Goal: Task Accomplishment & Management: Use online tool/utility

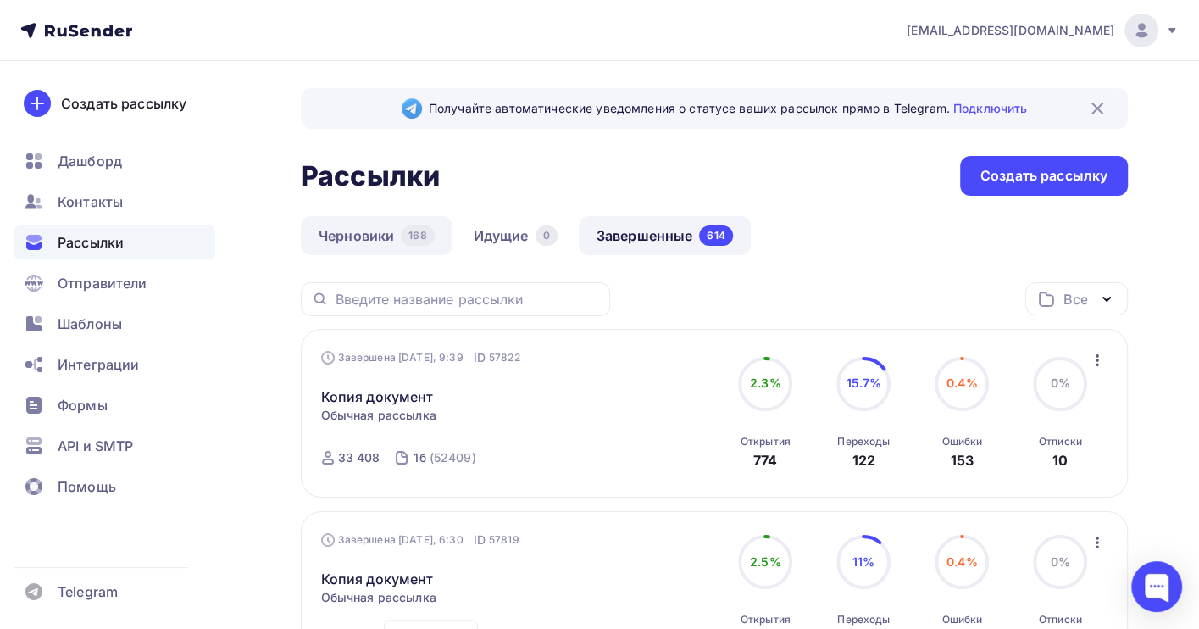
click at [325, 236] on link "Черновики 168" at bounding box center [377, 235] width 152 height 39
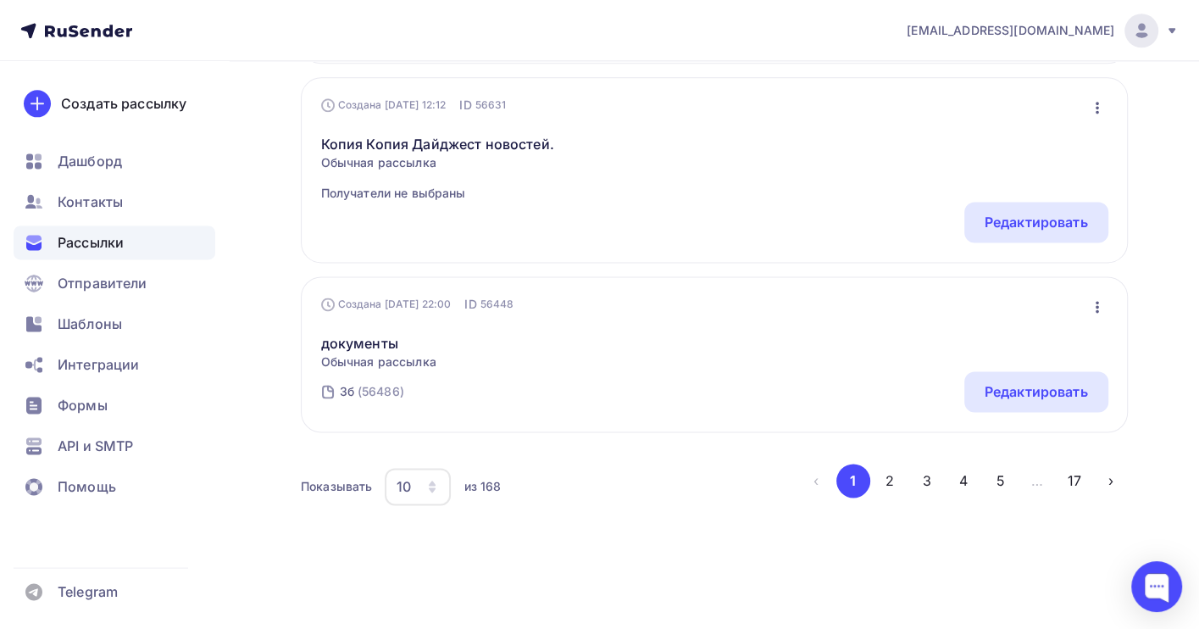
scroll to position [1679, 0]
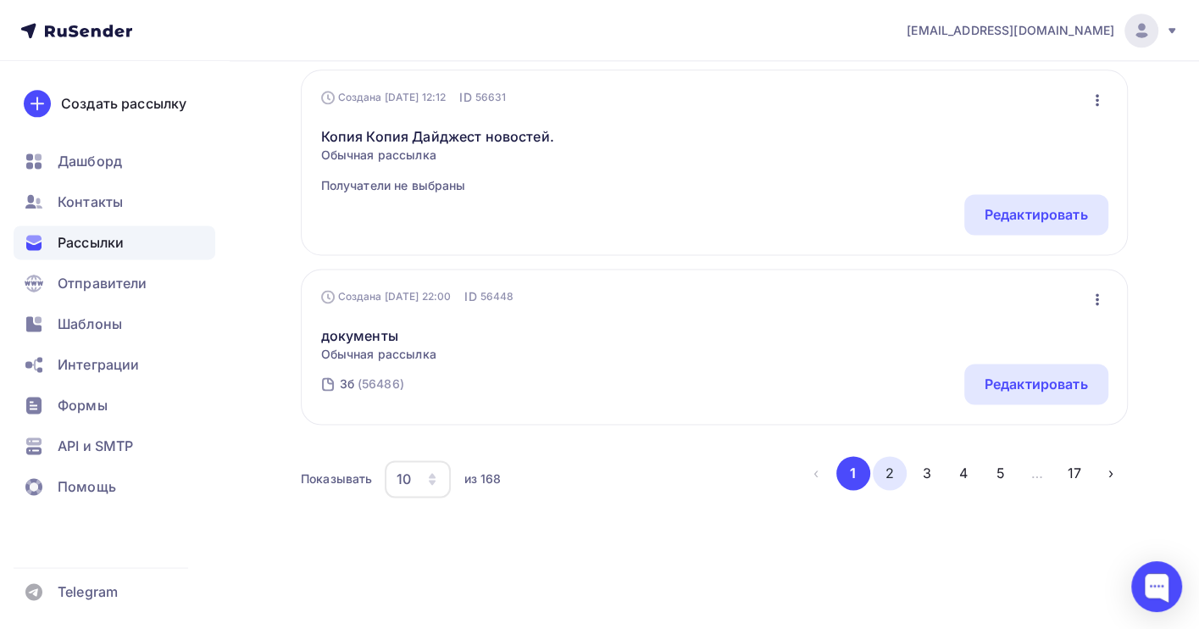
click at [895, 469] on button "2" at bounding box center [890, 473] width 34 height 34
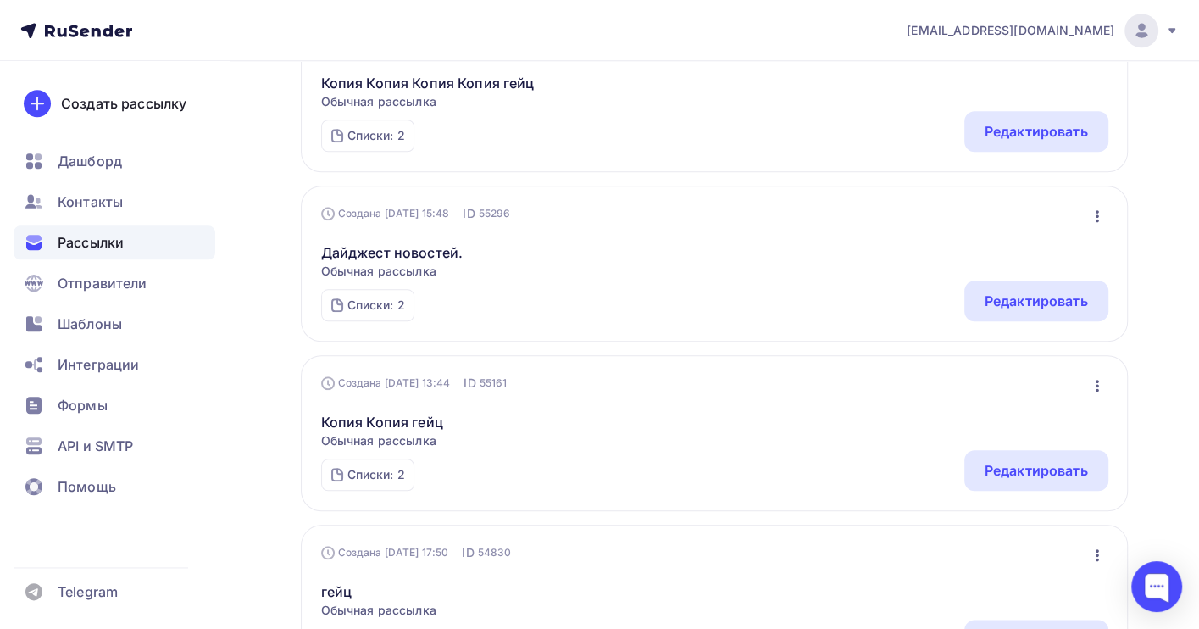
scroll to position [1355, 0]
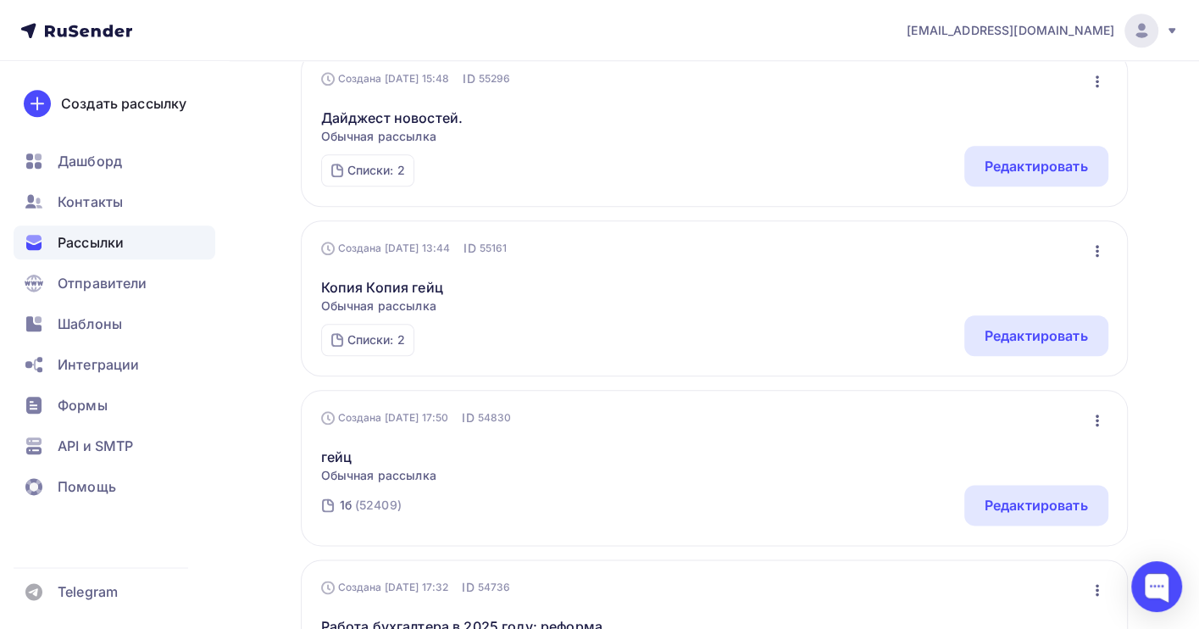
click at [1100, 425] on icon "button" at bounding box center [1097, 420] width 20 height 20
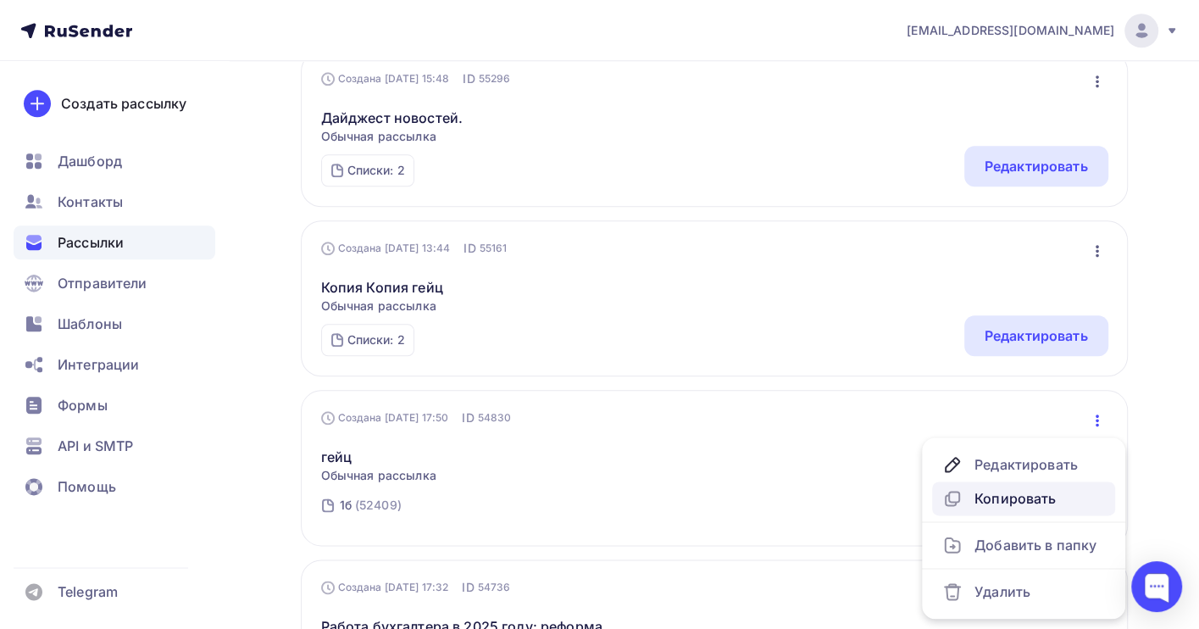
click at [1004, 496] on div "Копировать" at bounding box center [1023, 498] width 163 height 20
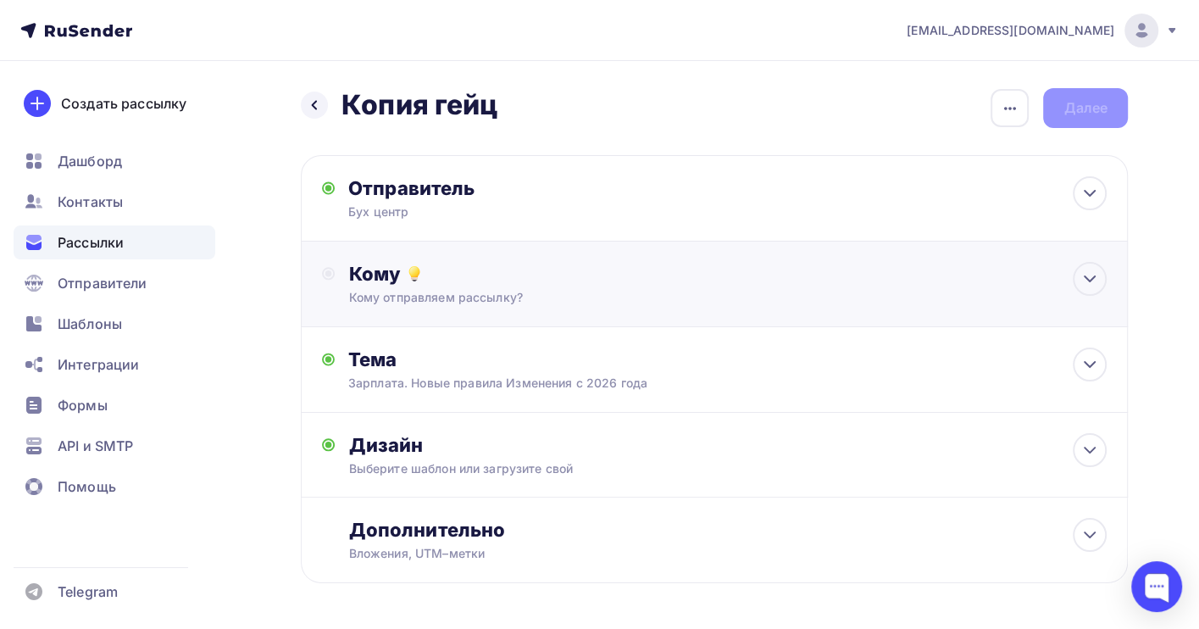
click at [513, 301] on div "Кому отправляем рассылку?" at bounding box center [689, 297] width 682 height 17
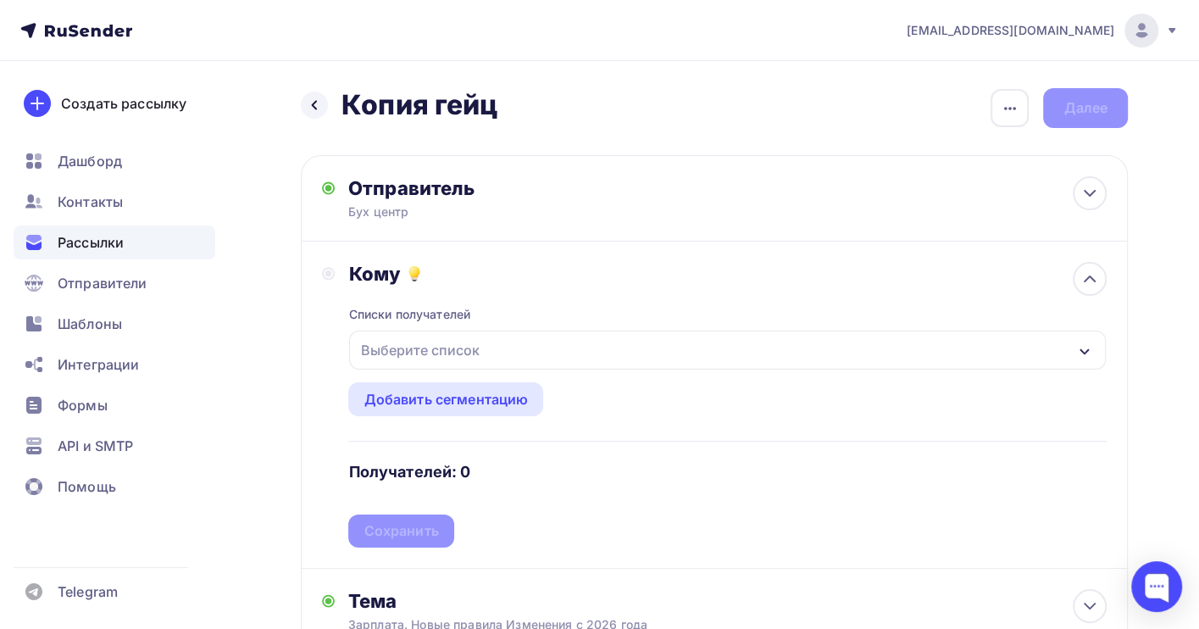
click at [422, 346] on div "Выберите список" at bounding box center [419, 350] width 132 height 31
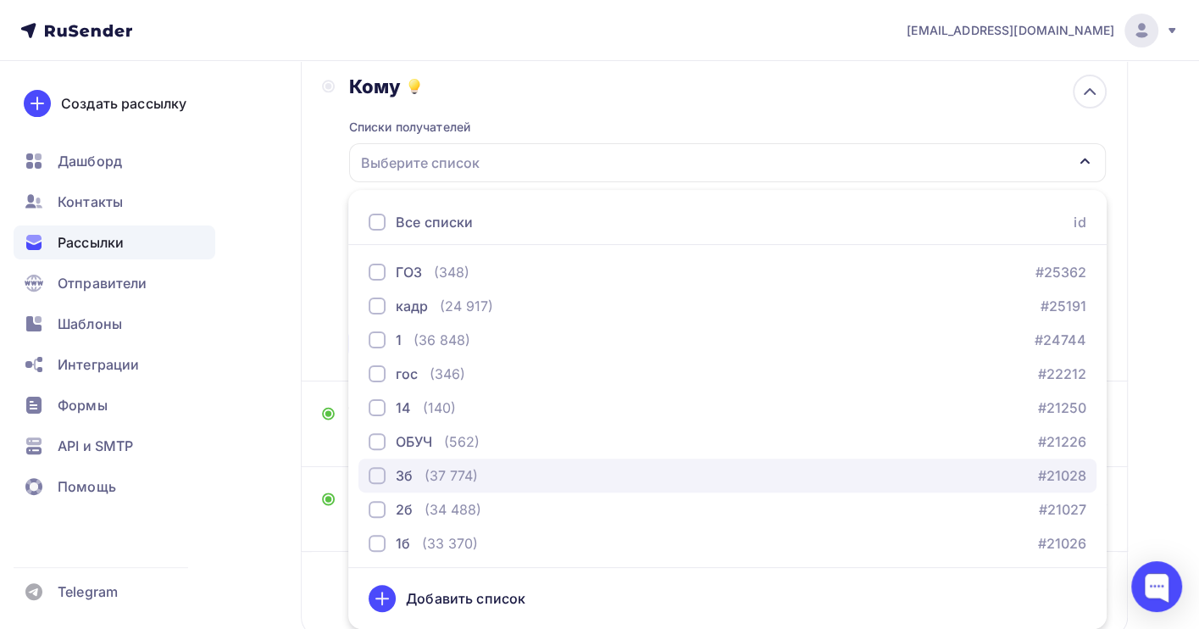
click at [425, 475] on div "(37 774)" at bounding box center [451, 475] width 53 height 20
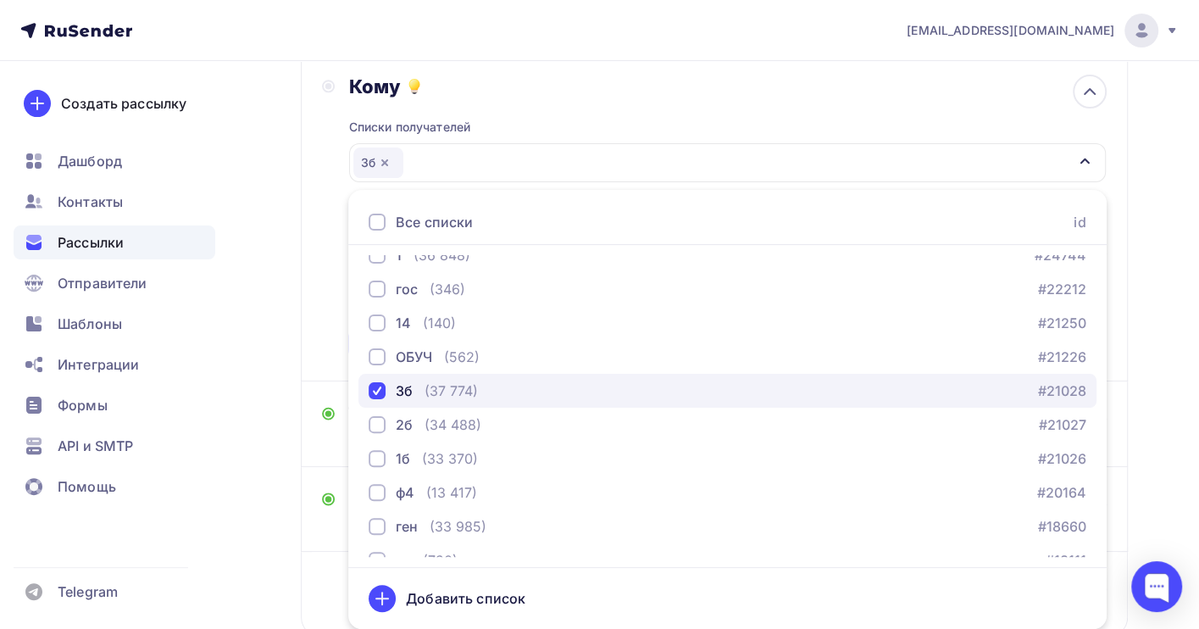
scroll to position [172, 0]
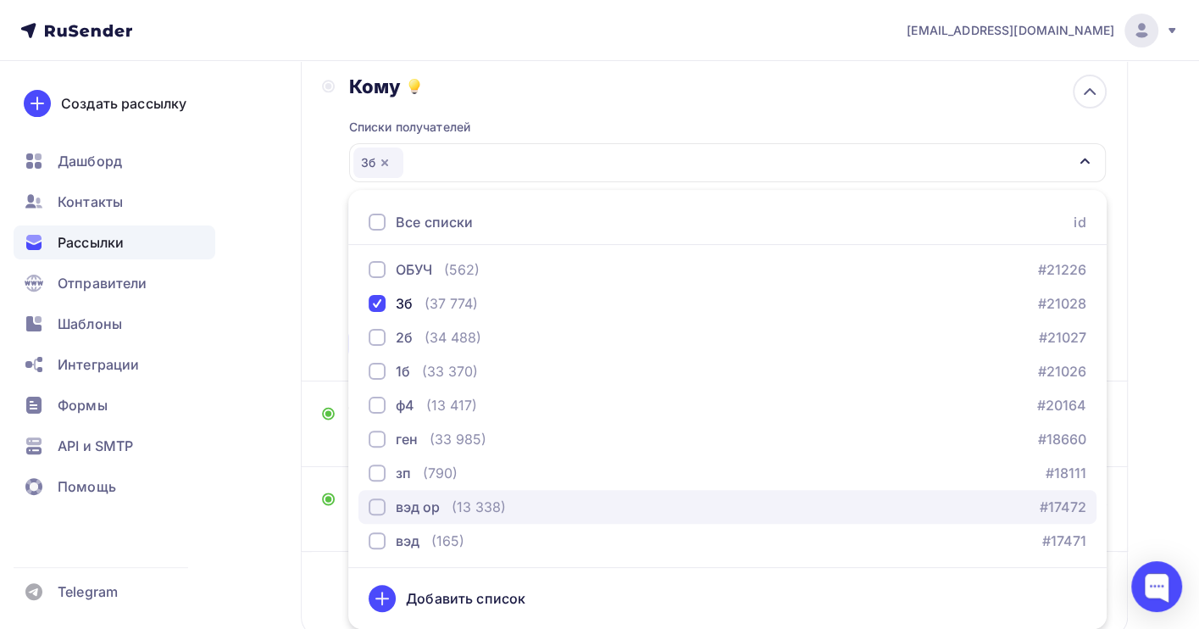
click at [493, 502] on div "(13 338)" at bounding box center [479, 507] width 54 height 20
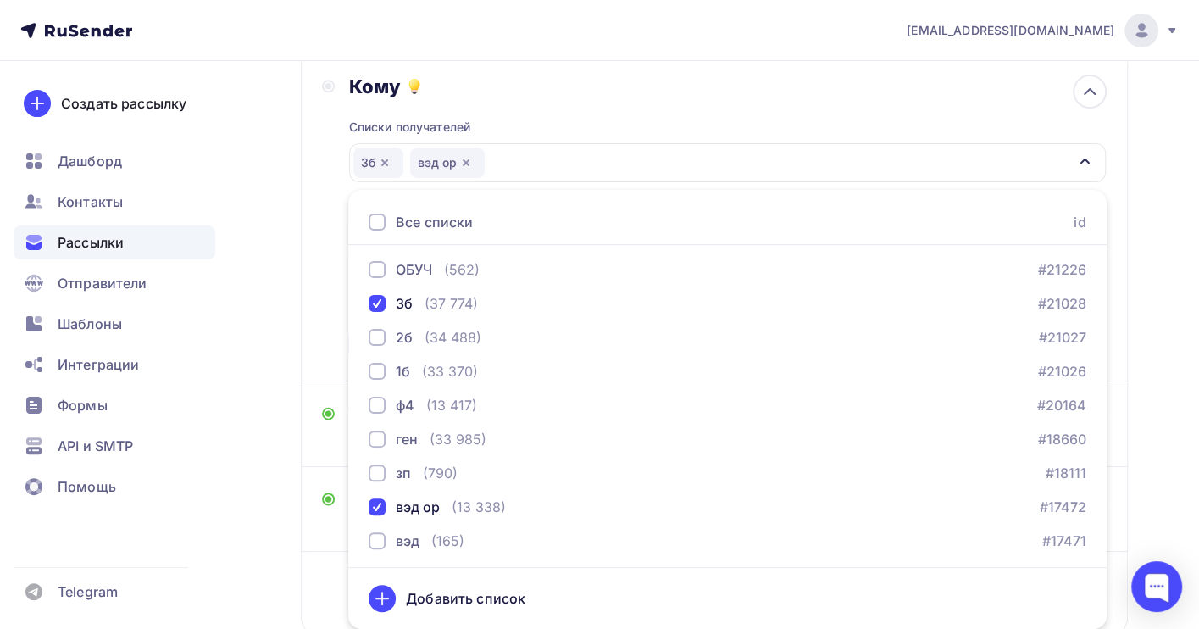
click at [1187, 364] on div "Назад Копия гейц Копия гейц Закончить позже Переименовать рассылку Удалить Дале…" at bounding box center [599, 310] width 1199 height 873
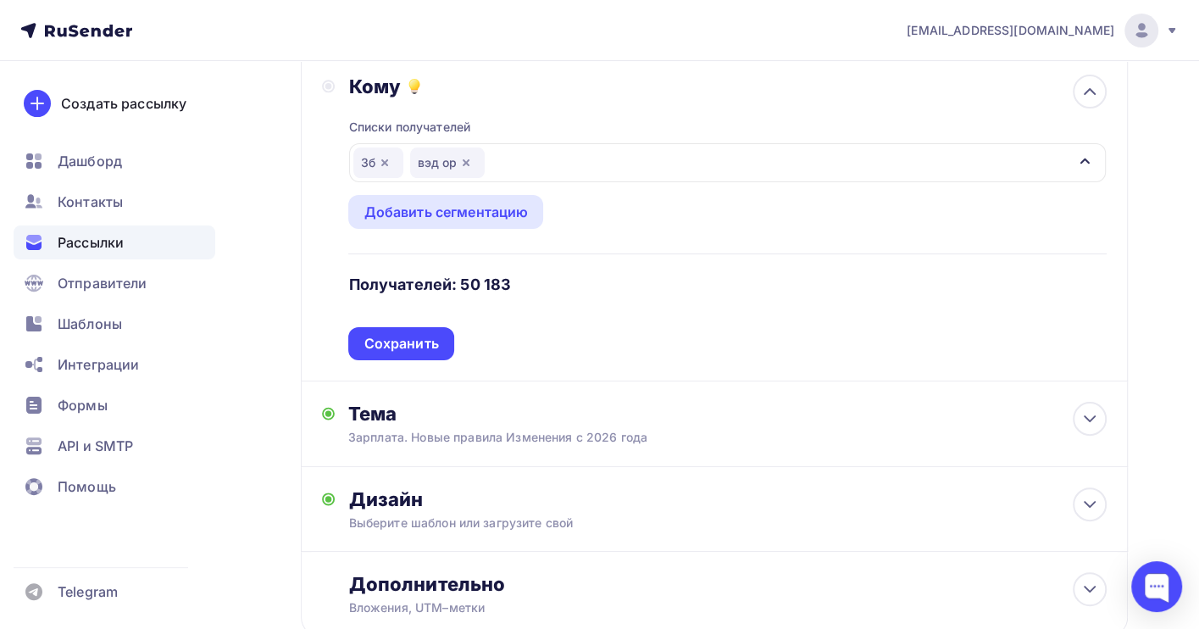
click at [391, 336] on div "Сохранить" at bounding box center [401, 343] width 75 height 19
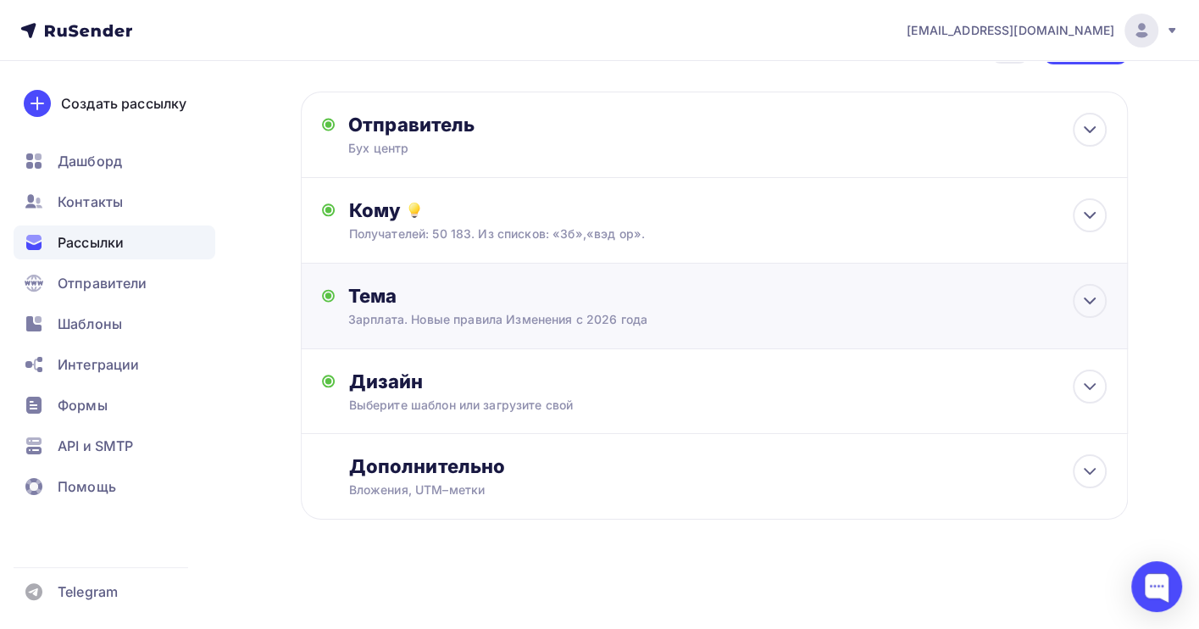
click at [496, 322] on div "Зарплата. Новые правила Изменения с 2026 года" at bounding box center [499, 319] width 302 height 17
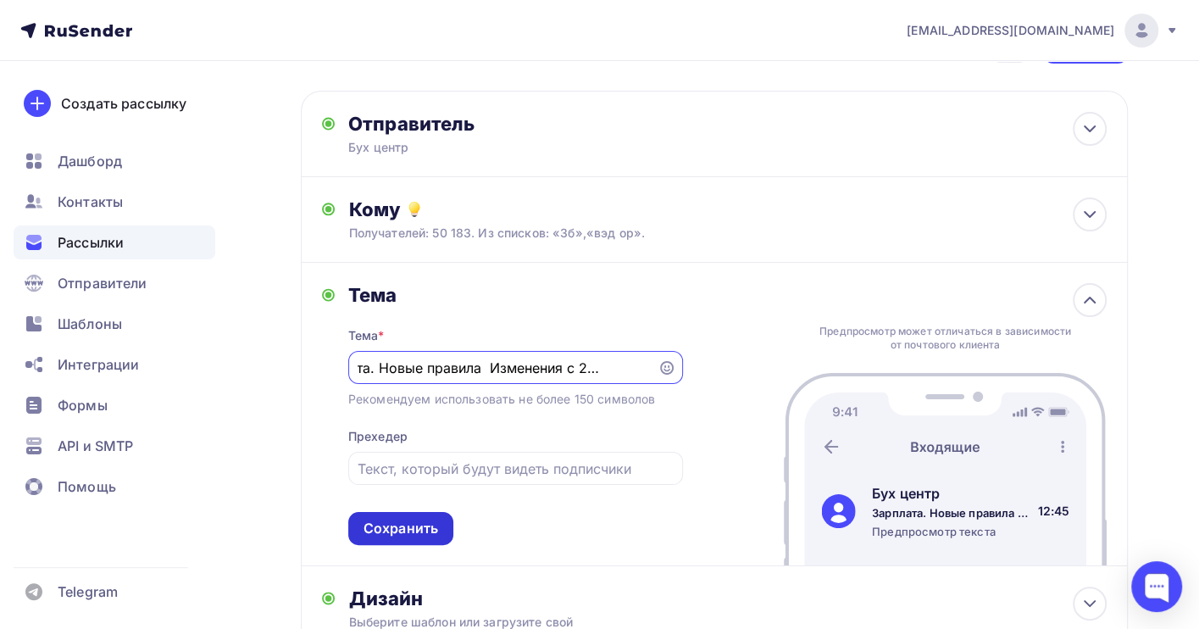
scroll to position [0, 0]
click at [417, 531] on div "Сохранить" at bounding box center [401, 528] width 75 height 19
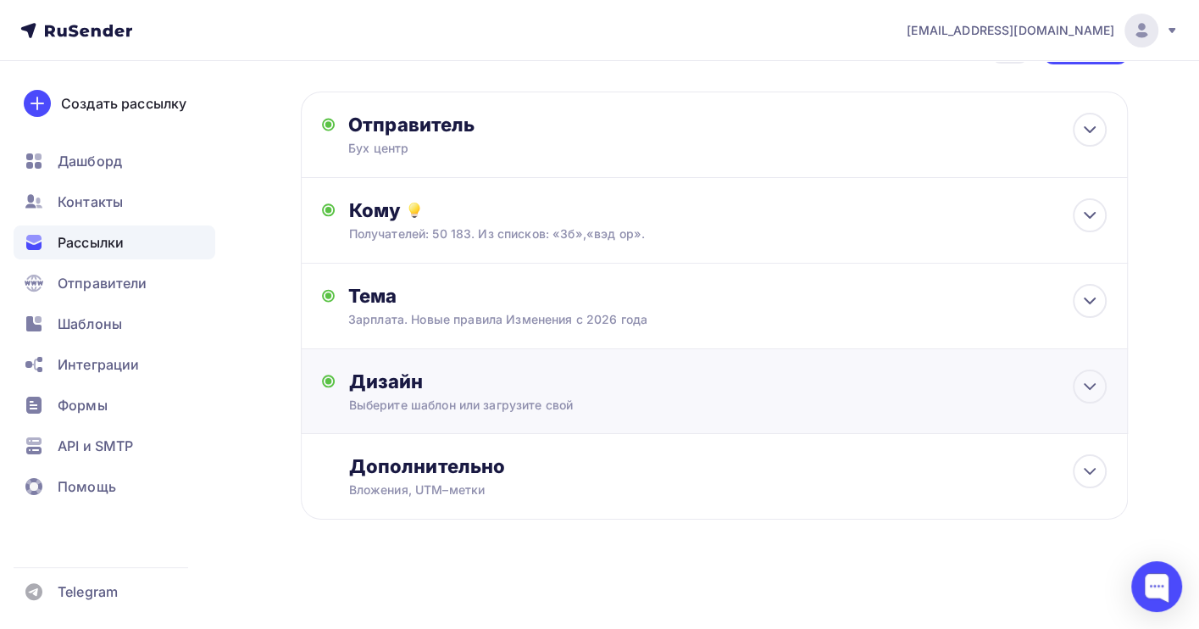
click at [421, 400] on div "Выберите шаблон или загрузите свой" at bounding box center [689, 405] width 682 height 17
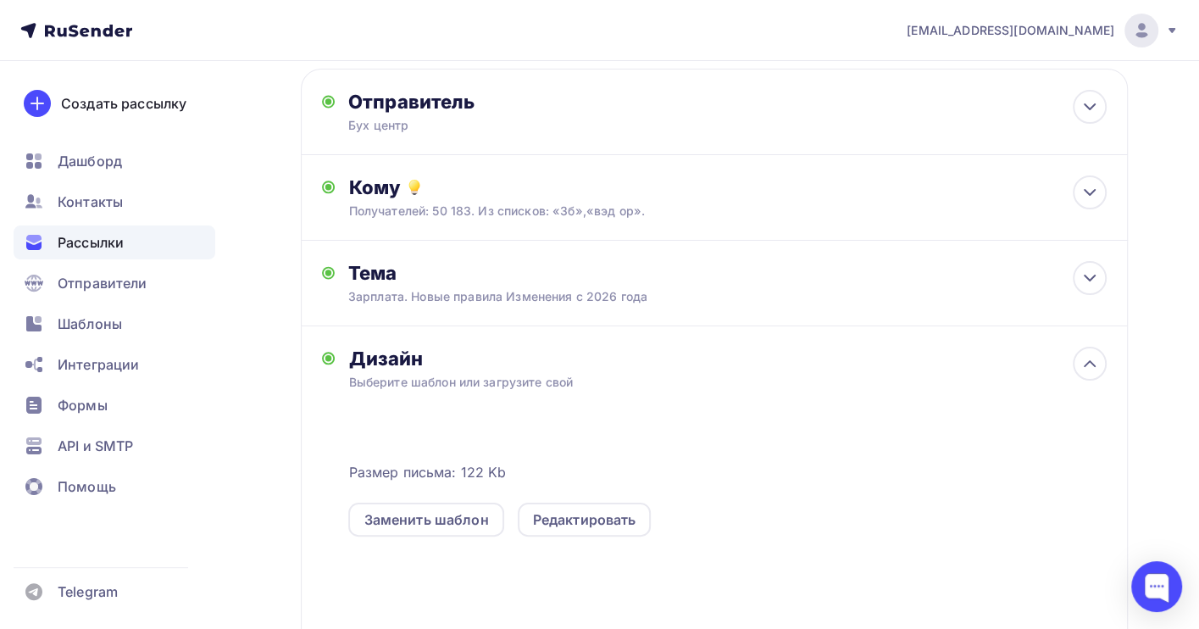
scroll to position [99, 0]
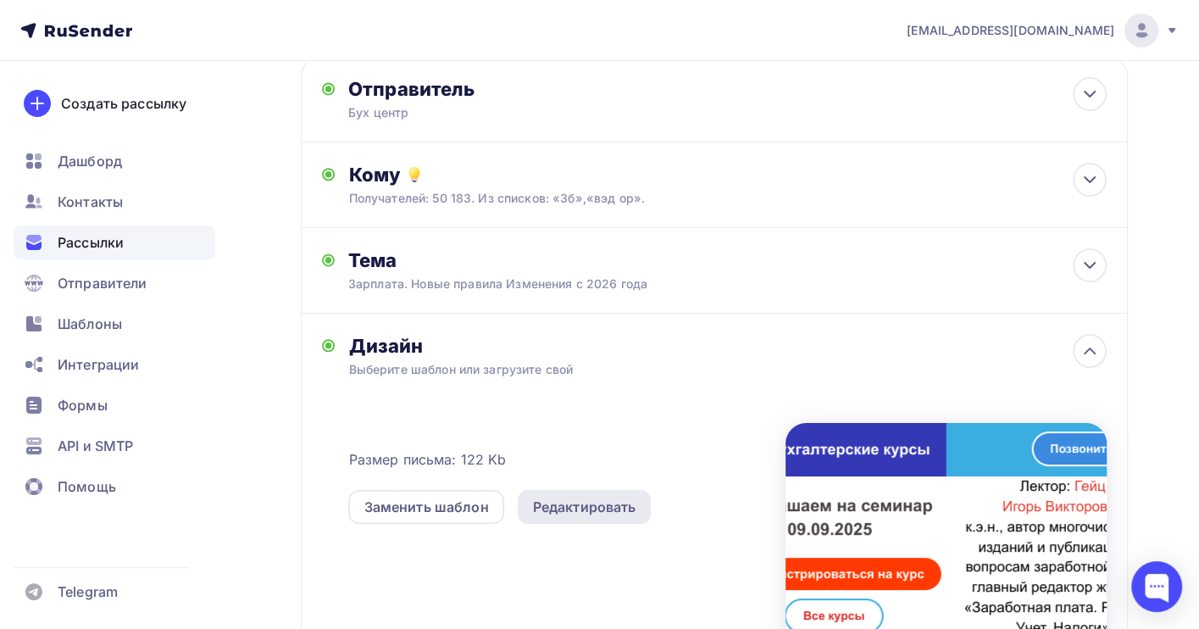
click at [585, 508] on div "Редактировать" at bounding box center [584, 507] width 103 height 20
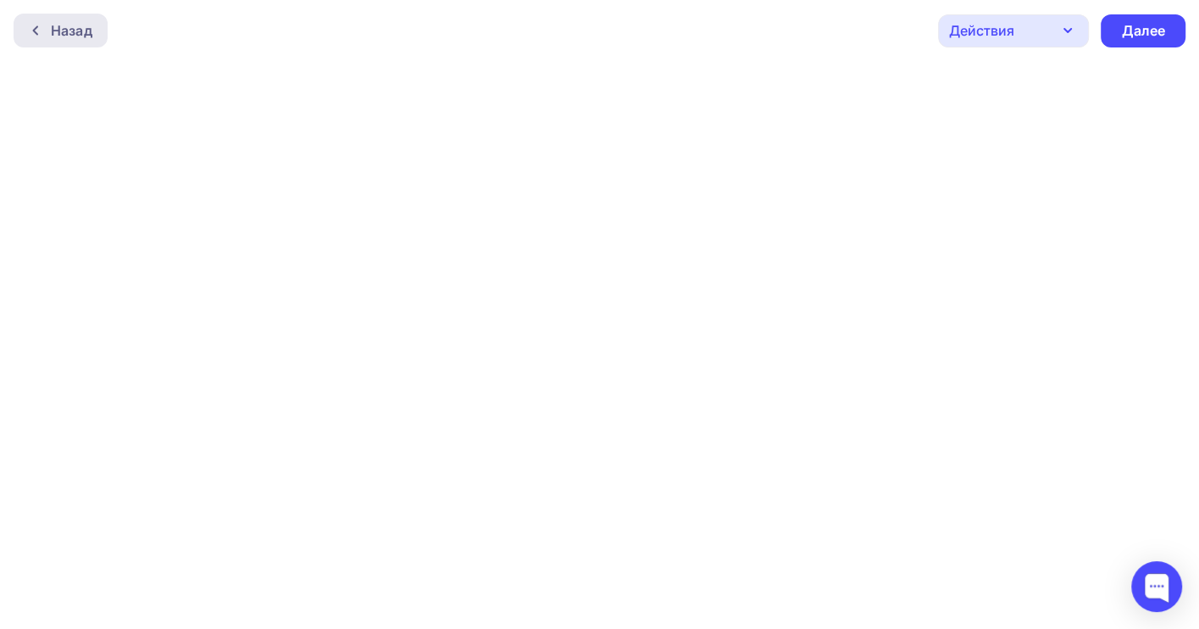
click at [53, 25] on div "Назад" at bounding box center [72, 30] width 42 height 20
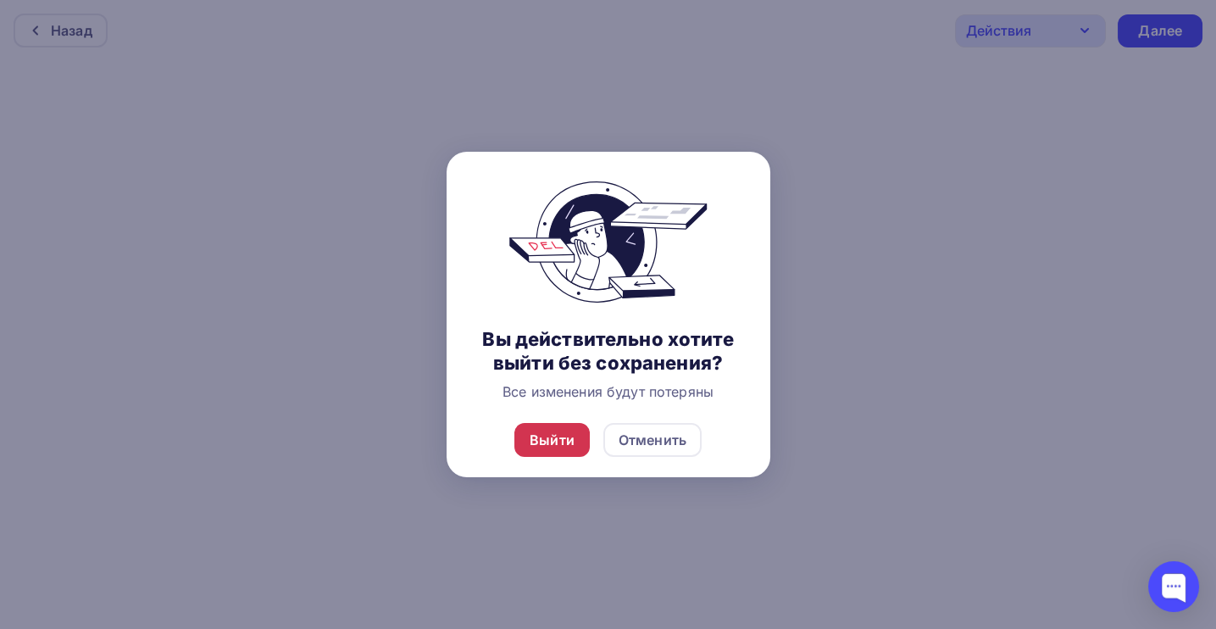
click at [548, 441] on div "Выйти" at bounding box center [552, 440] width 45 height 20
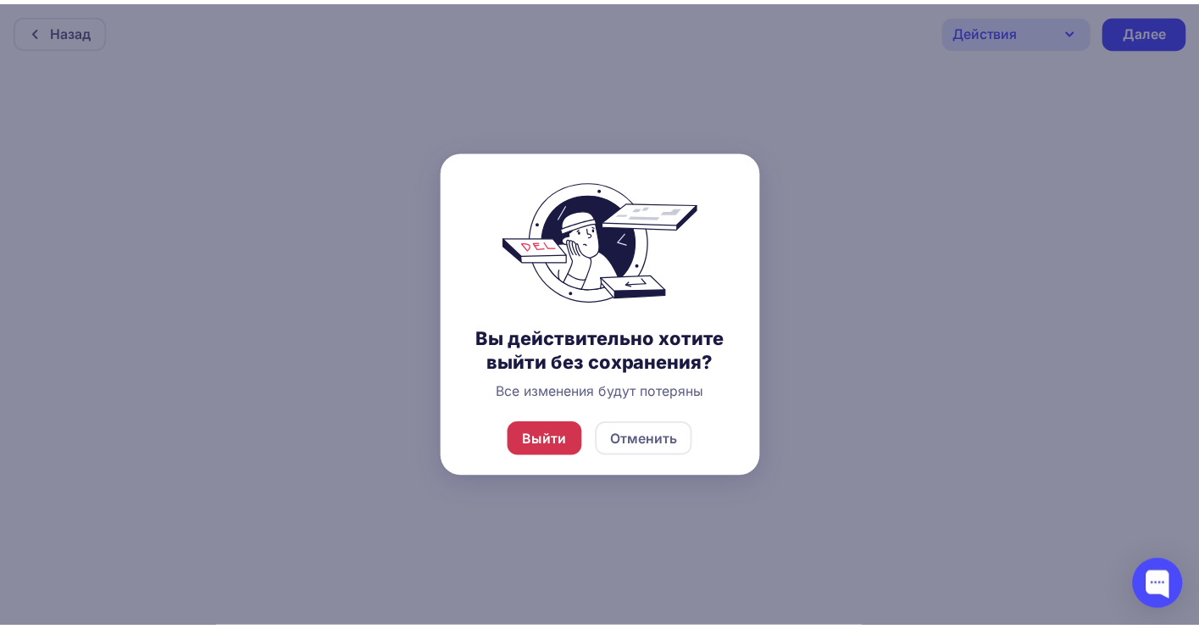
scroll to position [59, 0]
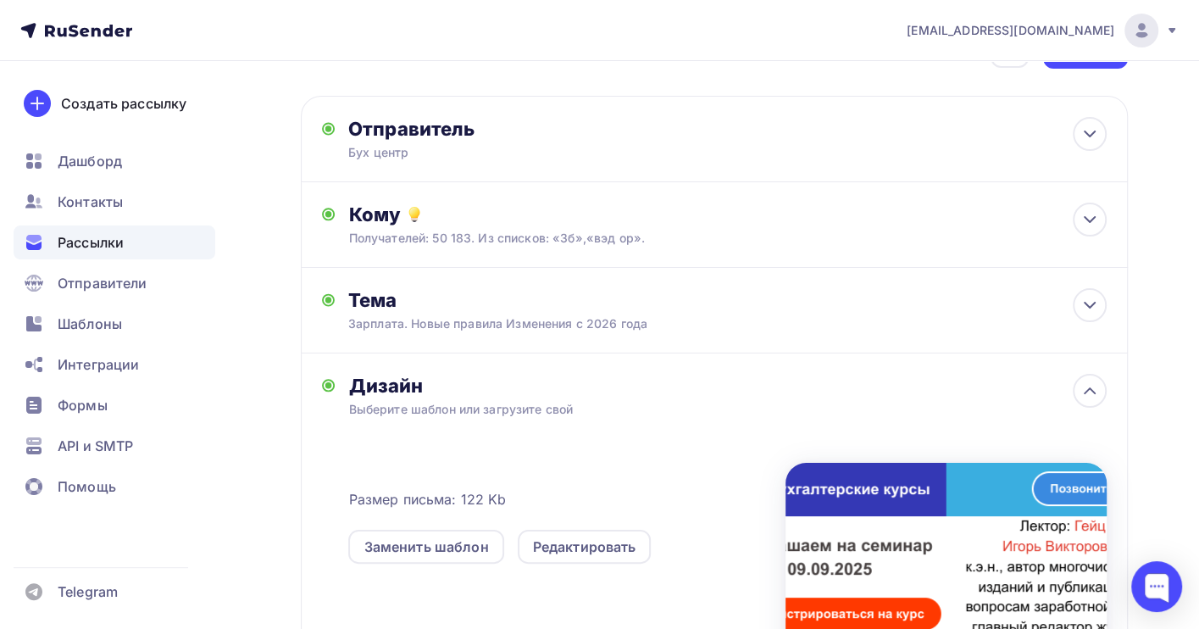
click at [83, 238] on span "Рассылки" at bounding box center [91, 242] width 66 height 20
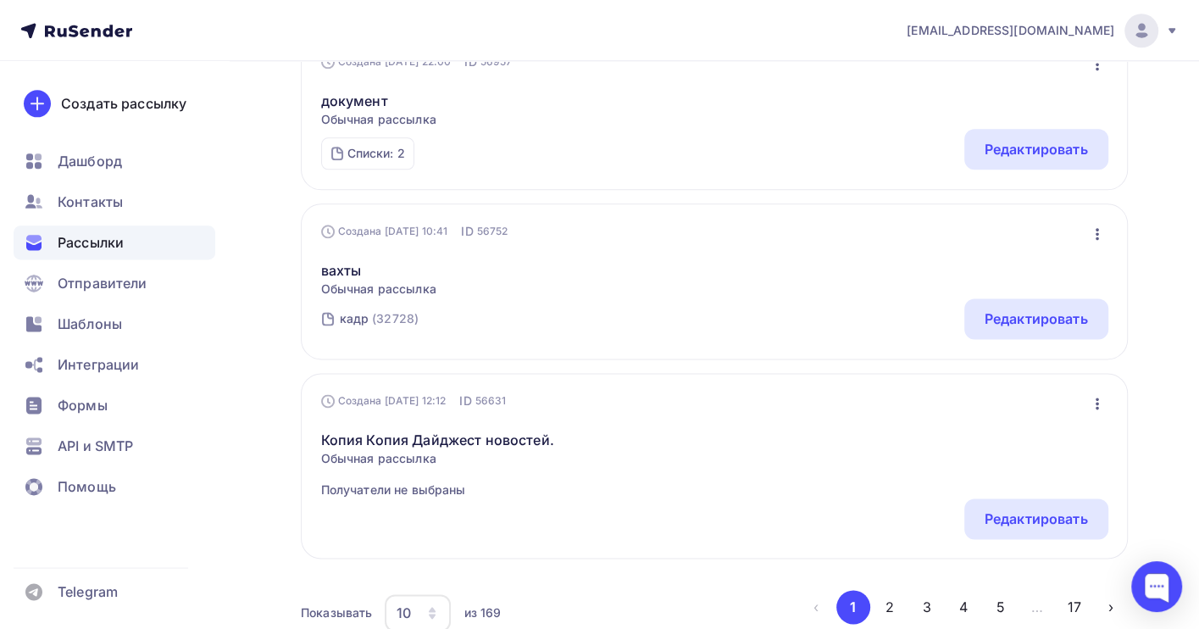
scroll to position [1711, 0]
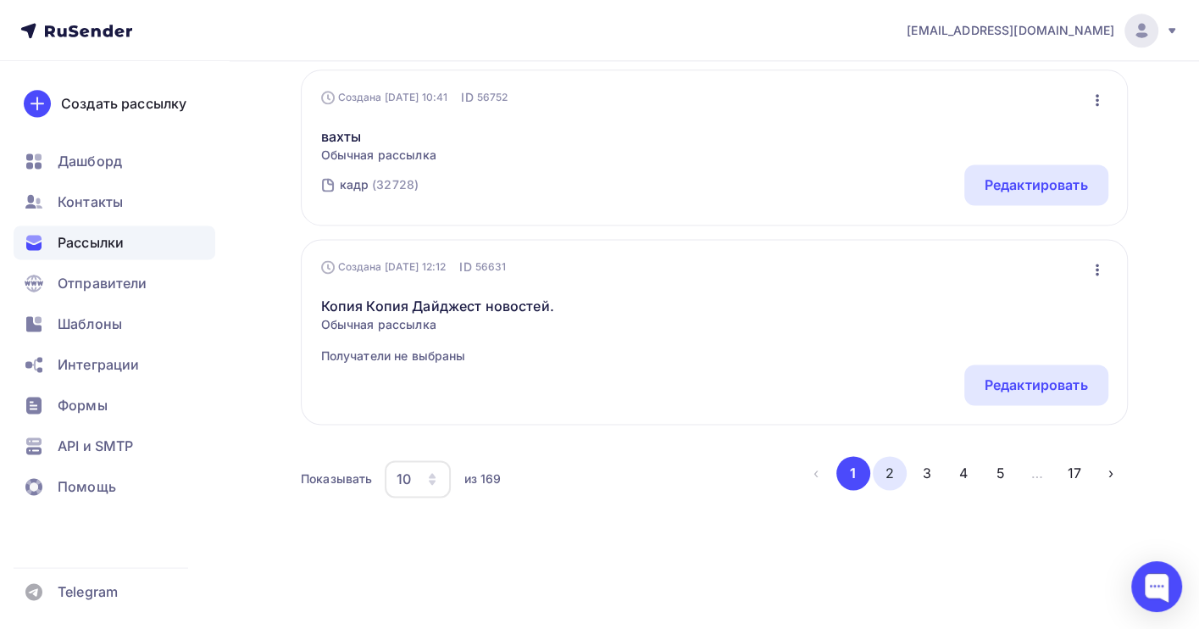
click at [886, 472] on button "2" at bounding box center [890, 473] width 34 height 34
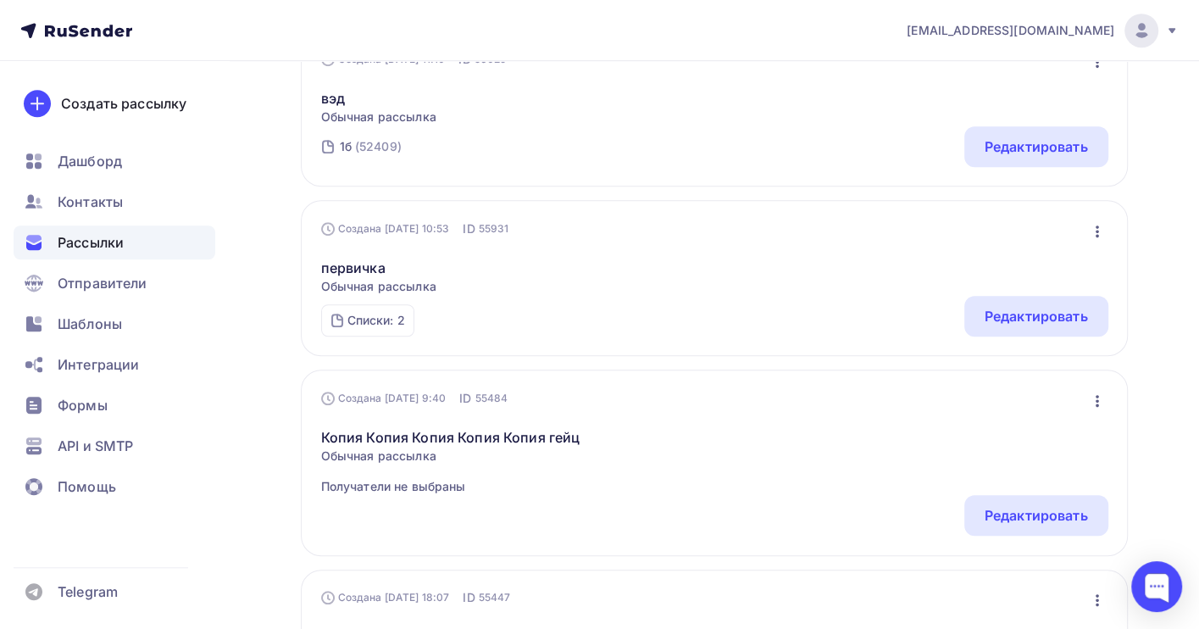
scroll to position [1063, 0]
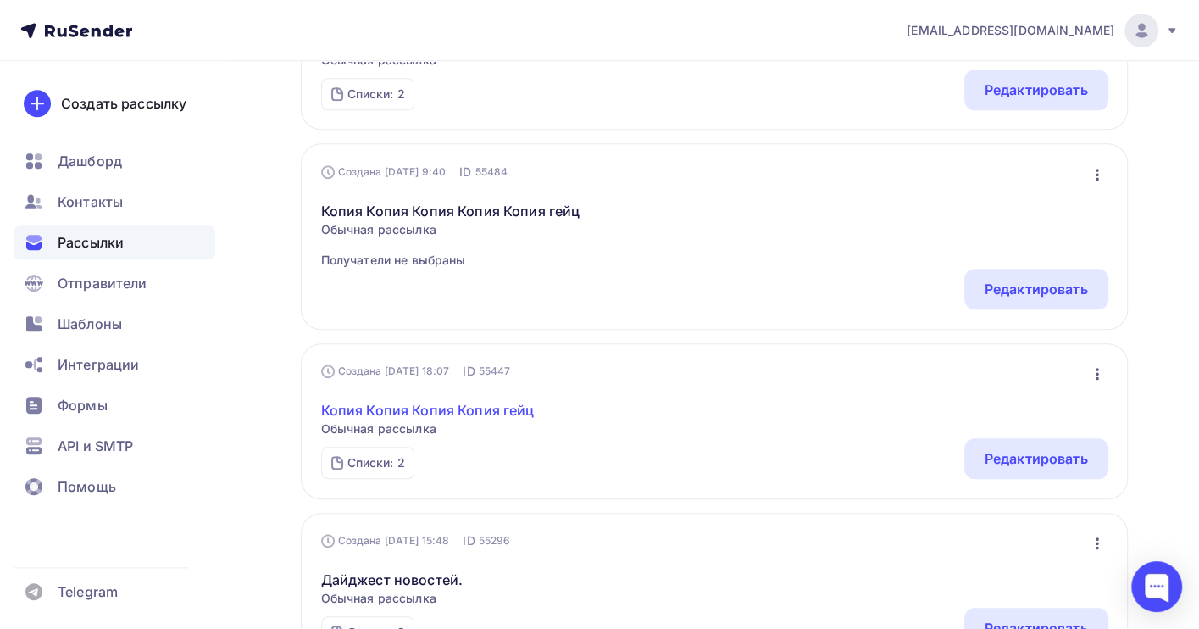
click at [473, 413] on link "Копия Копия Копия Копия гейц" at bounding box center [428, 410] width 214 height 20
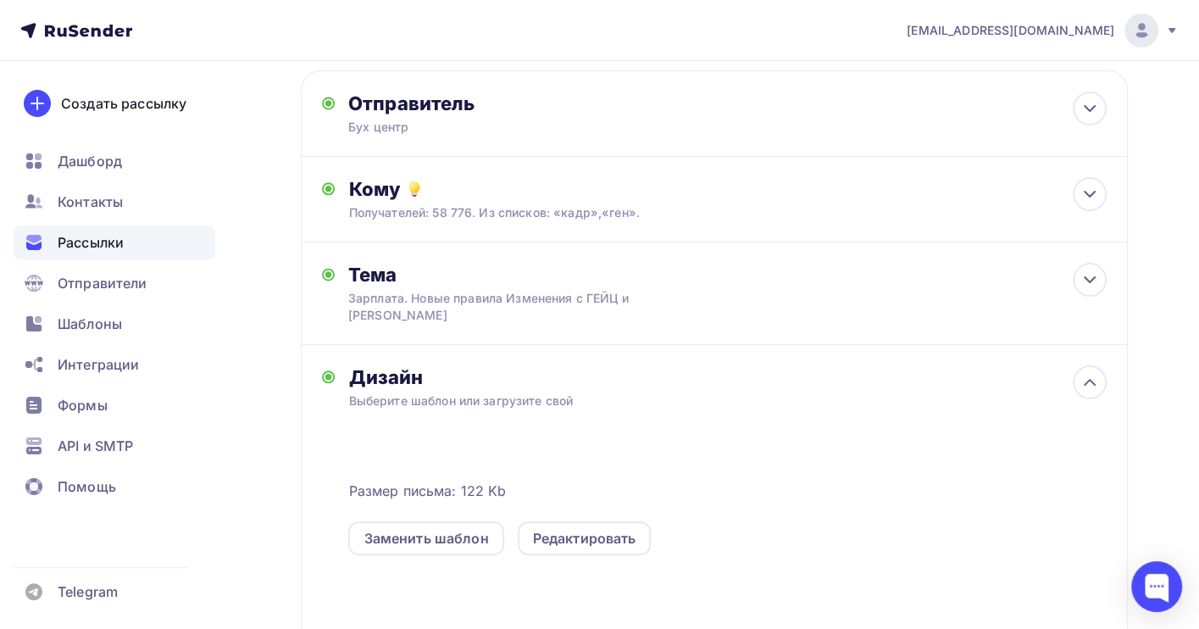
scroll to position [339, 0]
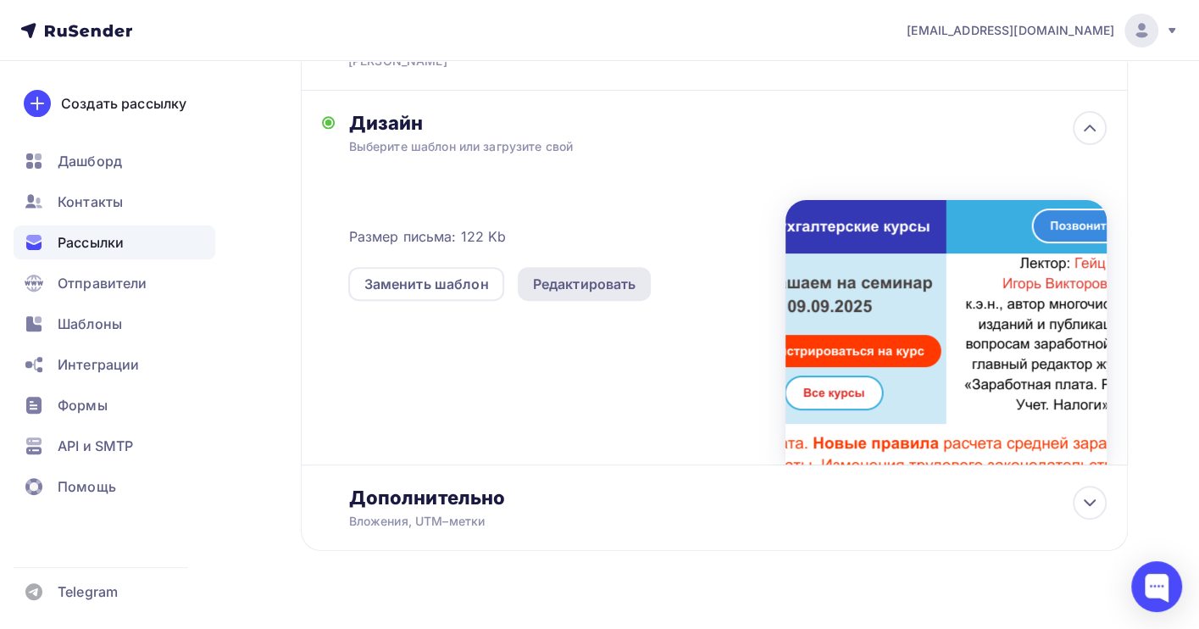
click at [544, 289] on div "Редактировать" at bounding box center [584, 284] width 103 height 20
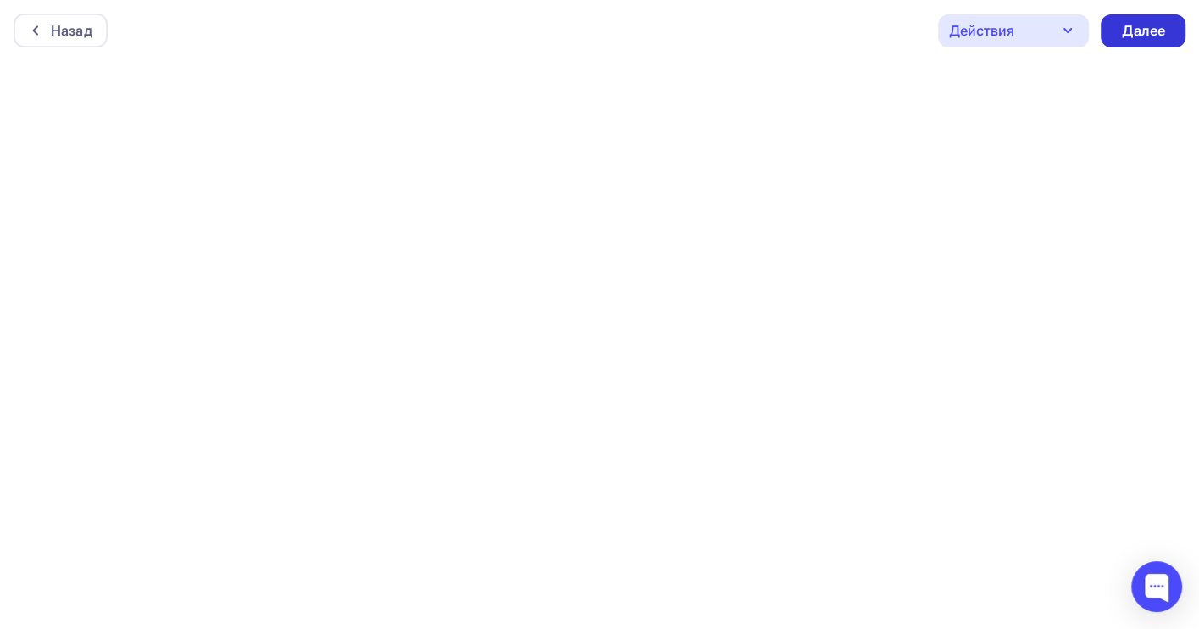
click at [1132, 32] on div "Далее" at bounding box center [1143, 30] width 44 height 19
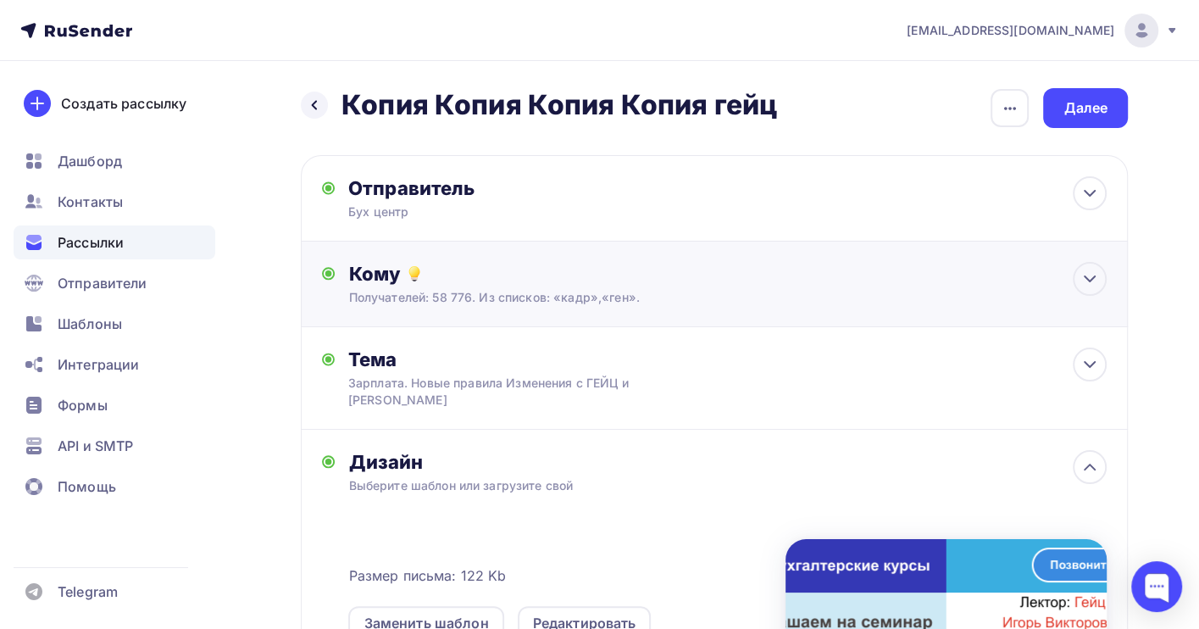
click at [564, 284] on div "Кому" at bounding box center [727, 274] width 758 height 24
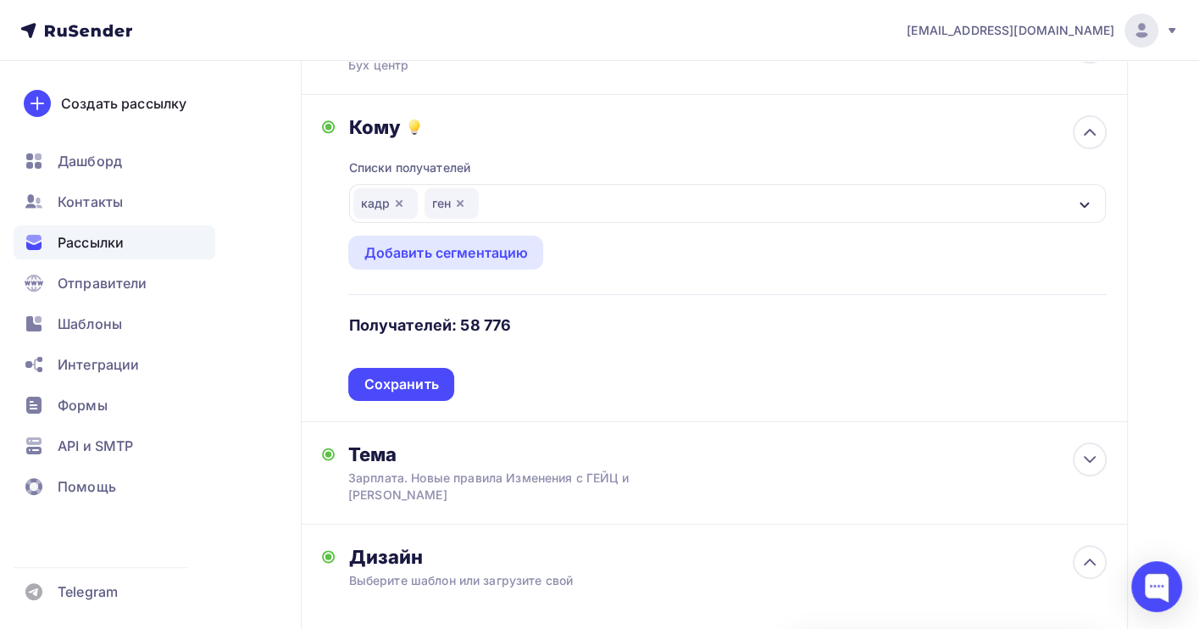
scroll to position [113, 0]
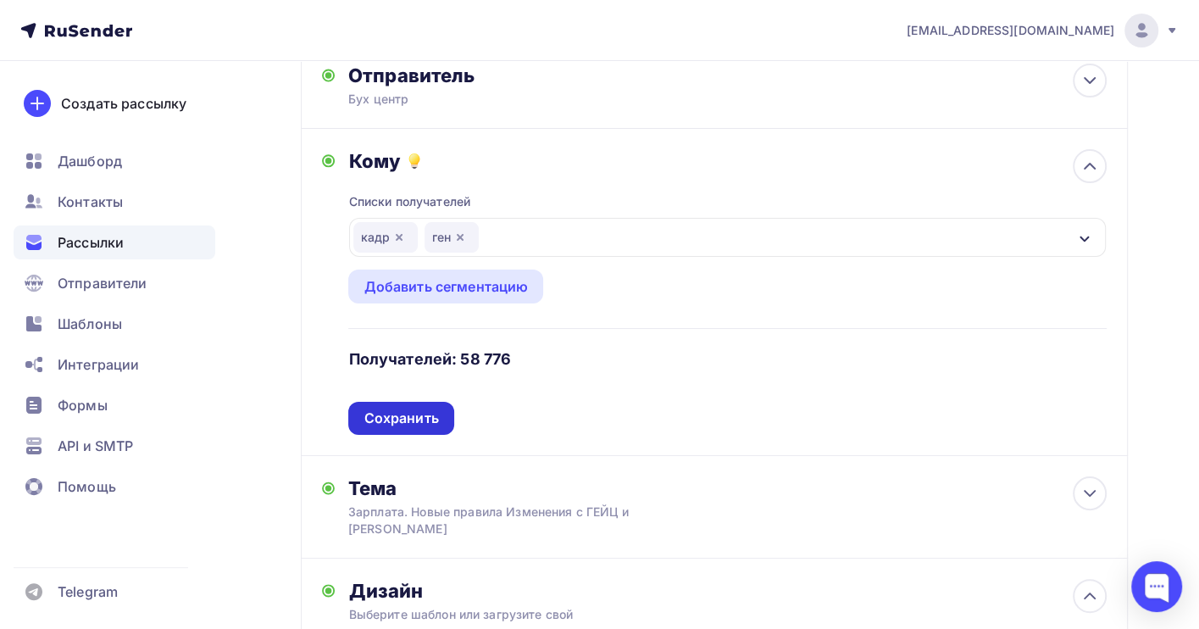
click at [408, 419] on div "Сохранить" at bounding box center [401, 417] width 75 height 19
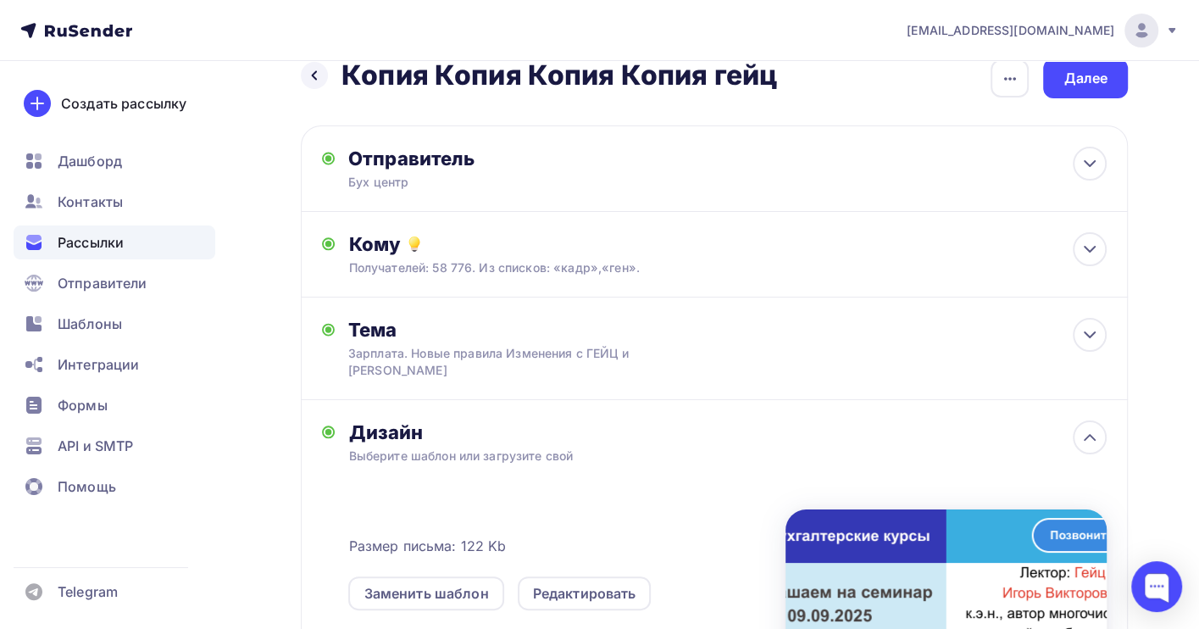
scroll to position [0, 0]
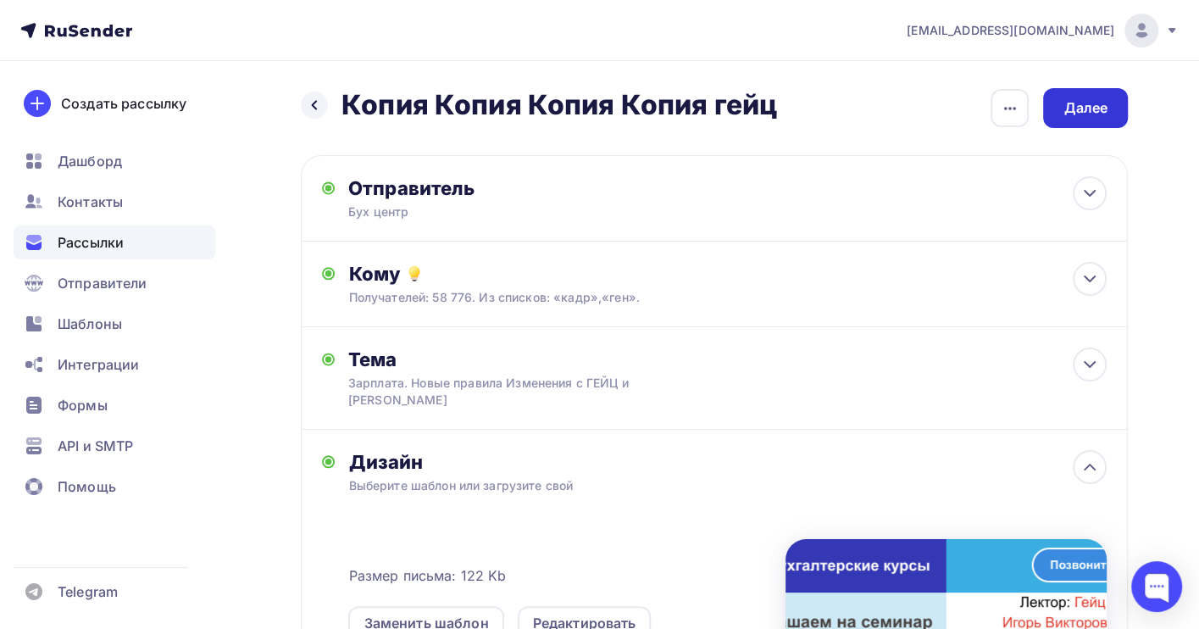
click at [1069, 106] on div "Далее" at bounding box center [1085, 107] width 44 height 19
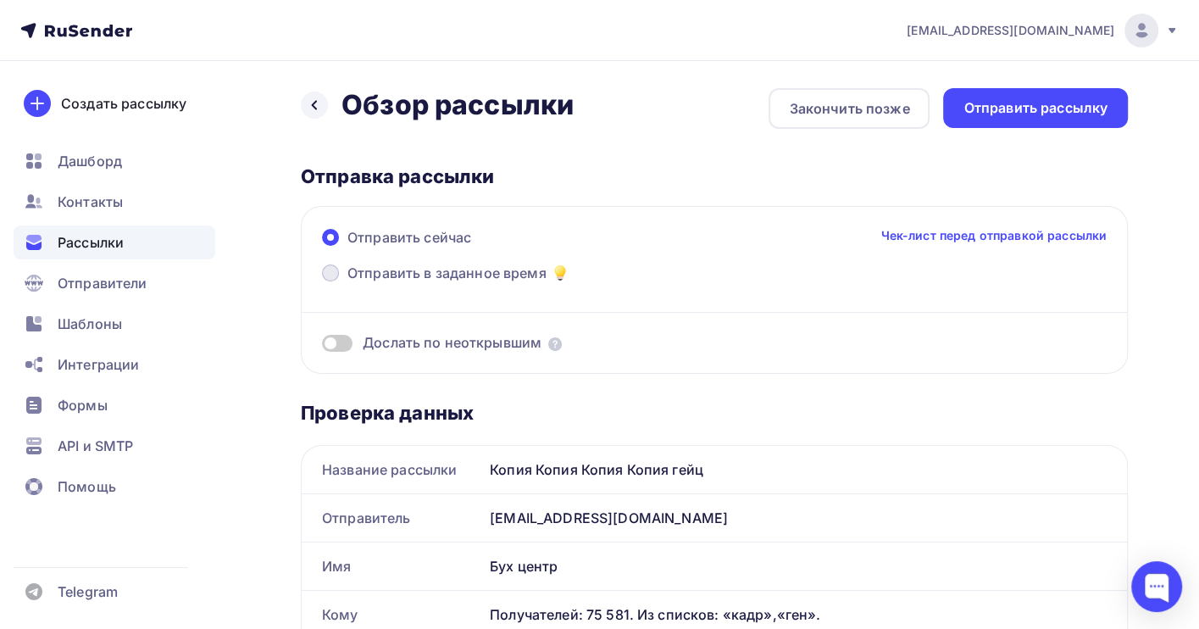
click at [367, 268] on span "Отправить в заданное время" at bounding box center [446, 273] width 199 height 20
click at [347, 283] on input "Отправить в заданное время" at bounding box center [347, 283] width 0 height 0
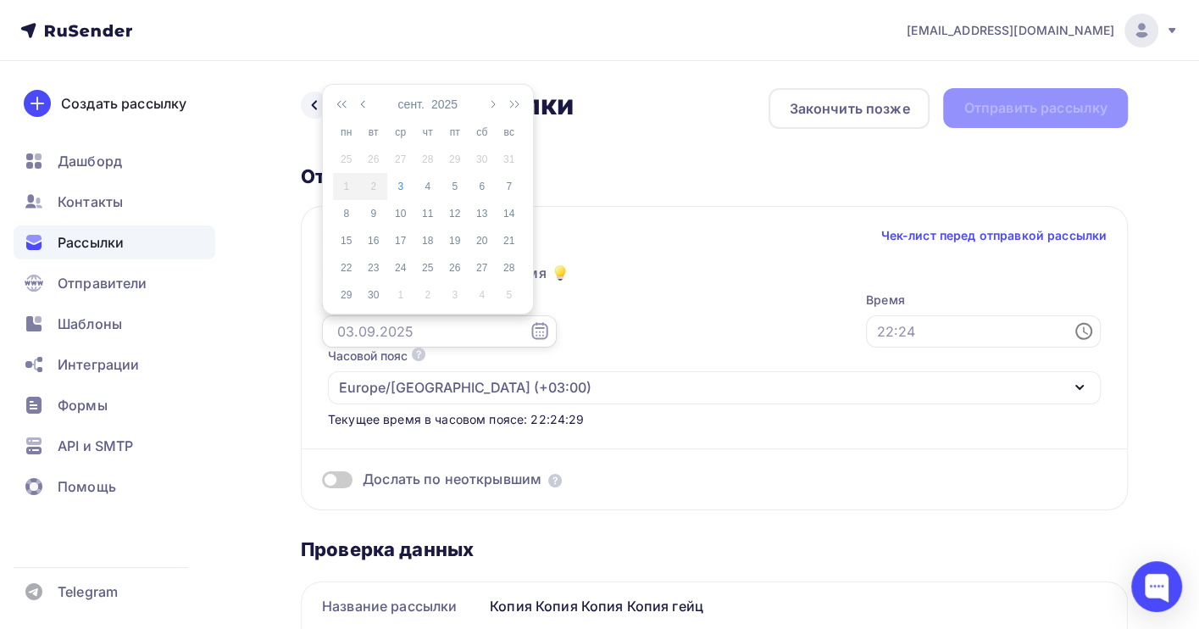
click at [366, 327] on input "text" at bounding box center [439, 331] width 235 height 32
click at [426, 186] on div "4" at bounding box center [427, 186] width 27 height 15
type input "04.09.2025"
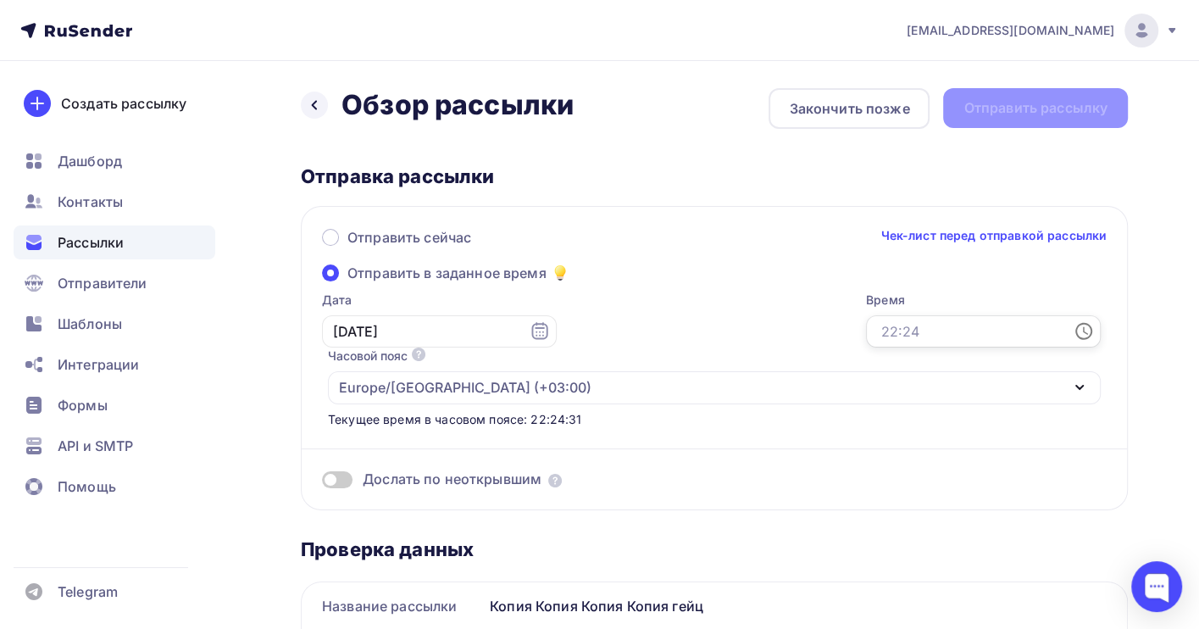
click at [866, 334] on input "text" at bounding box center [983, 331] width 235 height 32
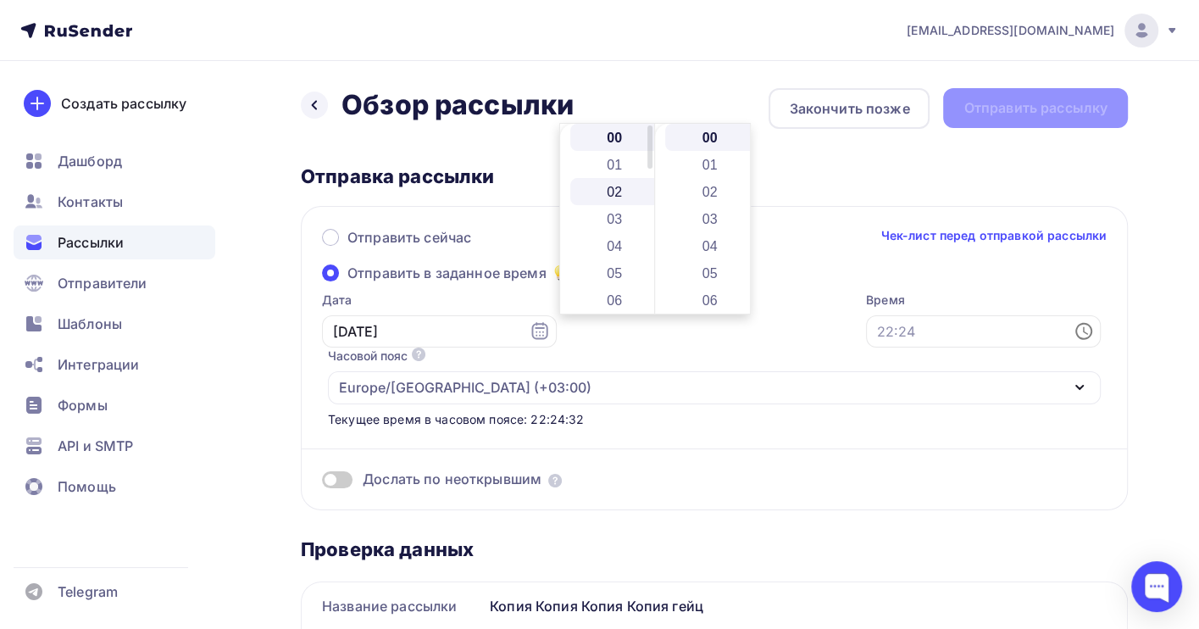
click at [602, 189] on li "02" at bounding box center [616, 191] width 92 height 27
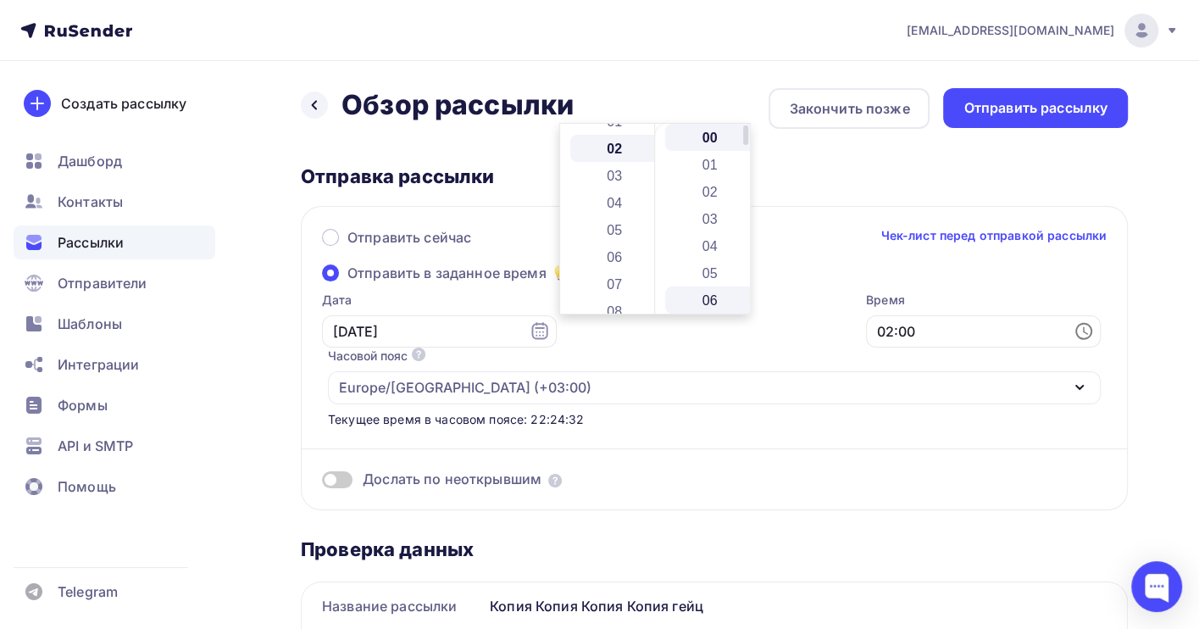
scroll to position [54, 0]
drag, startPoint x: 699, startPoint y: 265, endPoint x: 768, endPoint y: 247, distance: 70.9
click at [700, 265] on li "05" at bounding box center [711, 272] width 92 height 27
type input "02:05"
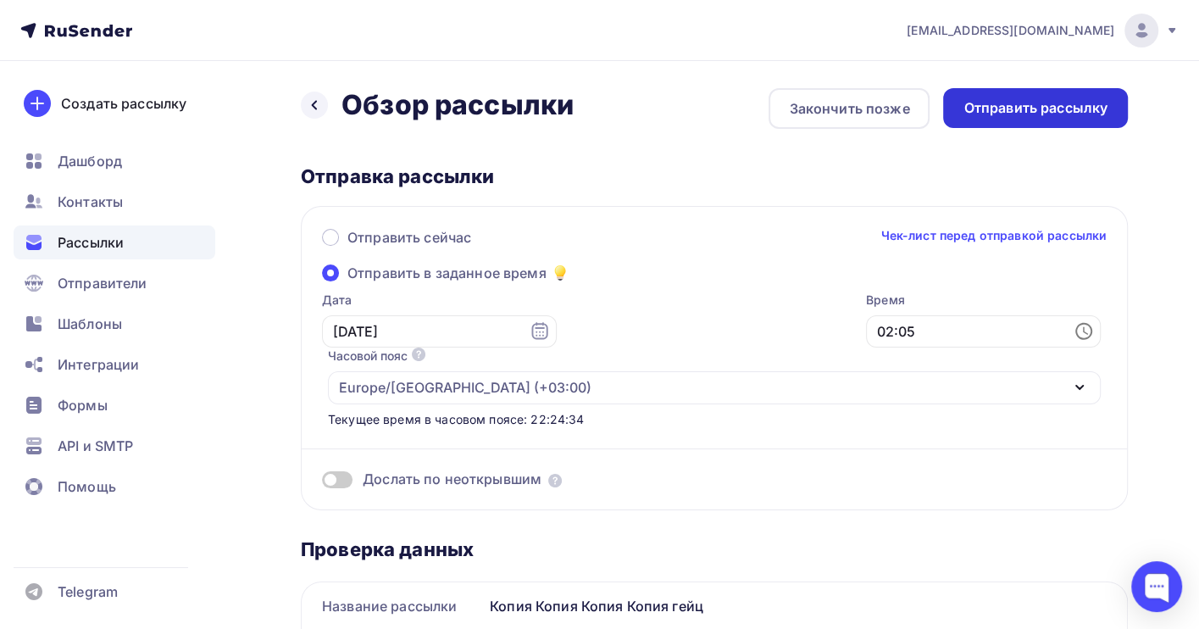
click at [1043, 118] on div "Отправить рассылку" at bounding box center [1035, 108] width 185 height 40
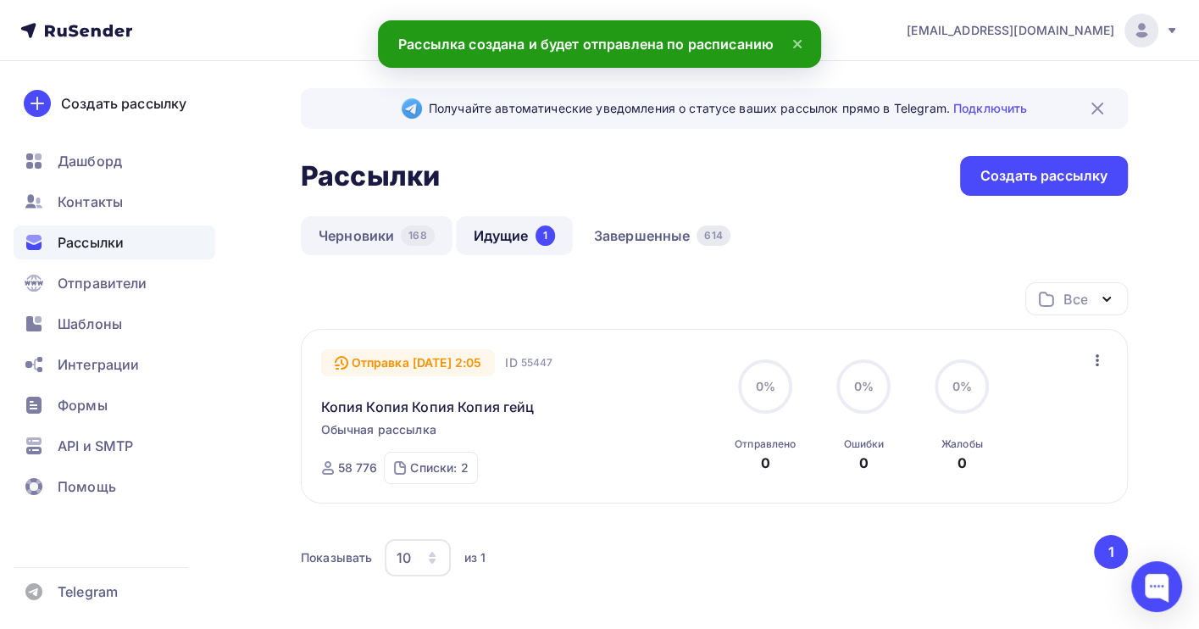
click at [352, 238] on link "Черновики 168" at bounding box center [377, 235] width 152 height 39
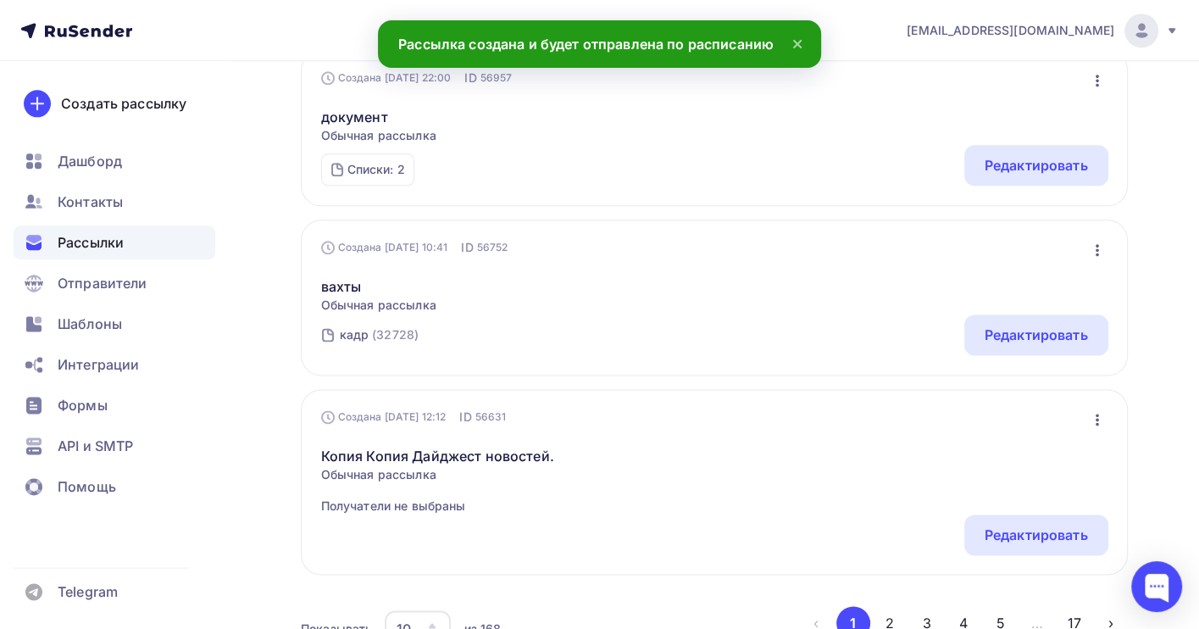
scroll to position [1711, 0]
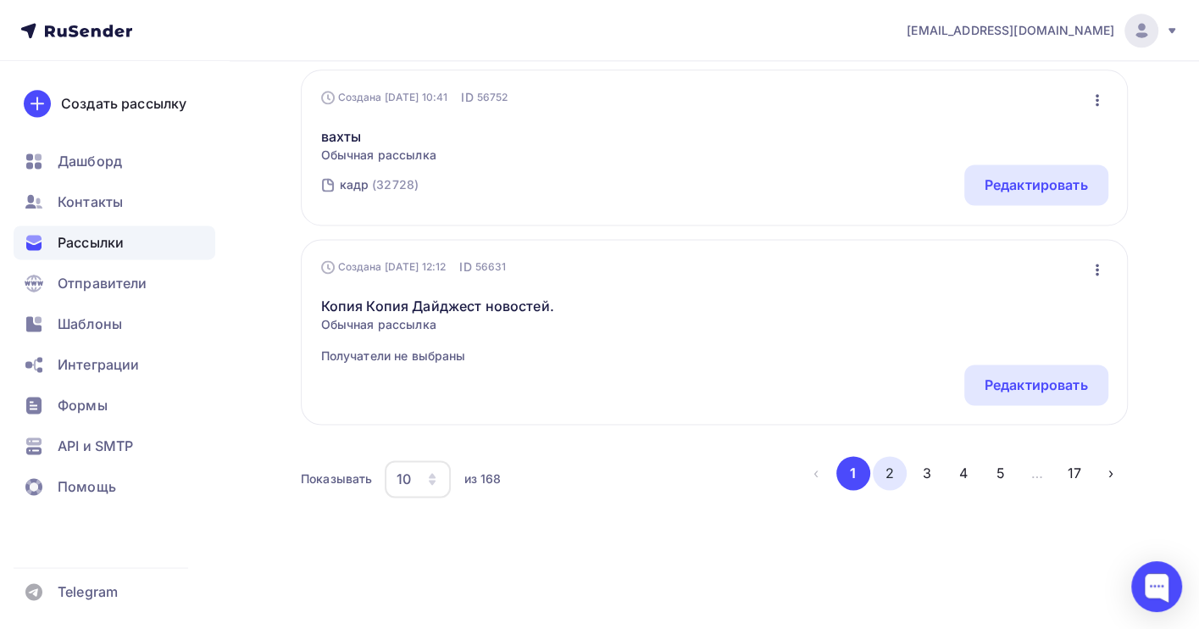
click at [890, 469] on button "2" at bounding box center [890, 473] width 34 height 34
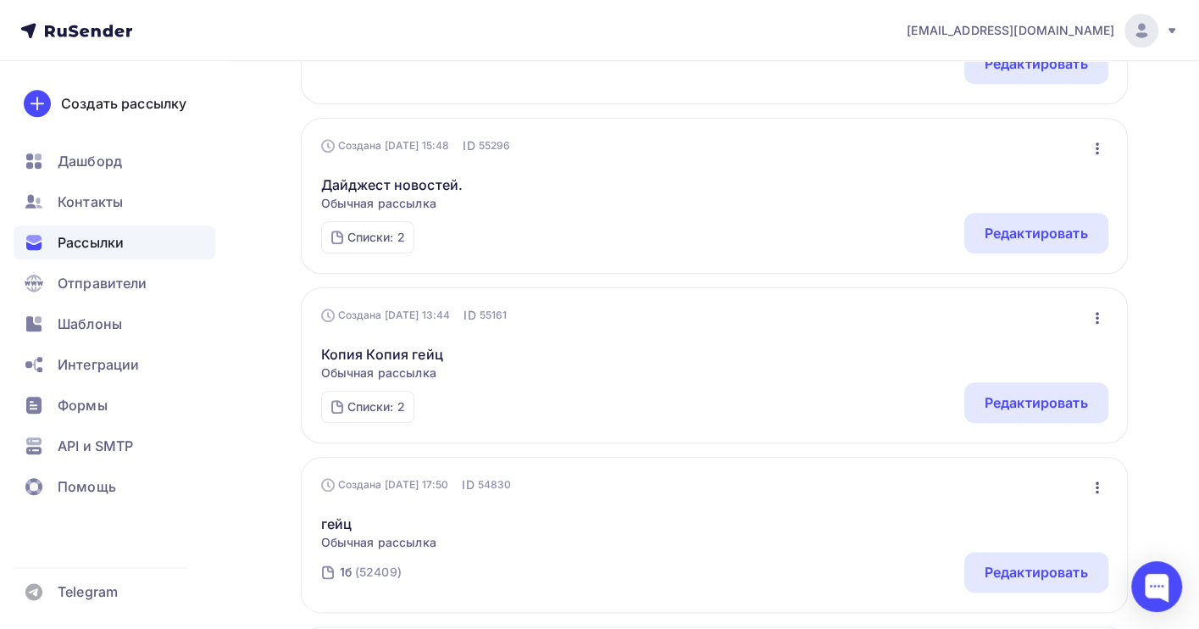
scroll to position [1288, 0]
click at [1096, 323] on icon "button" at bounding box center [1097, 318] width 20 height 20
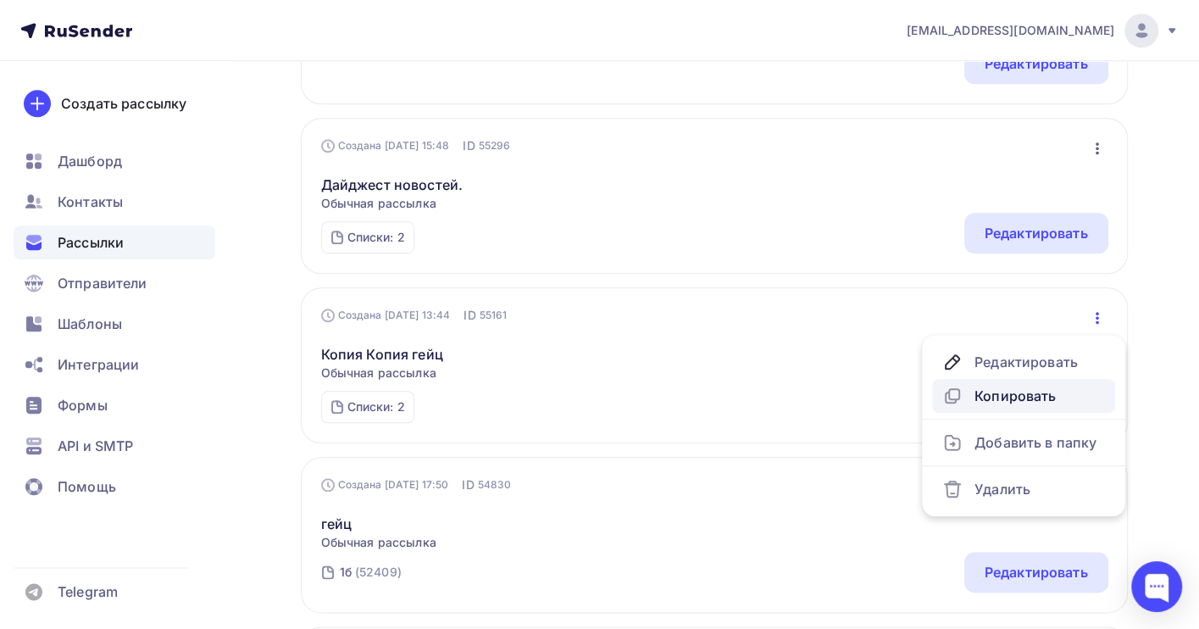
click at [1031, 403] on div "Копировать" at bounding box center [1023, 396] width 163 height 20
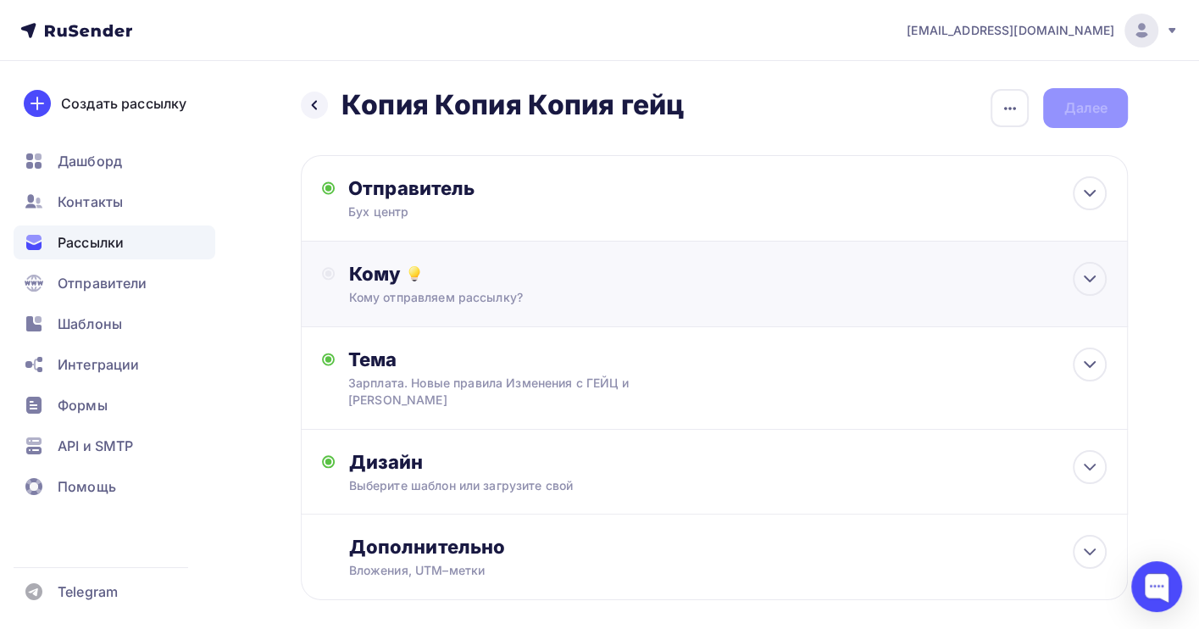
click at [573, 280] on div "Кому" at bounding box center [727, 274] width 758 height 24
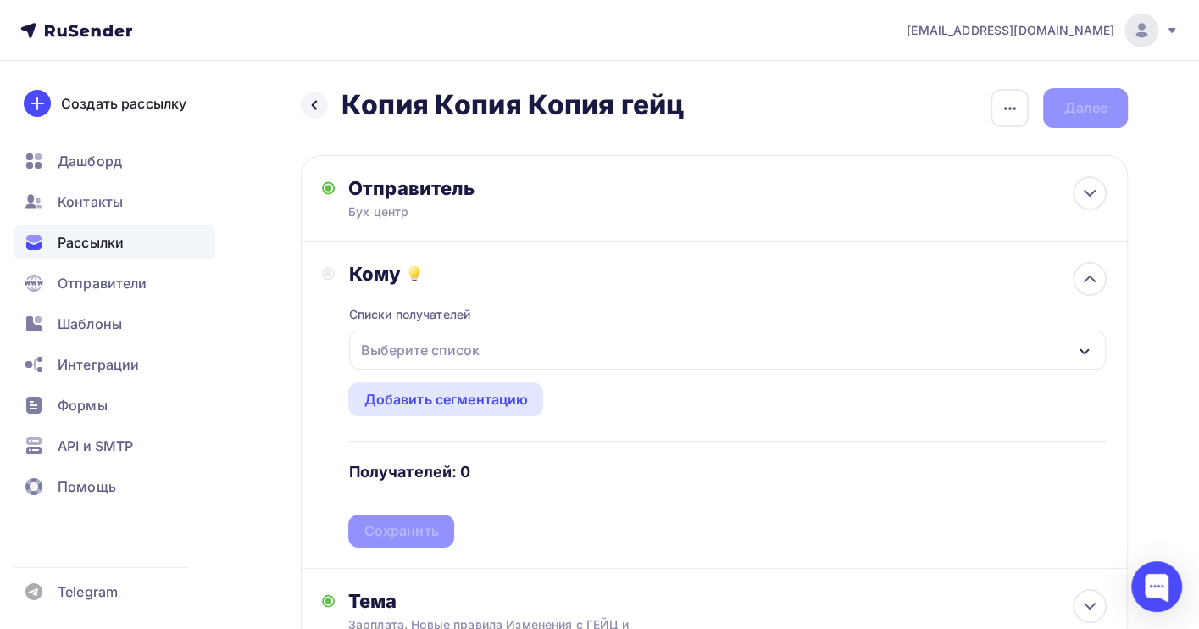
click at [394, 345] on div "Выберите список" at bounding box center [419, 350] width 132 height 31
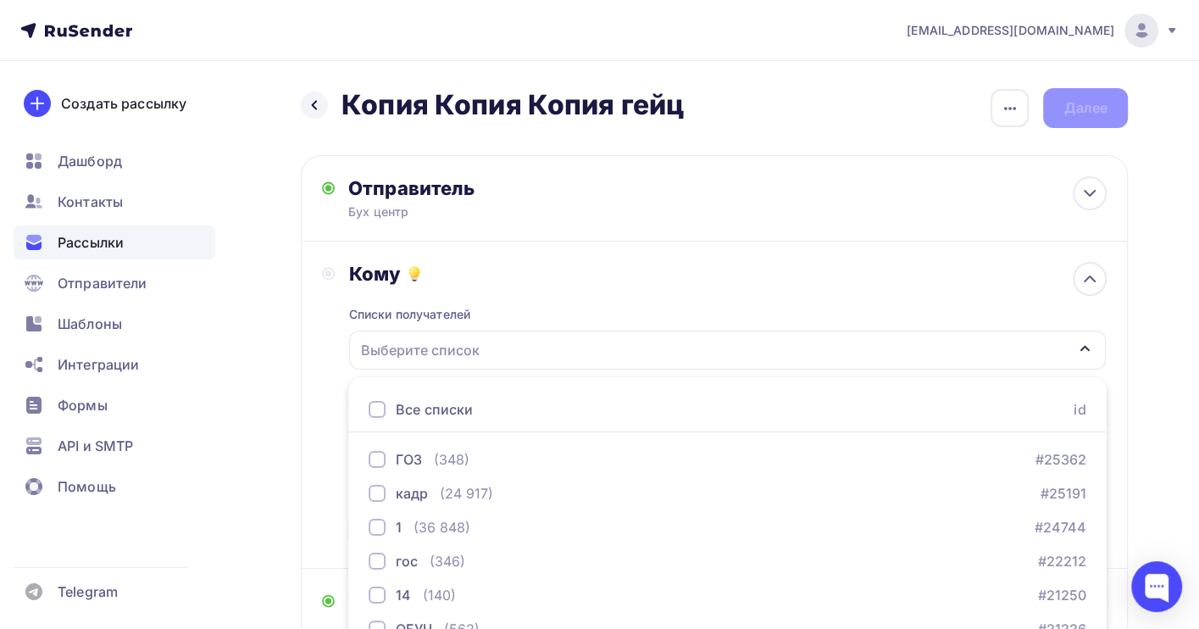
scroll to position [187, 0]
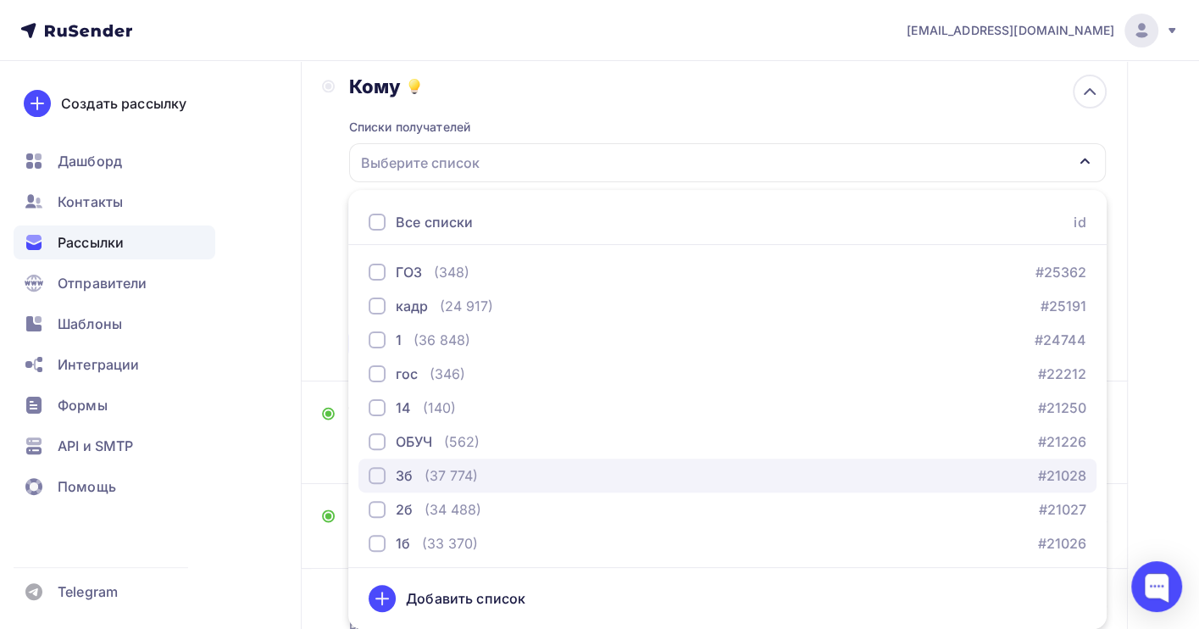
click at [443, 472] on div "(37 774)" at bounding box center [451, 475] width 53 height 20
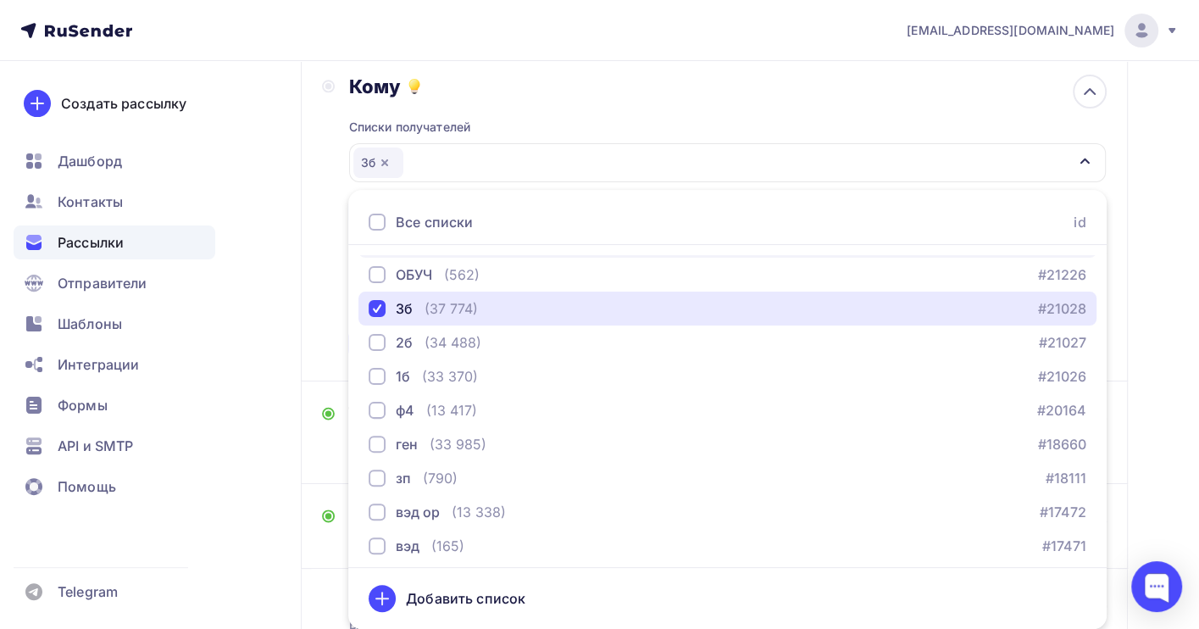
scroll to position [172, 0]
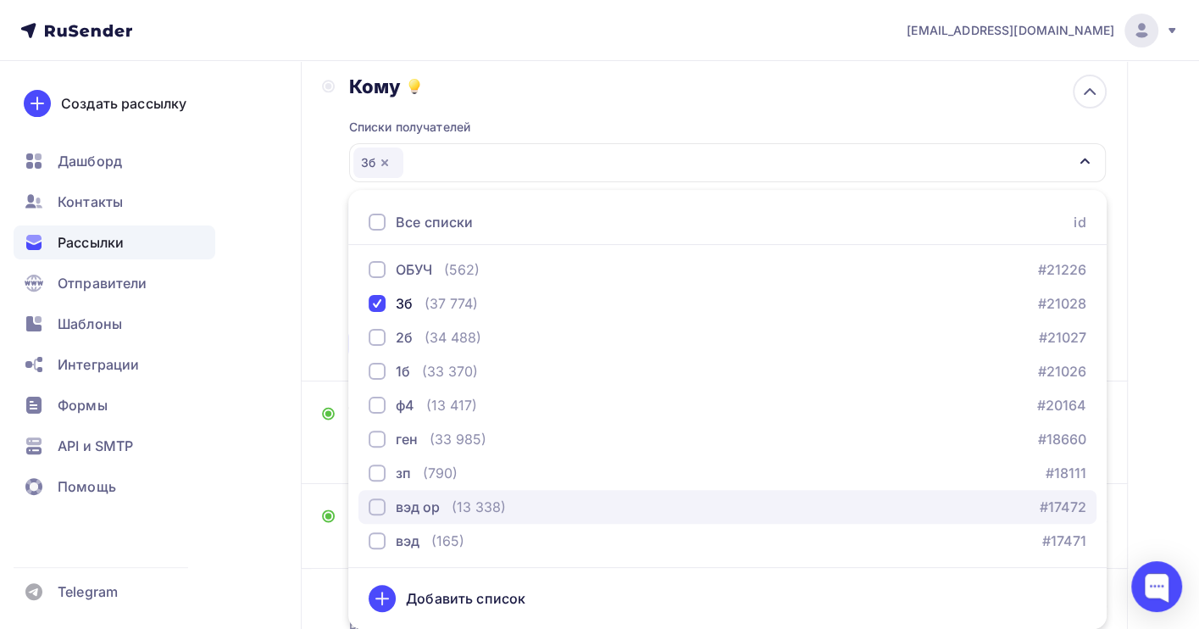
drag, startPoint x: 469, startPoint y: 508, endPoint x: 482, endPoint y: 508, distance: 12.7
click at [472, 508] on div "(13 338)" at bounding box center [479, 507] width 54 height 20
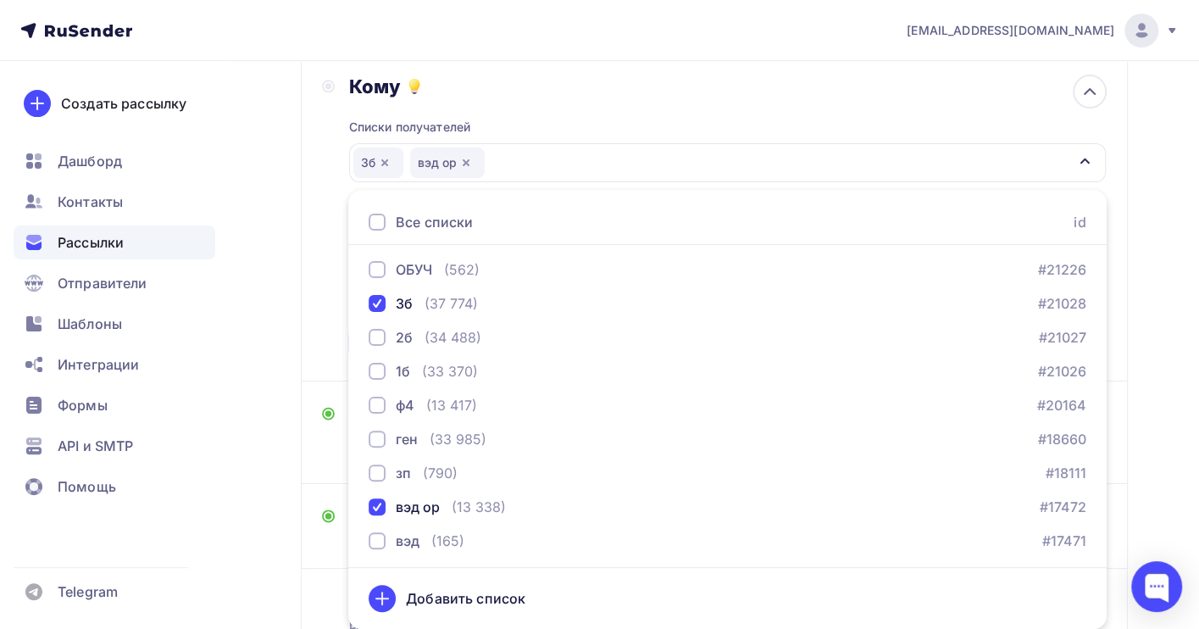
click at [1152, 418] on div "Назад Копия Копия Копия гейц Копия Копия Копия гейц Закончить позже Переименова…" at bounding box center [599, 319] width 1199 height 890
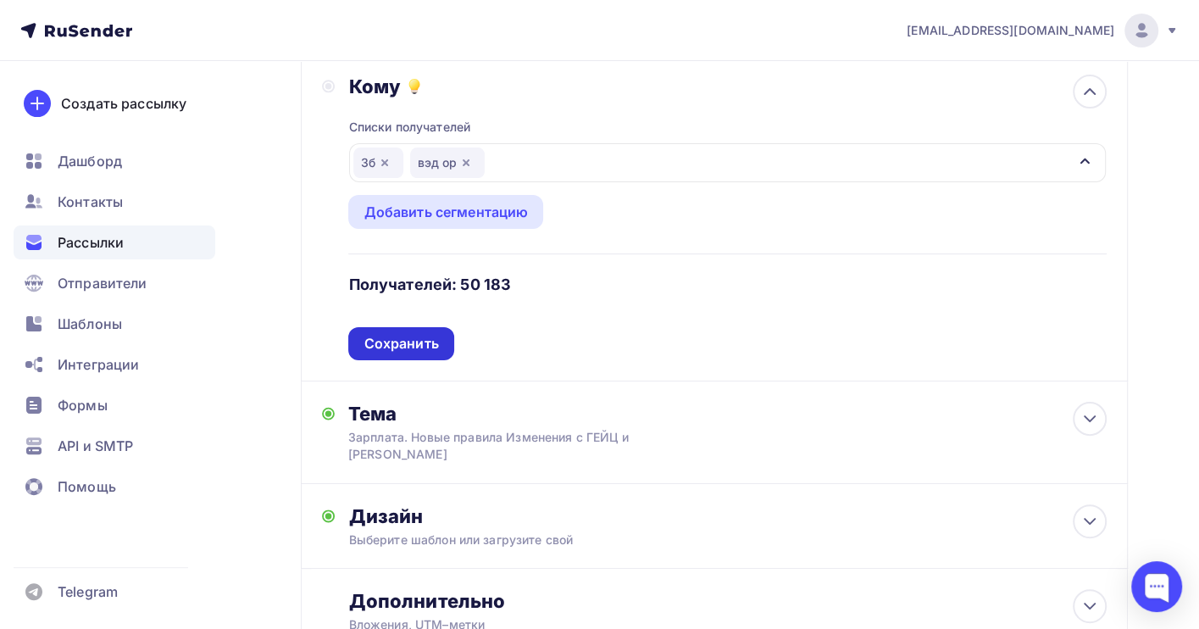
click at [417, 343] on div "Сохранить" at bounding box center [401, 343] width 75 height 19
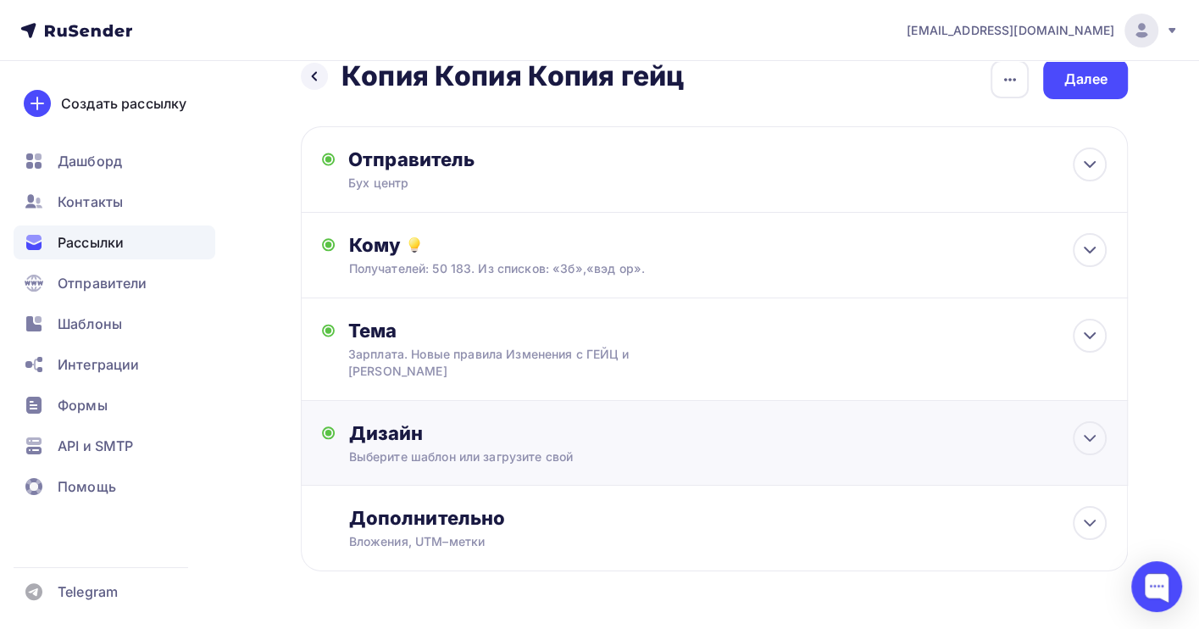
scroll to position [0, 0]
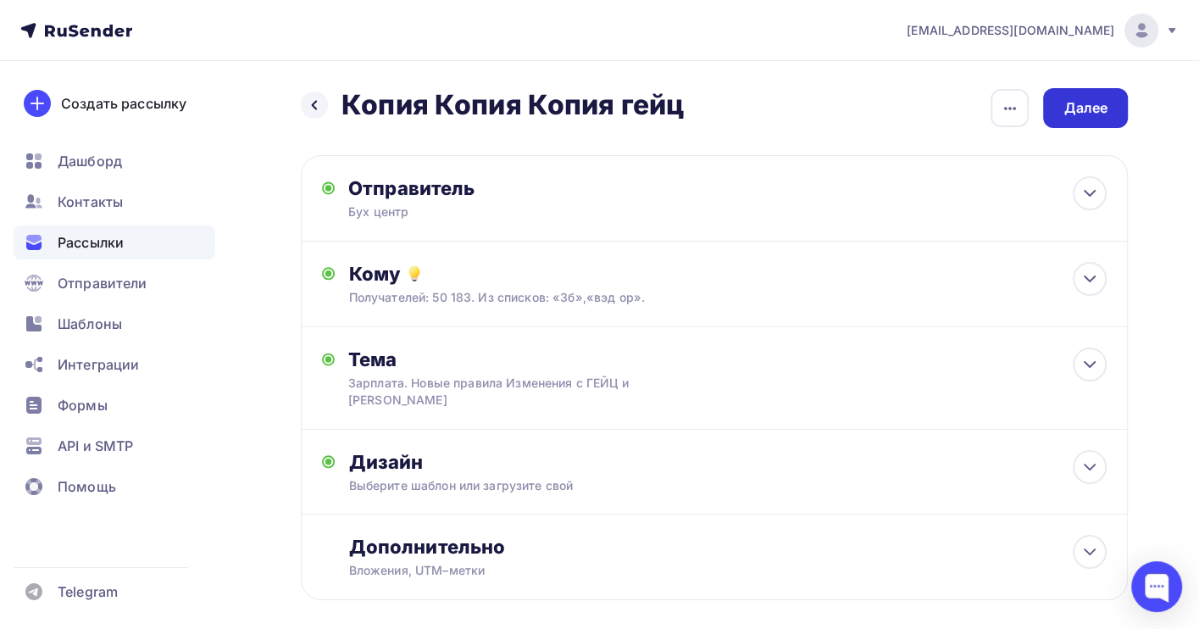
click at [1070, 105] on div "Далее" at bounding box center [1085, 107] width 44 height 19
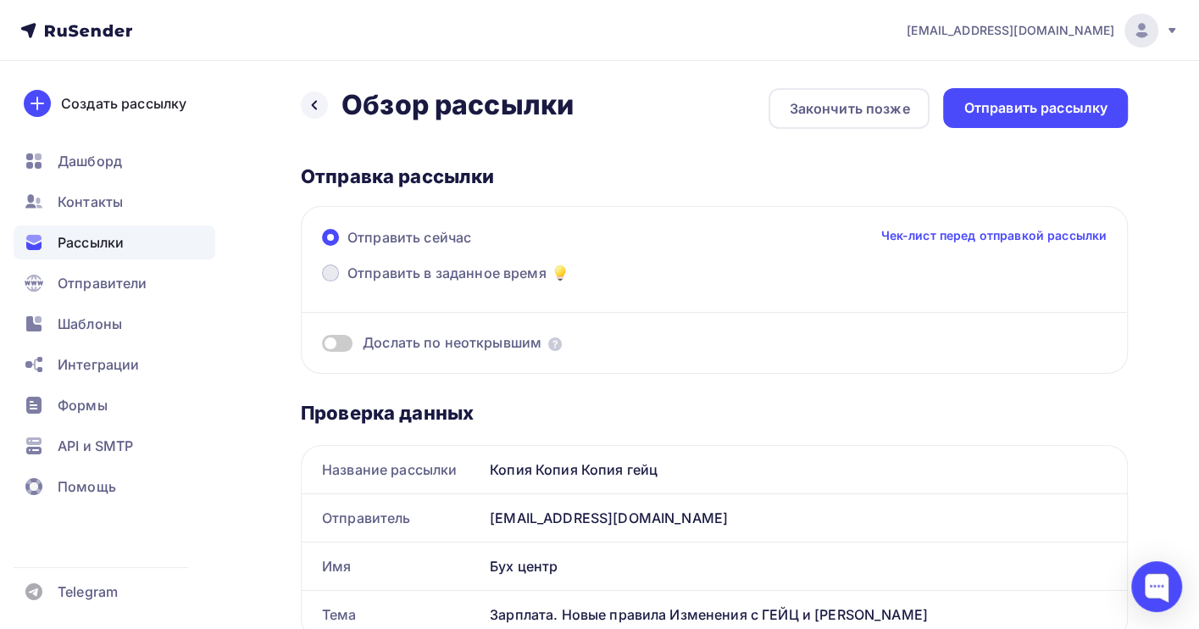
click at [386, 263] on span "Отправить в заданное время" at bounding box center [446, 273] width 199 height 20
click at [347, 283] on input "Отправить в заданное время" at bounding box center [347, 283] width 0 height 0
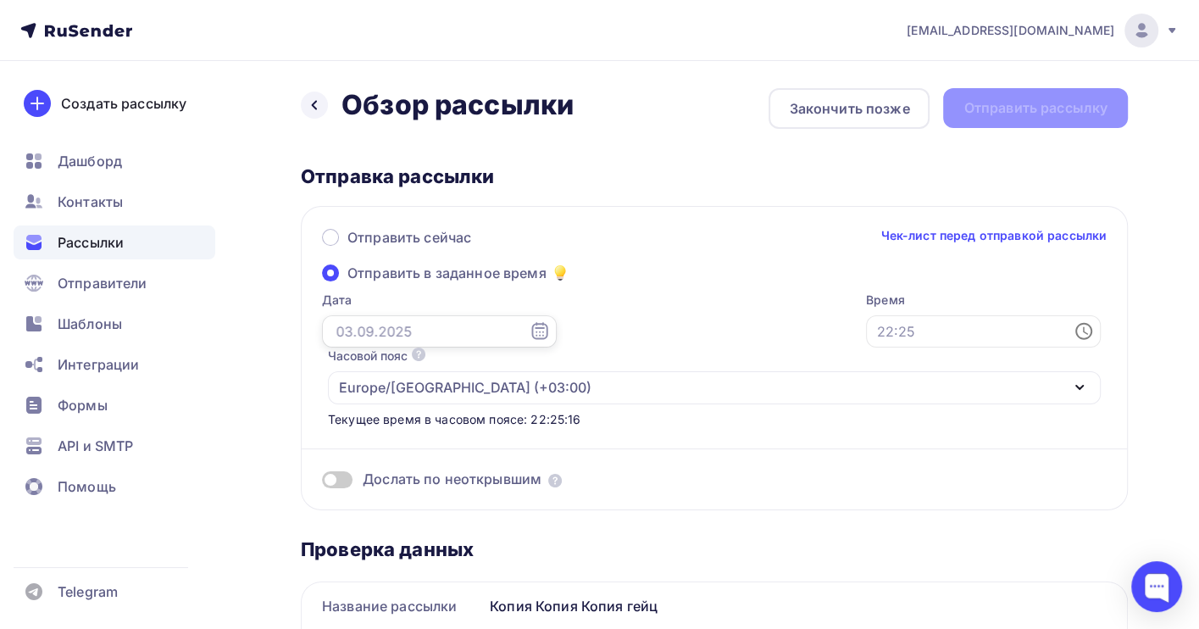
click at [347, 338] on input "text" at bounding box center [439, 331] width 235 height 32
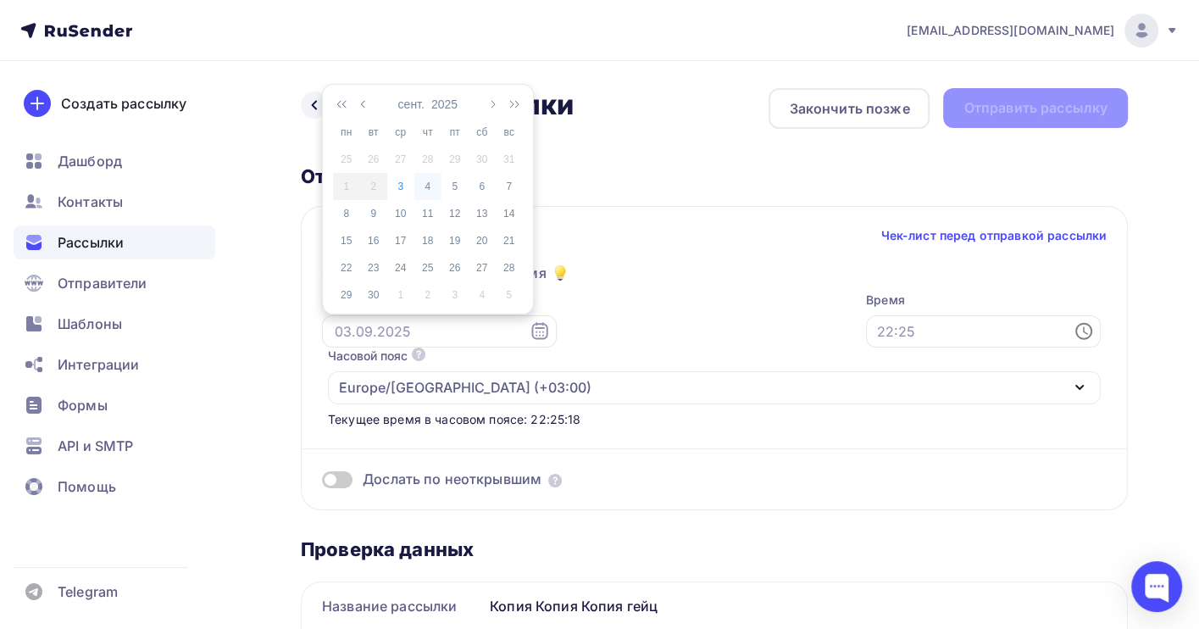
click at [428, 186] on div "4" at bounding box center [427, 186] width 27 height 15
type input "04.09.2025"
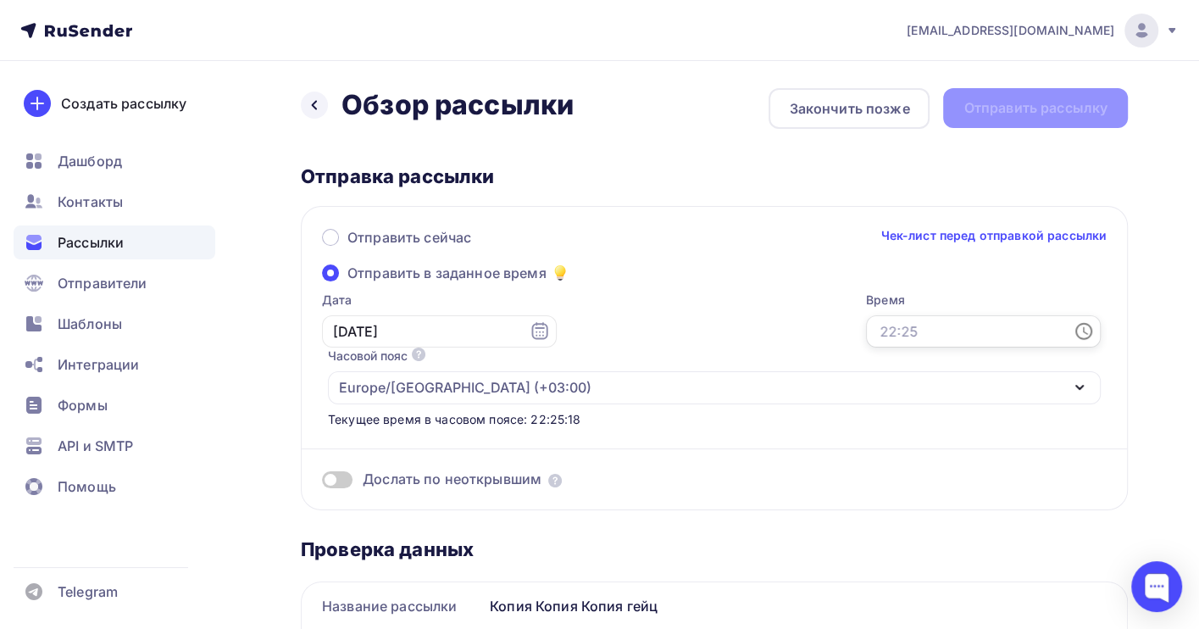
click at [866, 327] on input "text" at bounding box center [983, 331] width 235 height 32
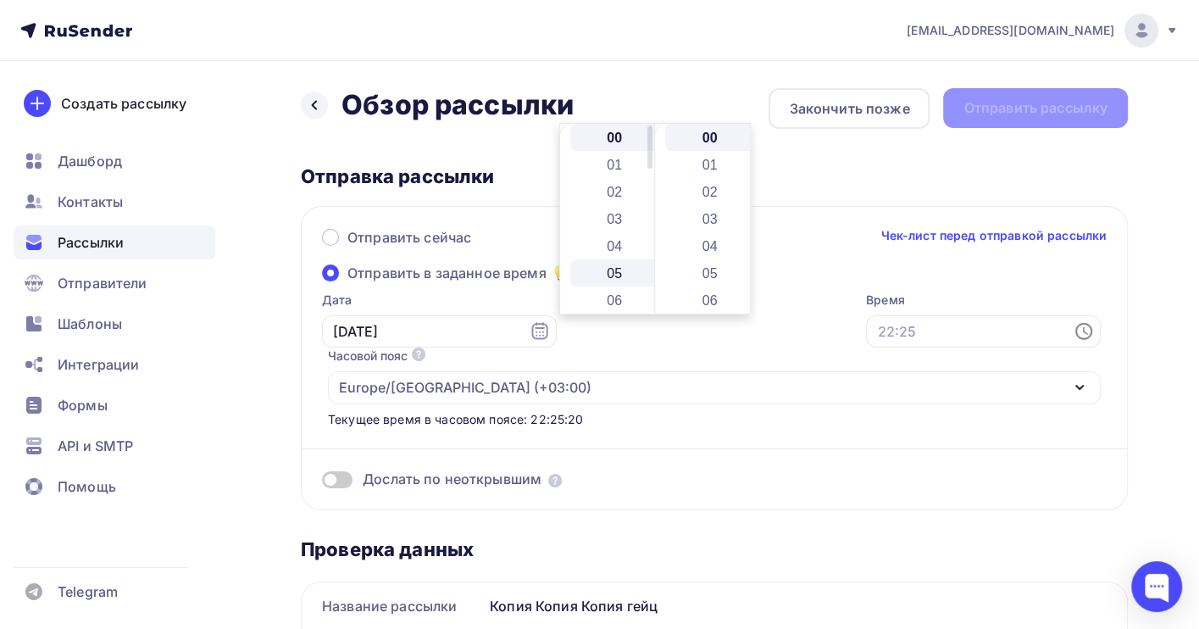
click at [620, 273] on li "05" at bounding box center [616, 272] width 92 height 27
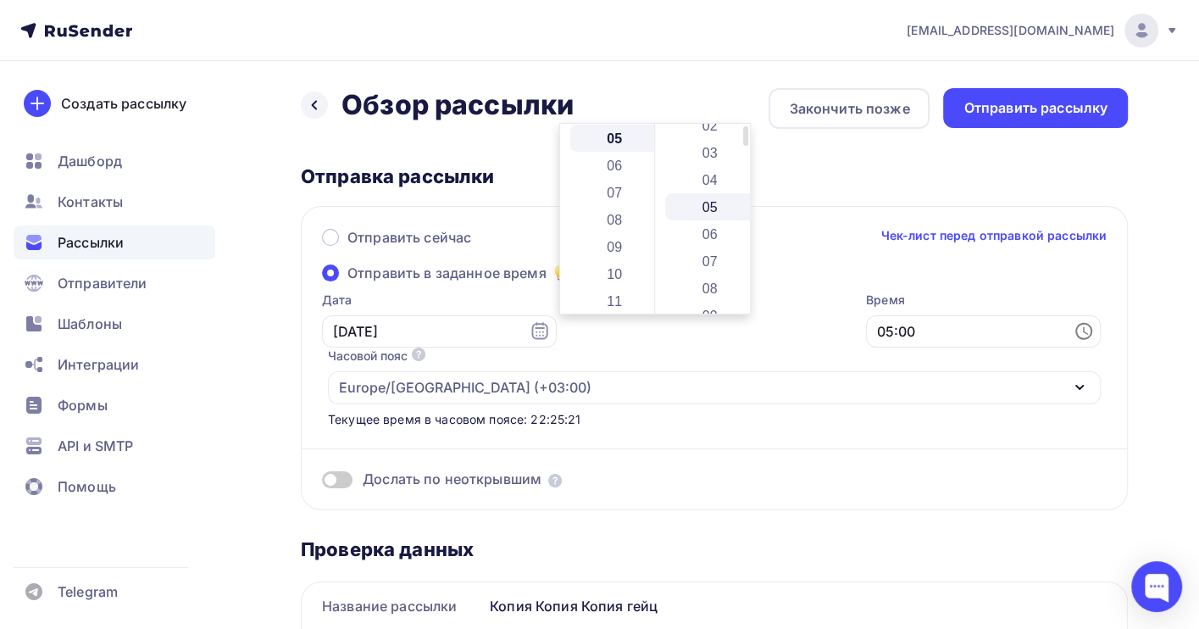
scroll to position [225, 0]
click at [711, 210] on li "11" at bounding box center [711, 210] width 92 height 27
type input "05:11"
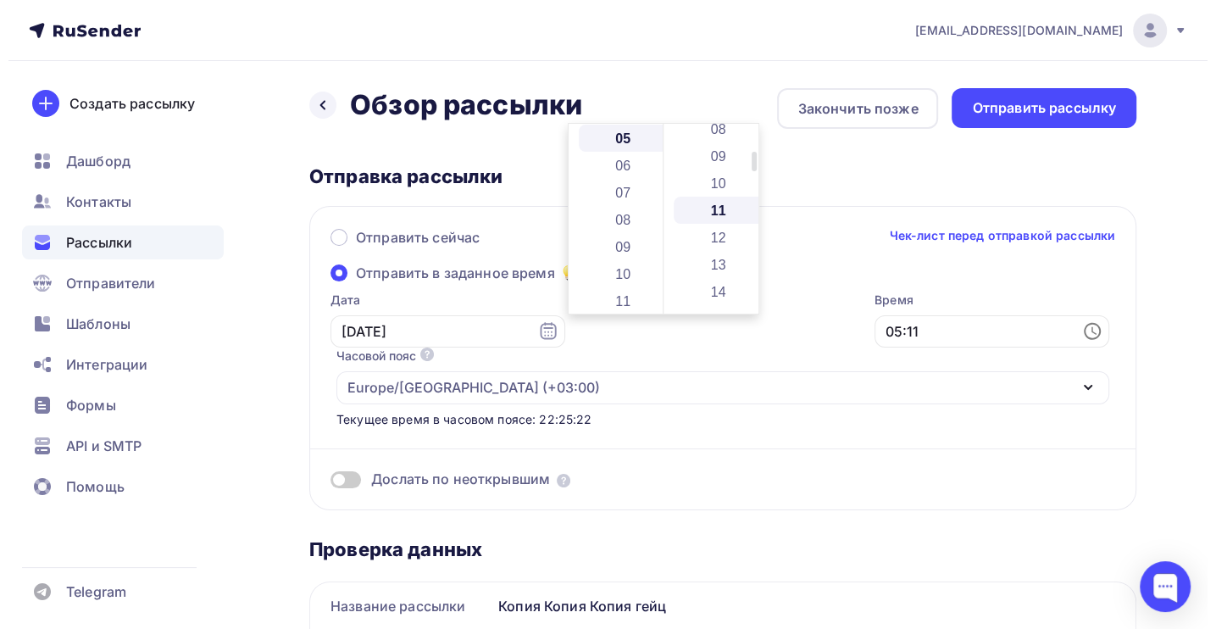
scroll to position [297, 0]
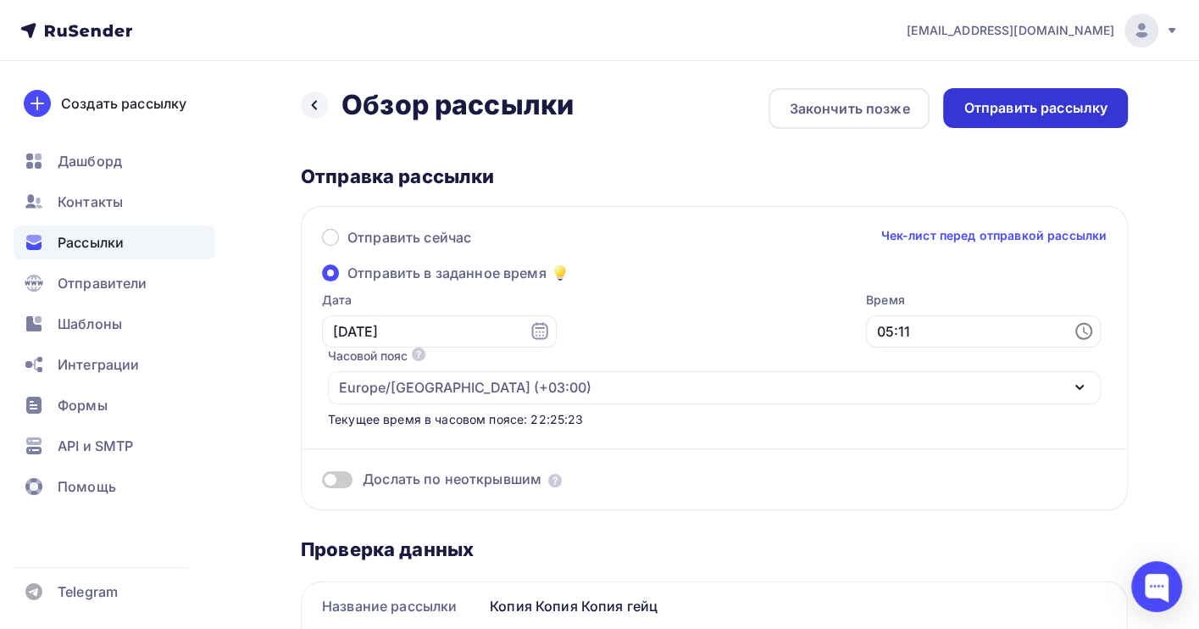
click at [1035, 104] on div "Отправить рассылку" at bounding box center [1035, 107] width 144 height 19
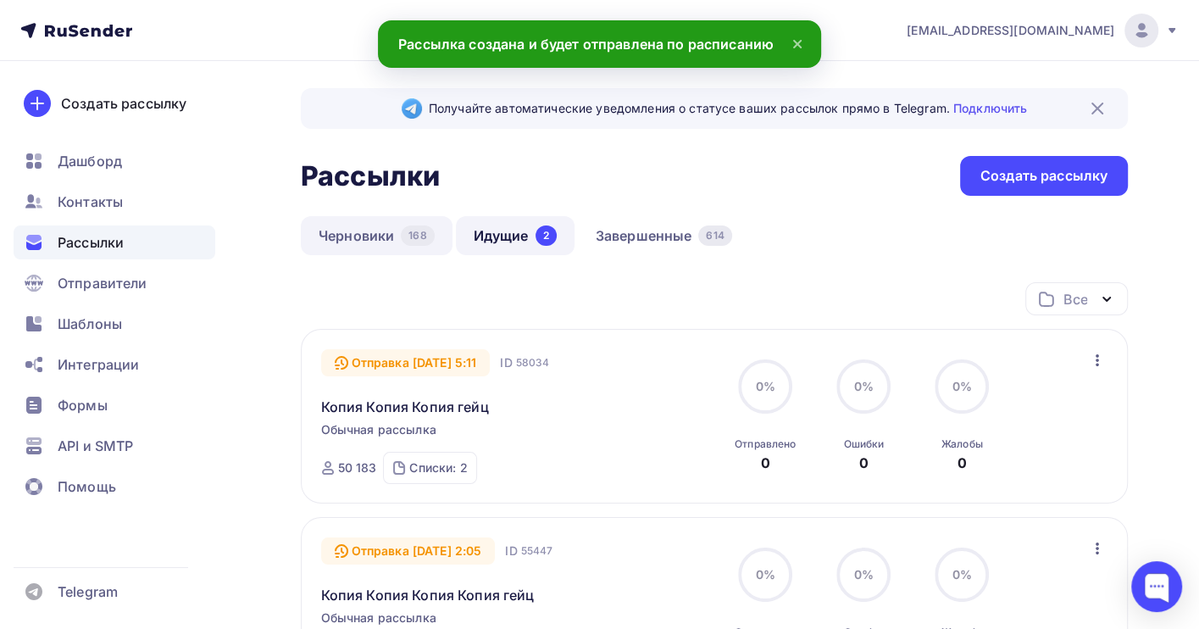
click at [331, 241] on link "Черновики 168" at bounding box center [377, 235] width 152 height 39
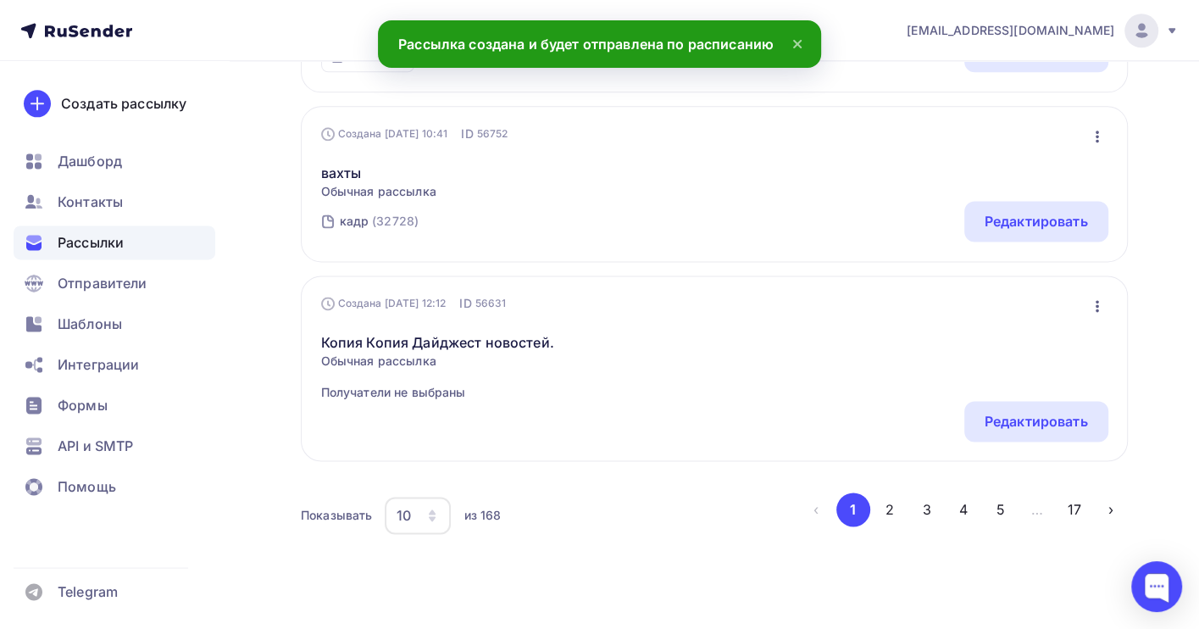
scroll to position [1711, 0]
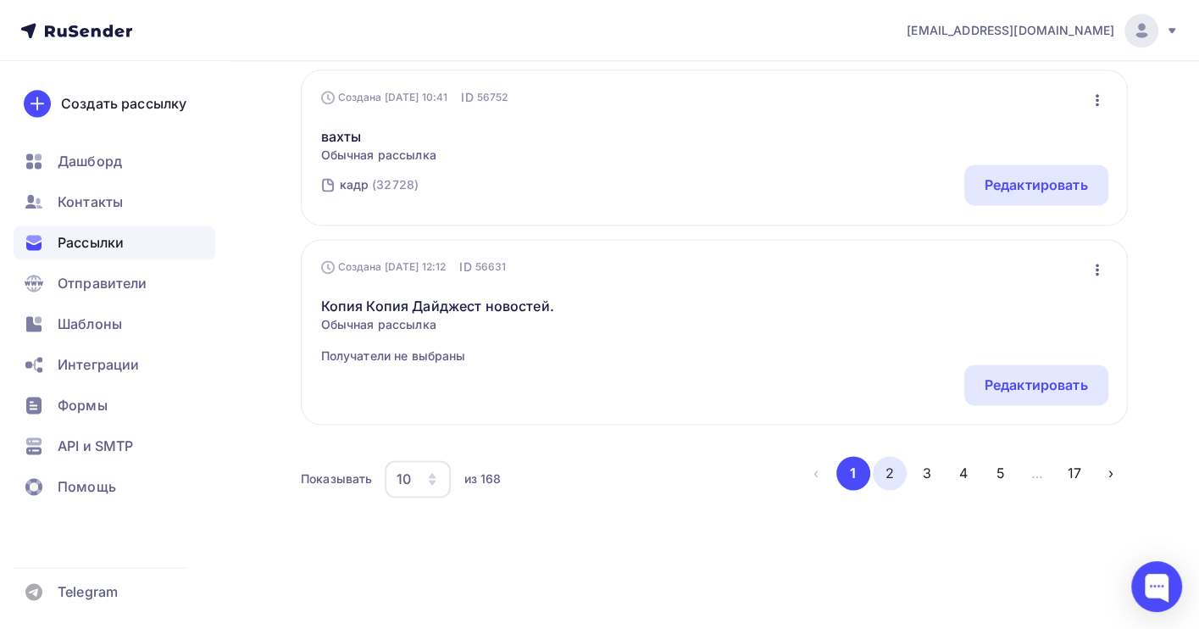
click at [897, 473] on button "2" at bounding box center [890, 473] width 34 height 34
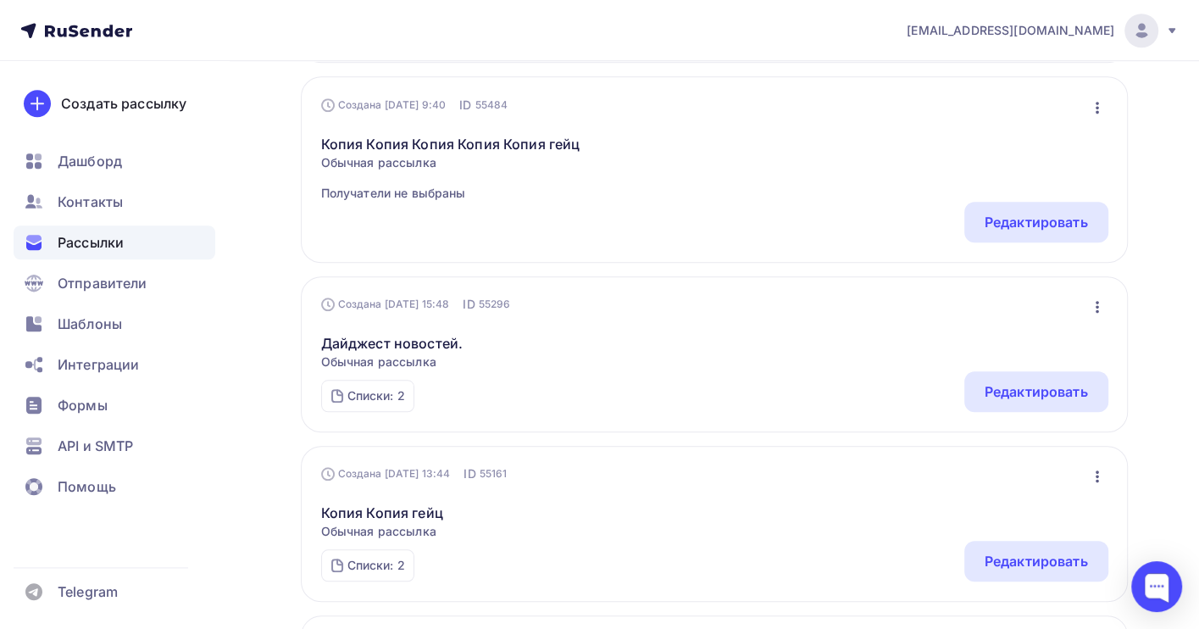
scroll to position [1355, 0]
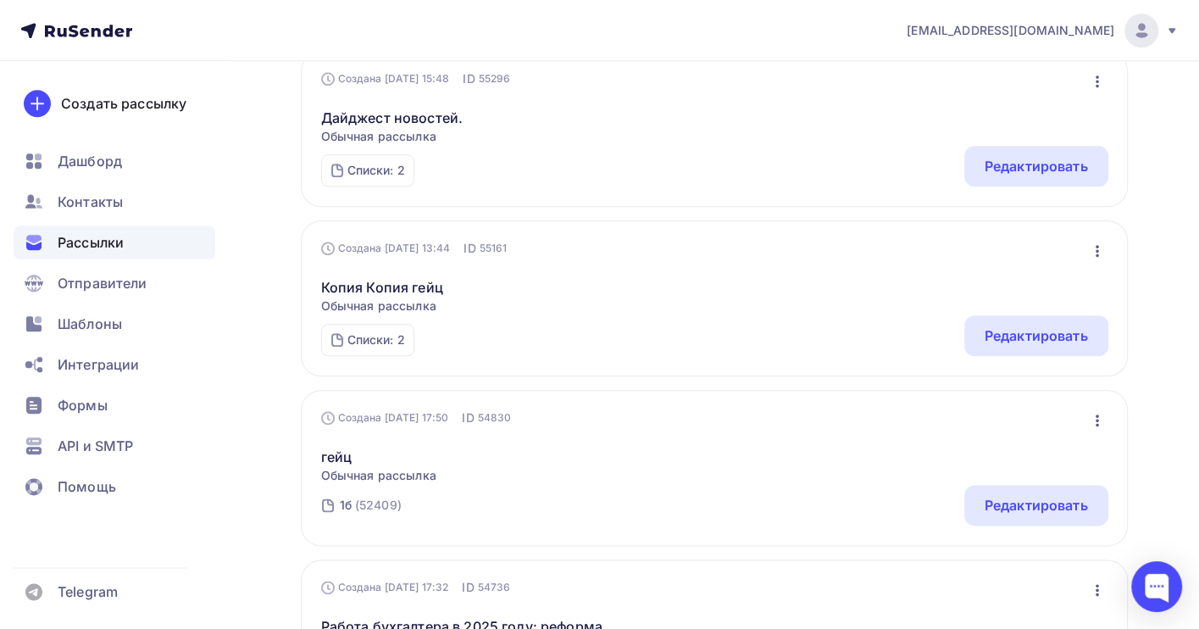
click at [1091, 254] on icon "button" at bounding box center [1097, 251] width 20 height 20
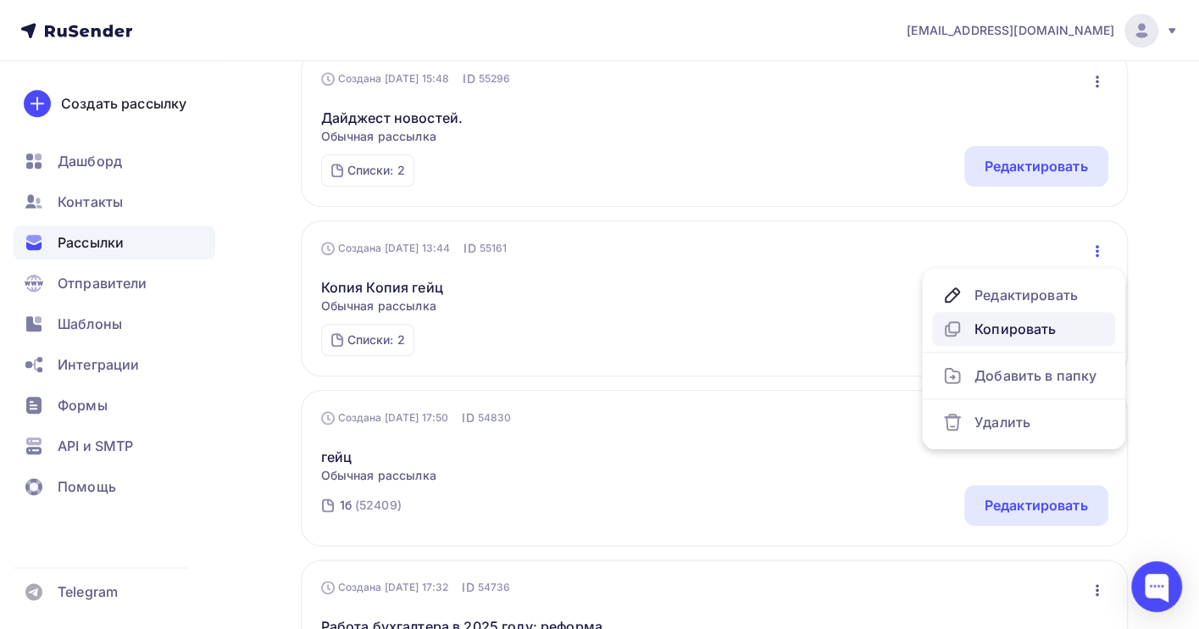
click at [1007, 329] on div "Копировать" at bounding box center [1023, 329] width 163 height 20
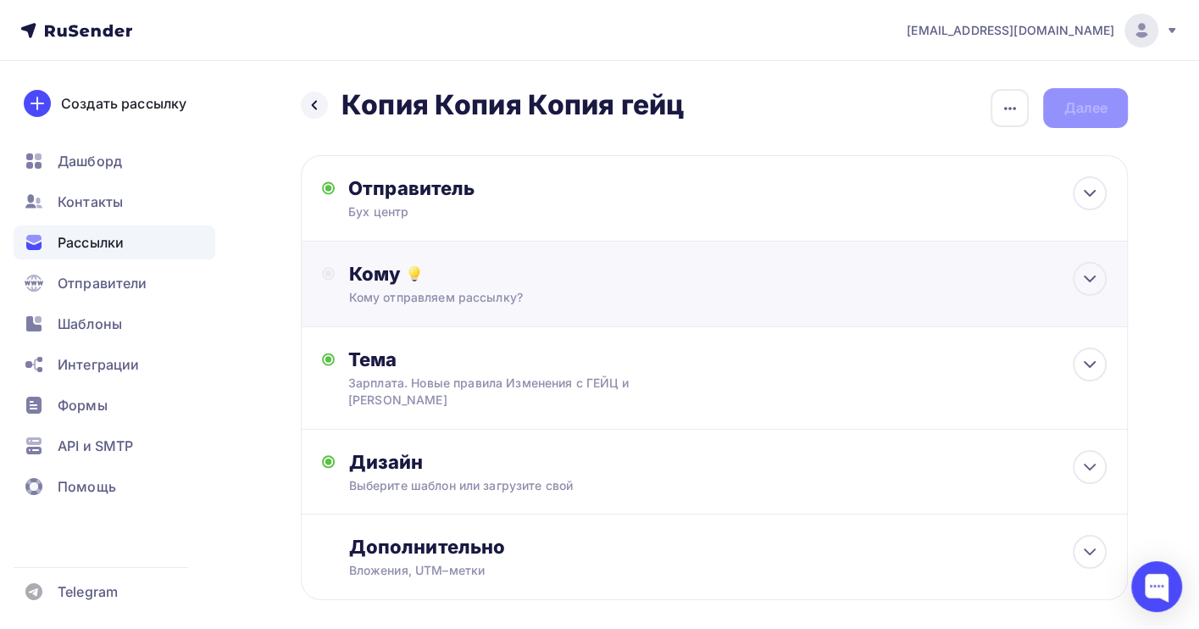
click at [513, 275] on div "Кому" at bounding box center [727, 274] width 758 height 24
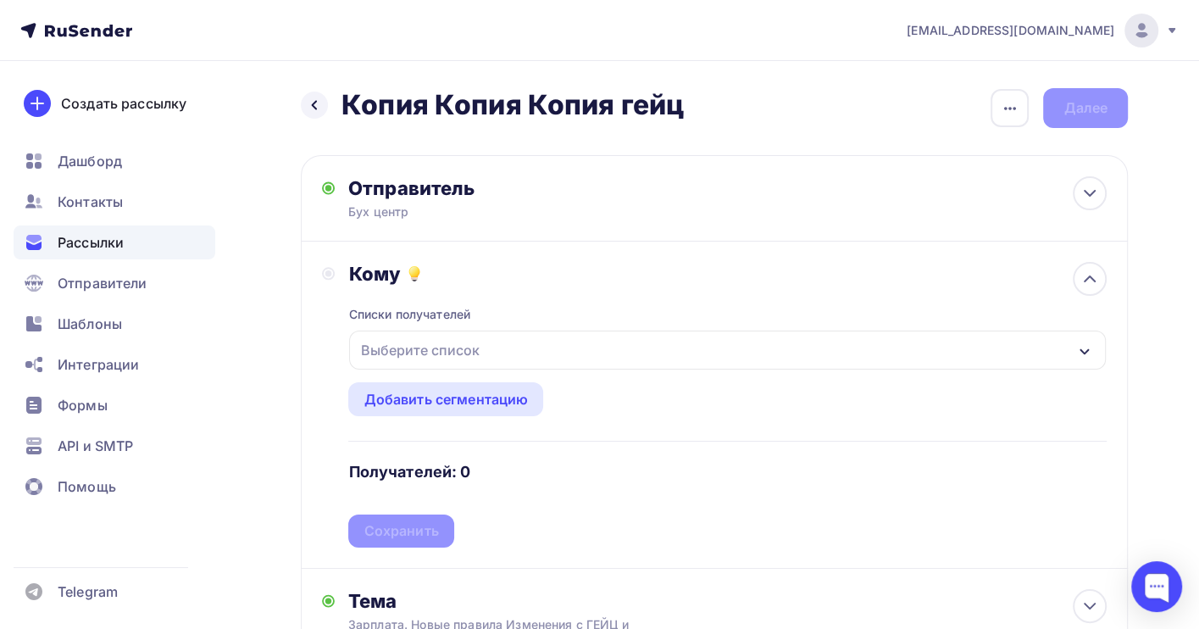
click at [452, 342] on div "Выберите список" at bounding box center [419, 350] width 132 height 31
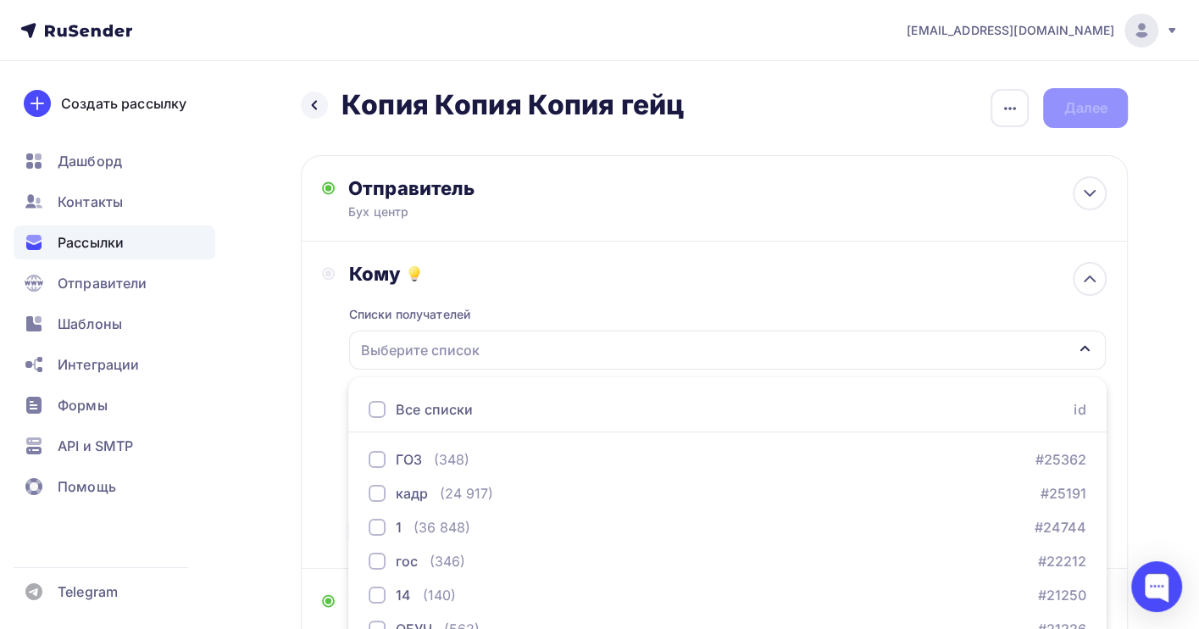
scroll to position [187, 0]
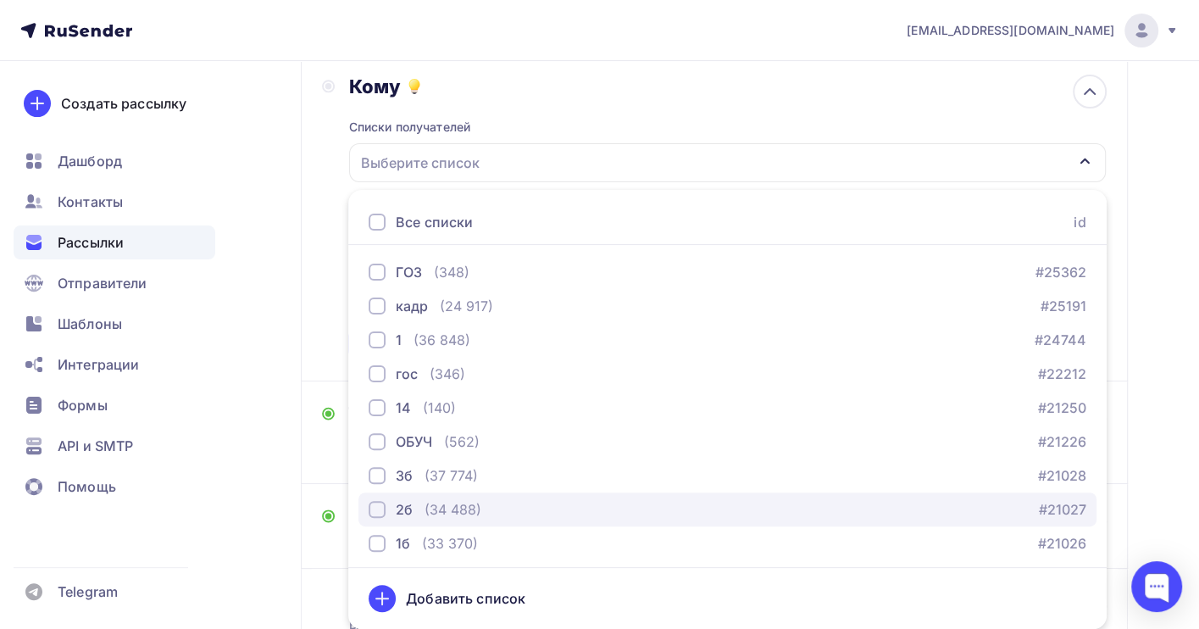
click at [450, 507] on div "(34 488)" at bounding box center [453, 509] width 57 height 20
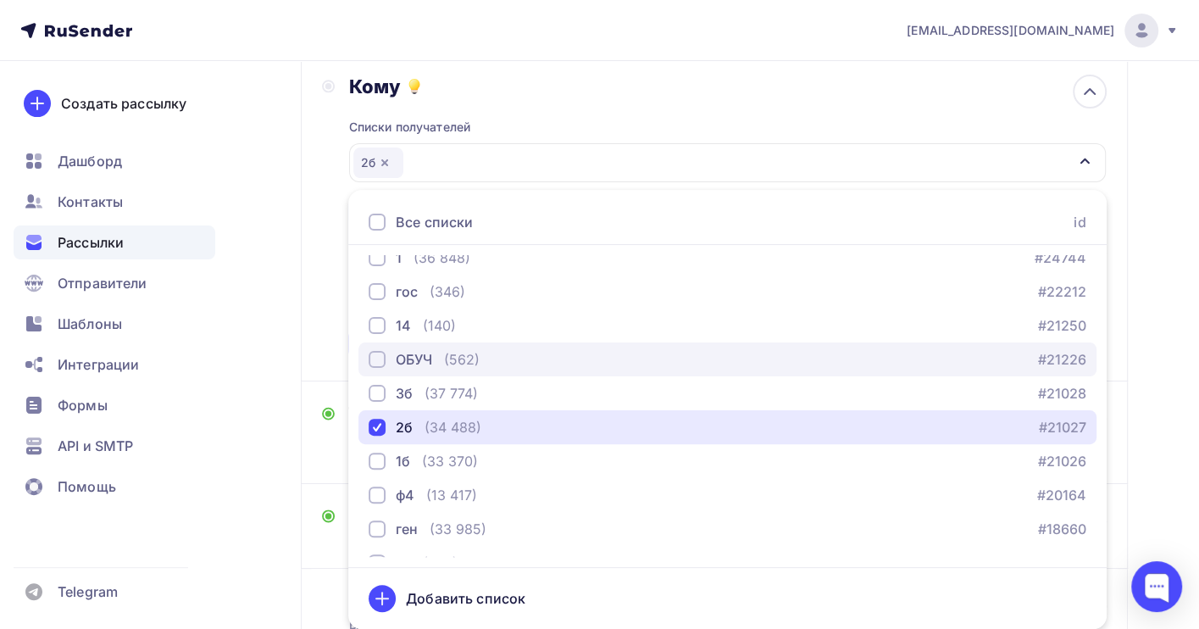
scroll to position [172, 0]
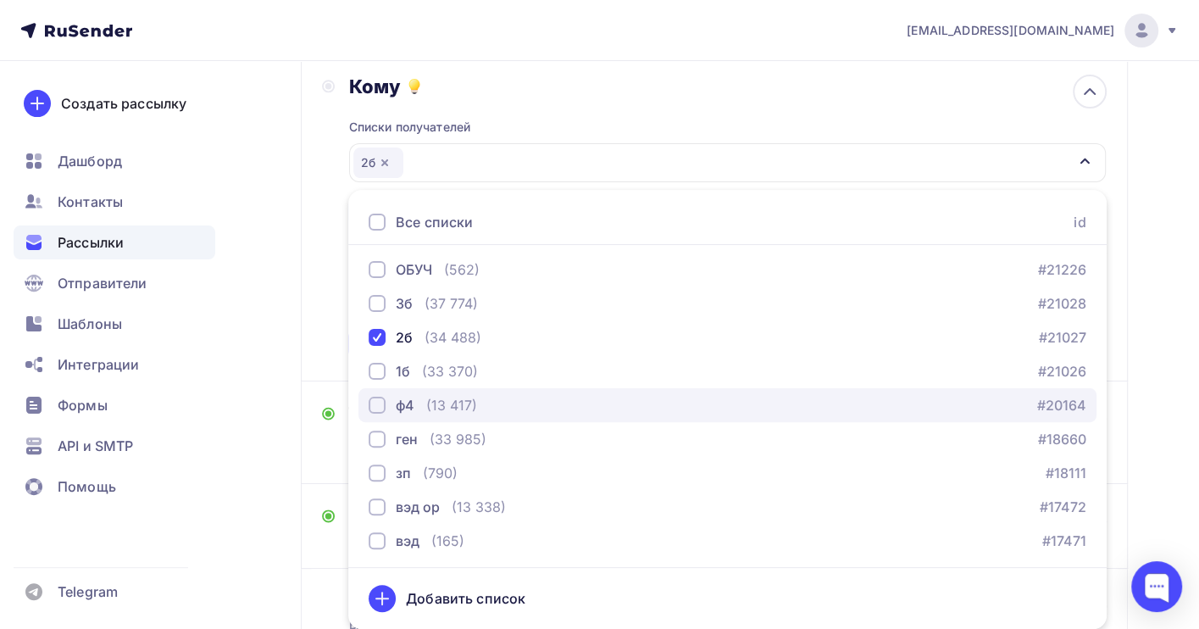
click at [476, 395] on div "ф4 (13 417) #20164" at bounding box center [728, 405] width 718 height 20
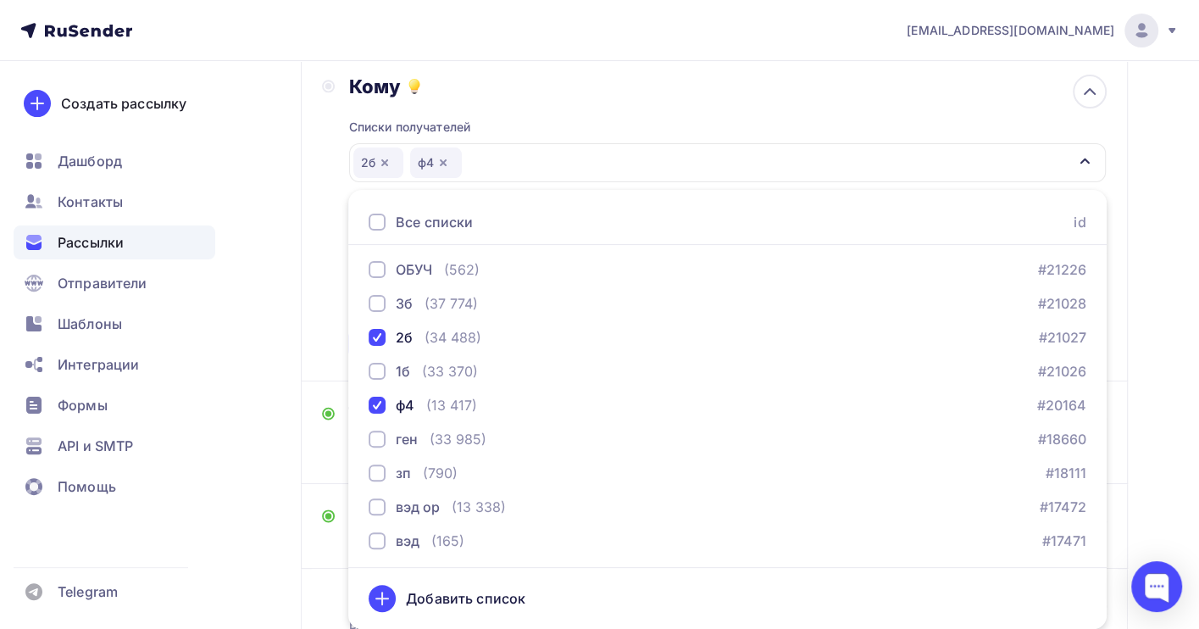
click at [1137, 355] on div "Назад Копия Копия Копия гейц Копия Копия Копия гейц Закончить позже Переименова…" at bounding box center [599, 319] width 1199 height 890
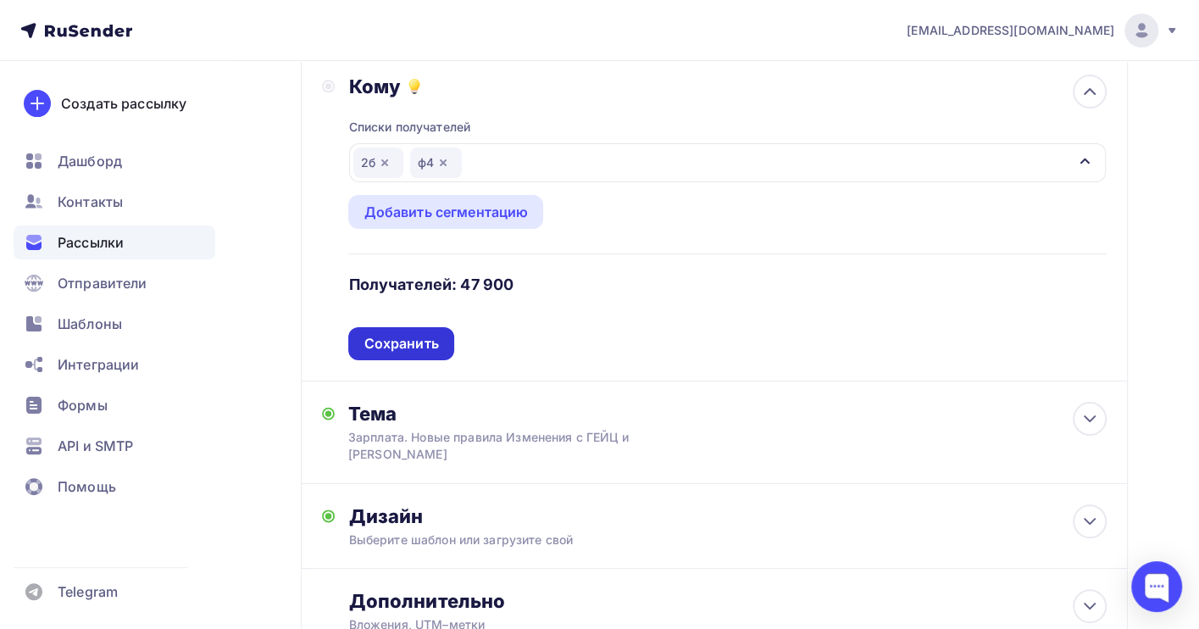
click at [417, 352] on div "Сохранить" at bounding box center [401, 343] width 75 height 19
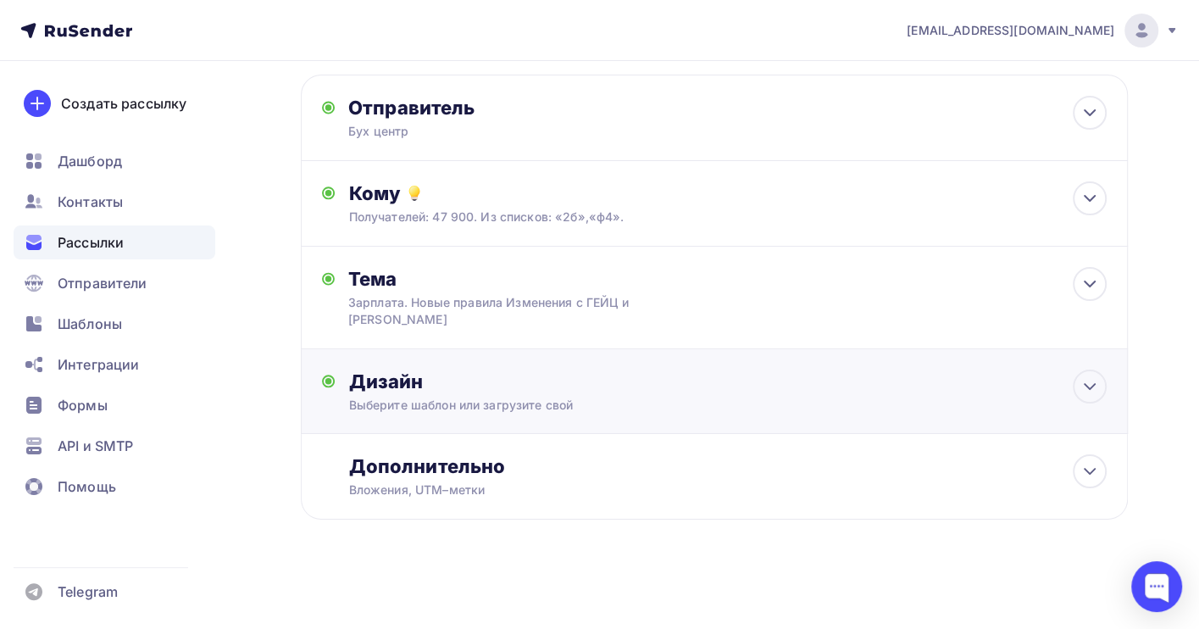
scroll to position [0, 0]
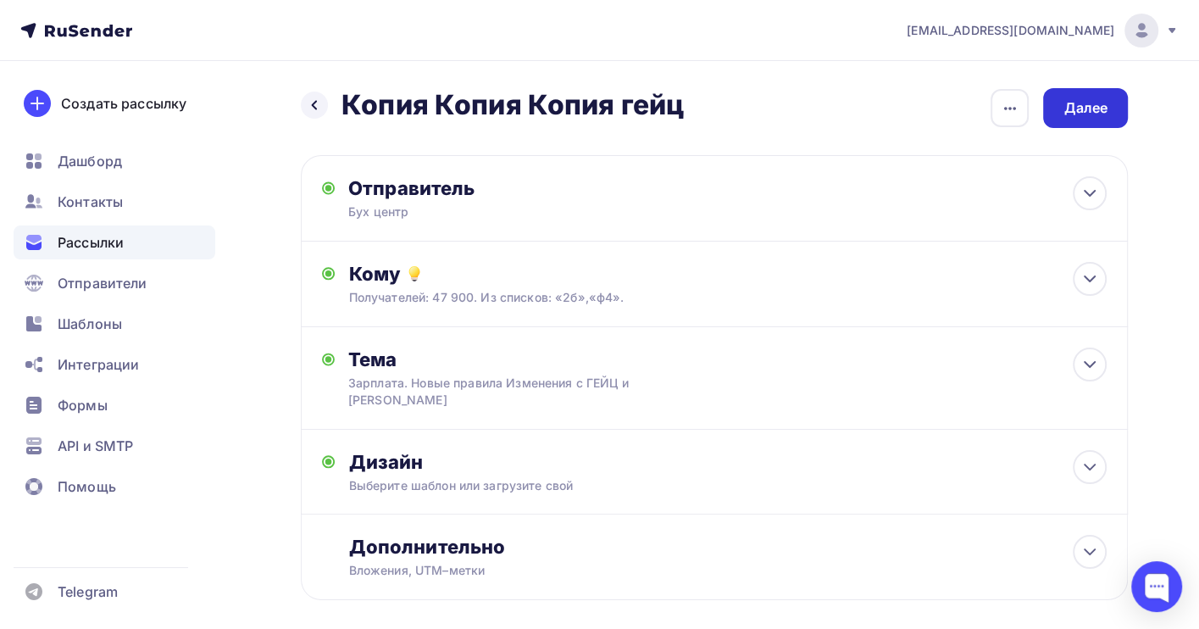
click at [1065, 113] on div "Далее" at bounding box center [1085, 107] width 44 height 19
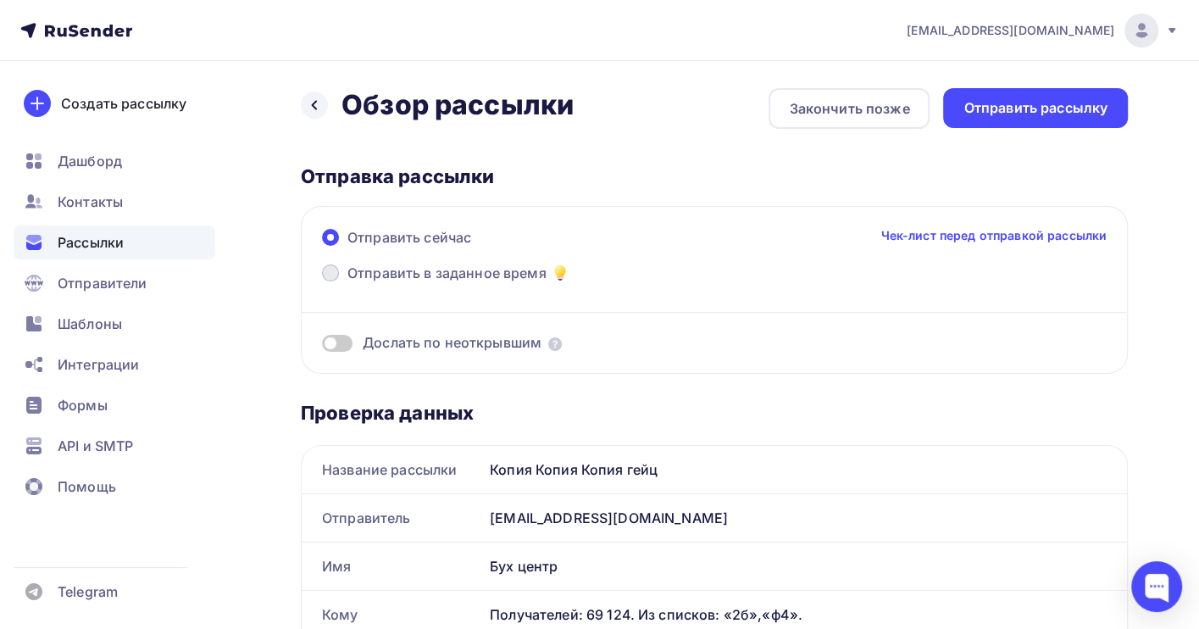
click at [363, 269] on span "Отправить в заданное время" at bounding box center [446, 273] width 199 height 20
click at [347, 283] on input "Отправить в заданное время" at bounding box center [347, 283] width 0 height 0
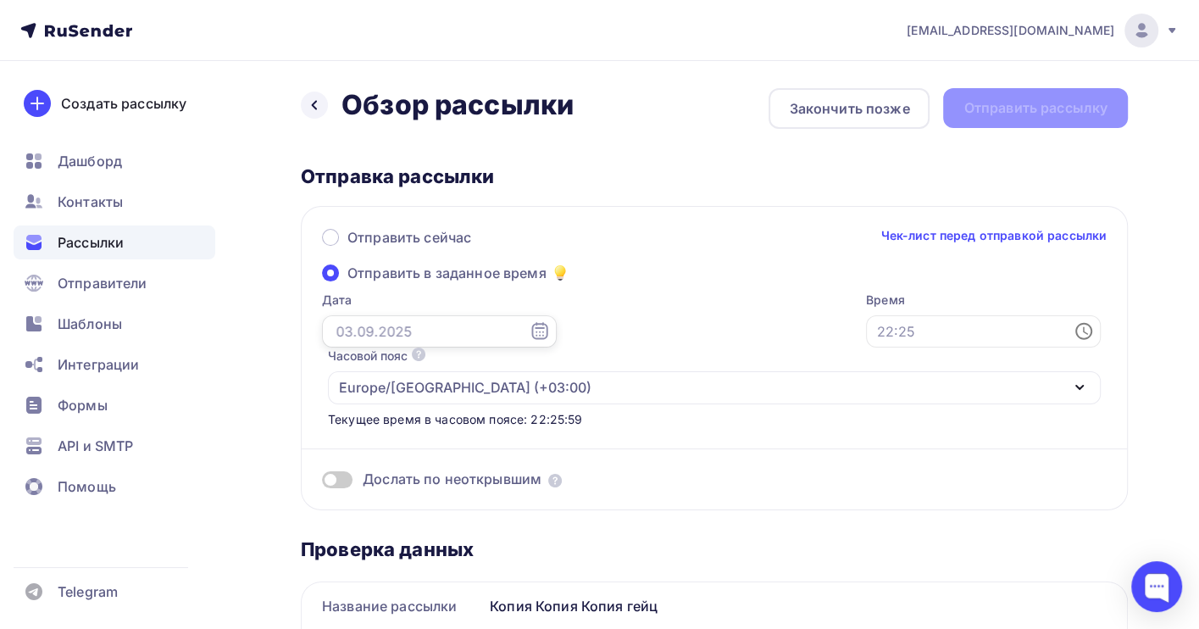
click at [345, 332] on input "text" at bounding box center [439, 331] width 235 height 32
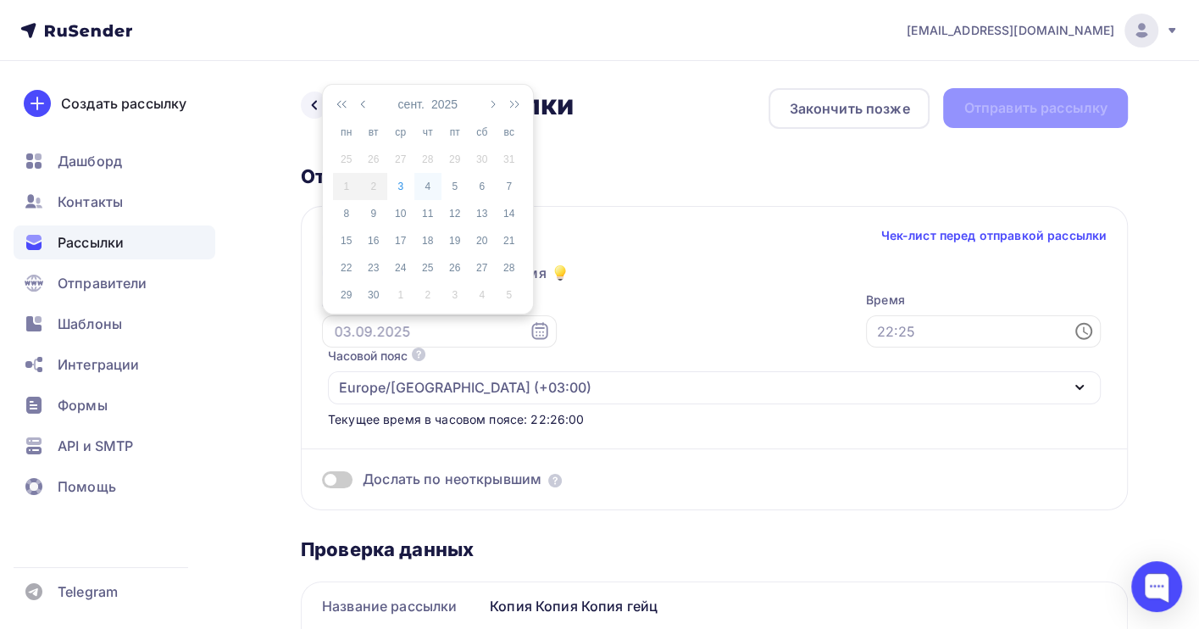
click at [425, 186] on div "4" at bounding box center [427, 186] width 27 height 15
type input "04.09.2025"
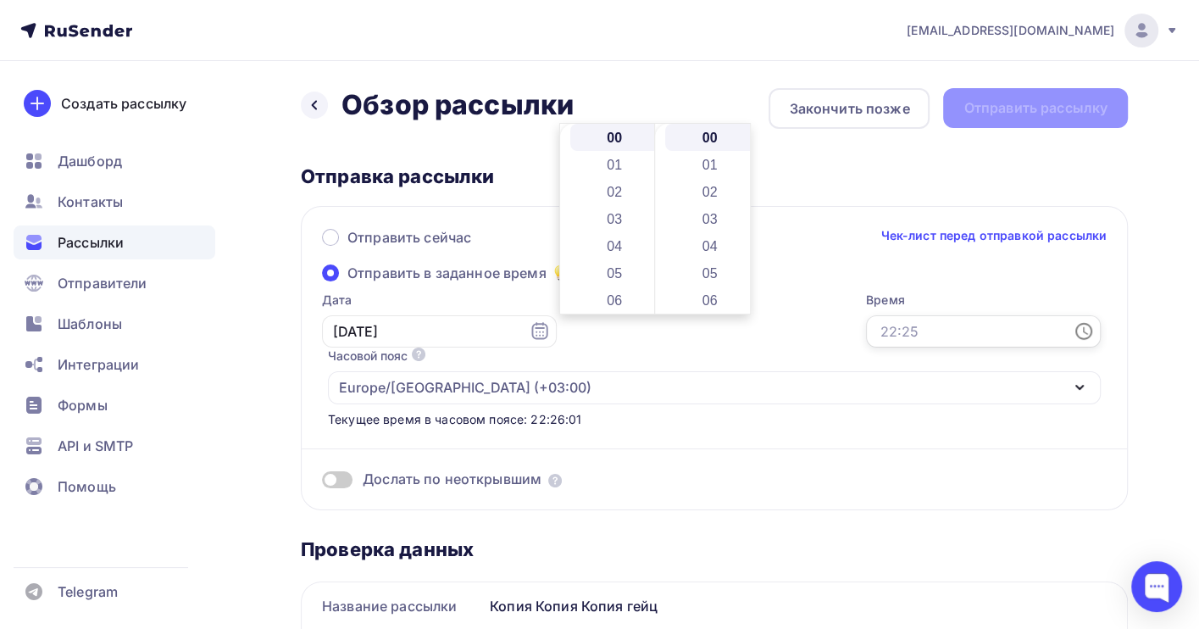
click at [866, 333] on input "text" at bounding box center [983, 331] width 235 height 32
click at [624, 216] on li "07" at bounding box center [616, 214] width 92 height 27
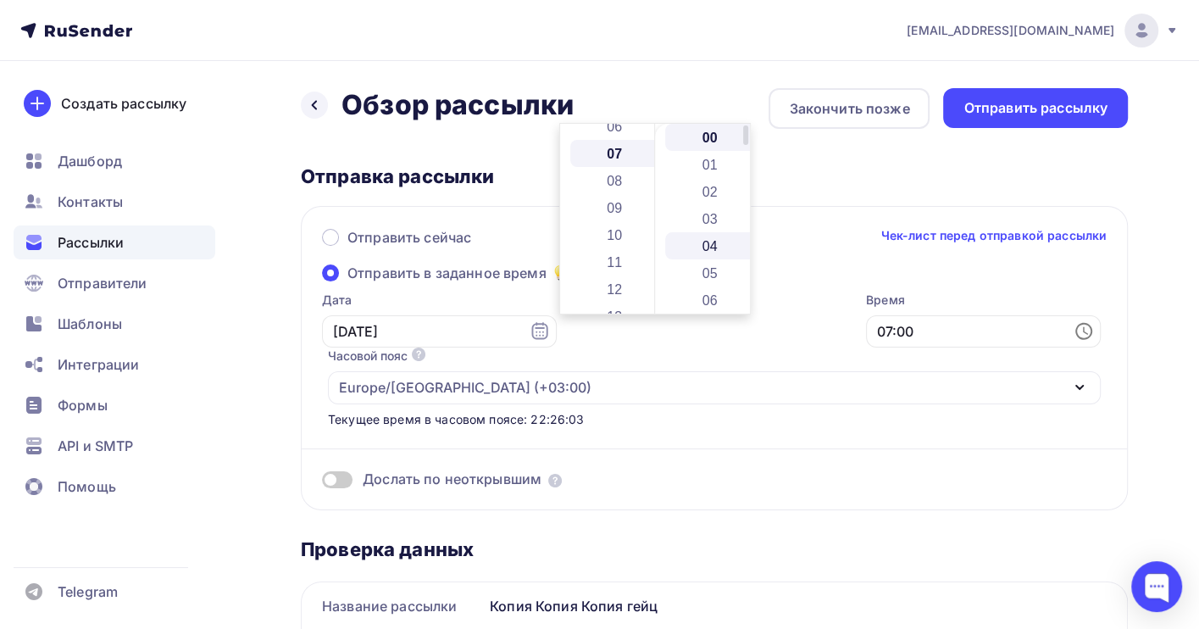
scroll to position [190, 0]
click at [720, 229] on li "16" at bounding box center [711, 232] width 92 height 27
type input "07:16"
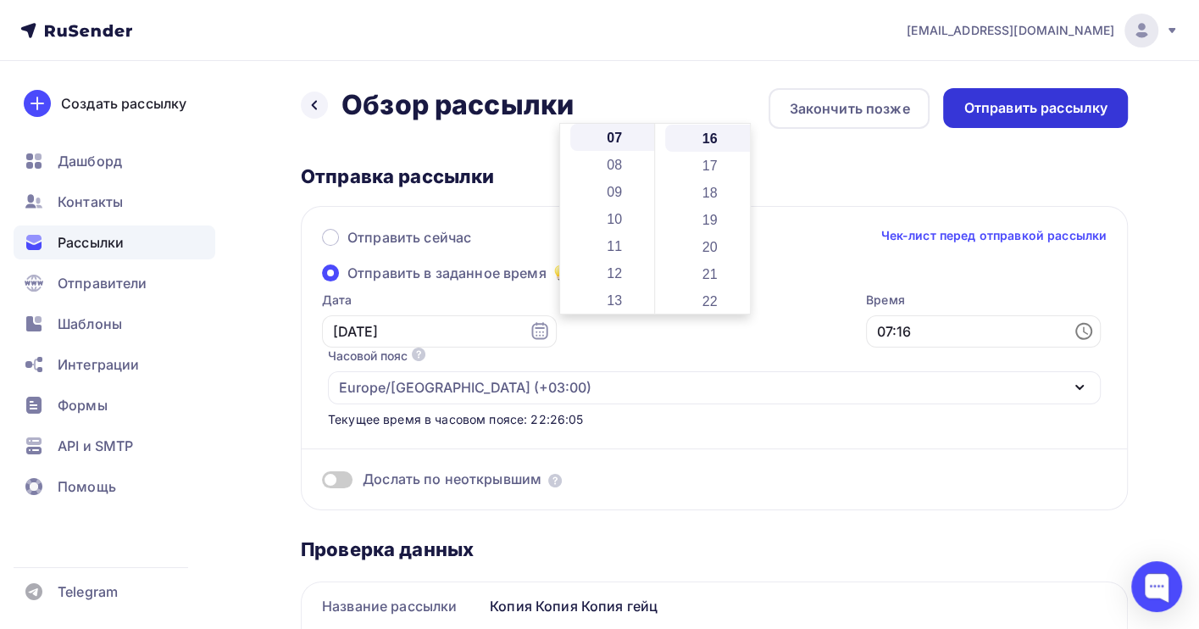
click at [1041, 103] on div "Отправить рассылку" at bounding box center [1035, 107] width 144 height 19
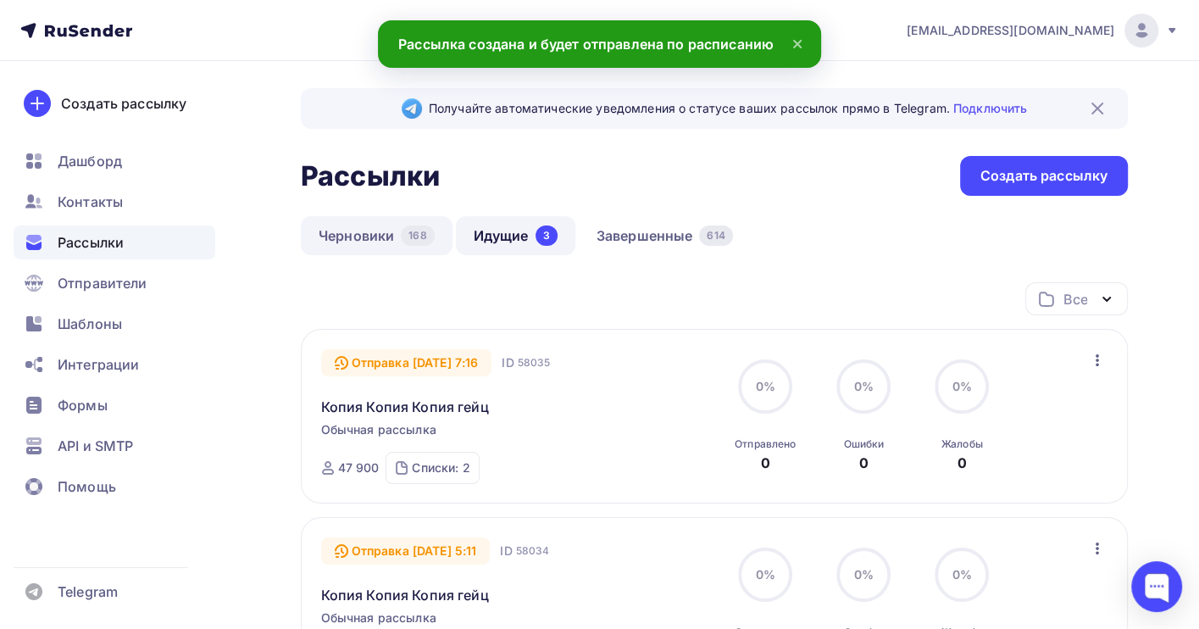
click at [377, 241] on link "Черновики 168" at bounding box center [377, 235] width 152 height 39
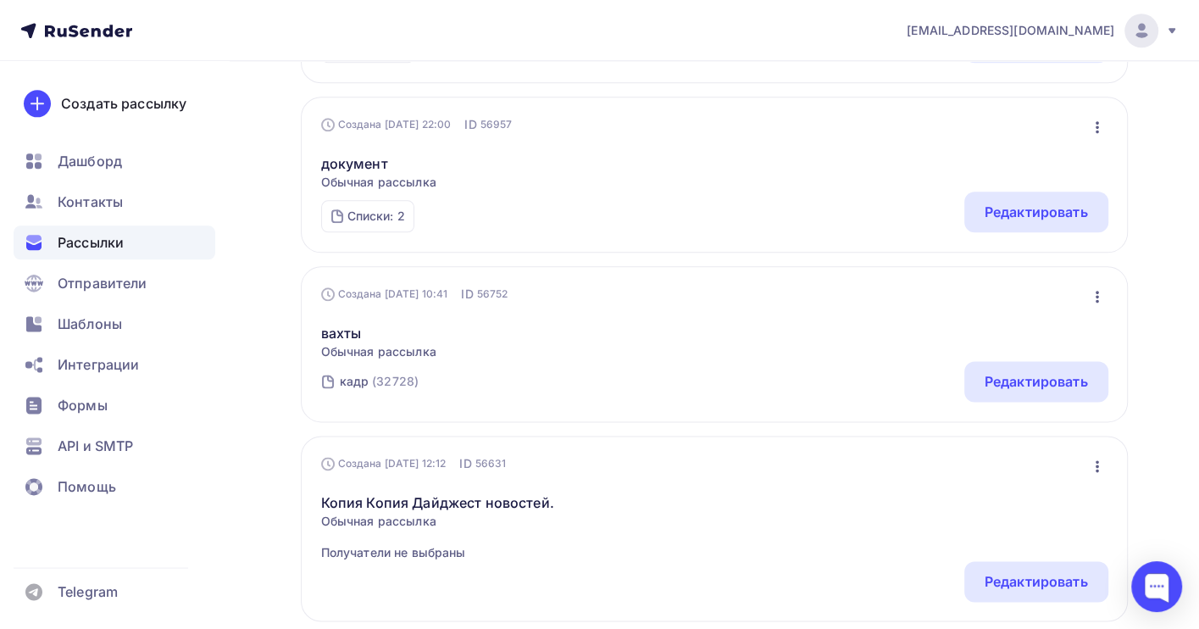
scroll to position [1695, 0]
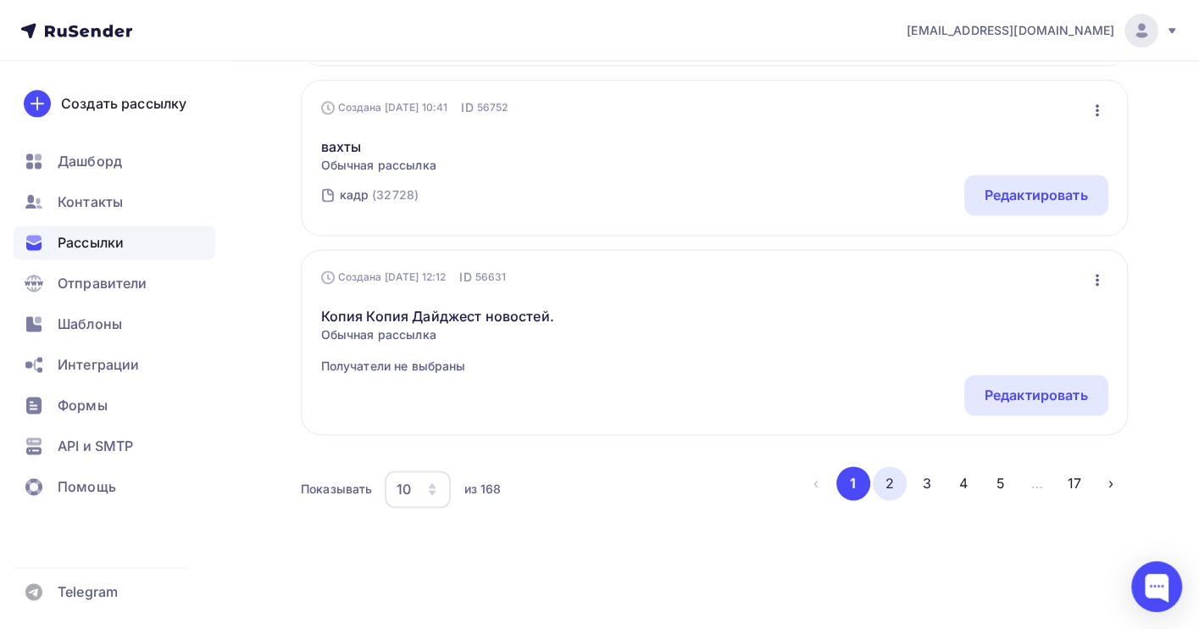
click at [885, 490] on button "2" at bounding box center [890, 483] width 34 height 34
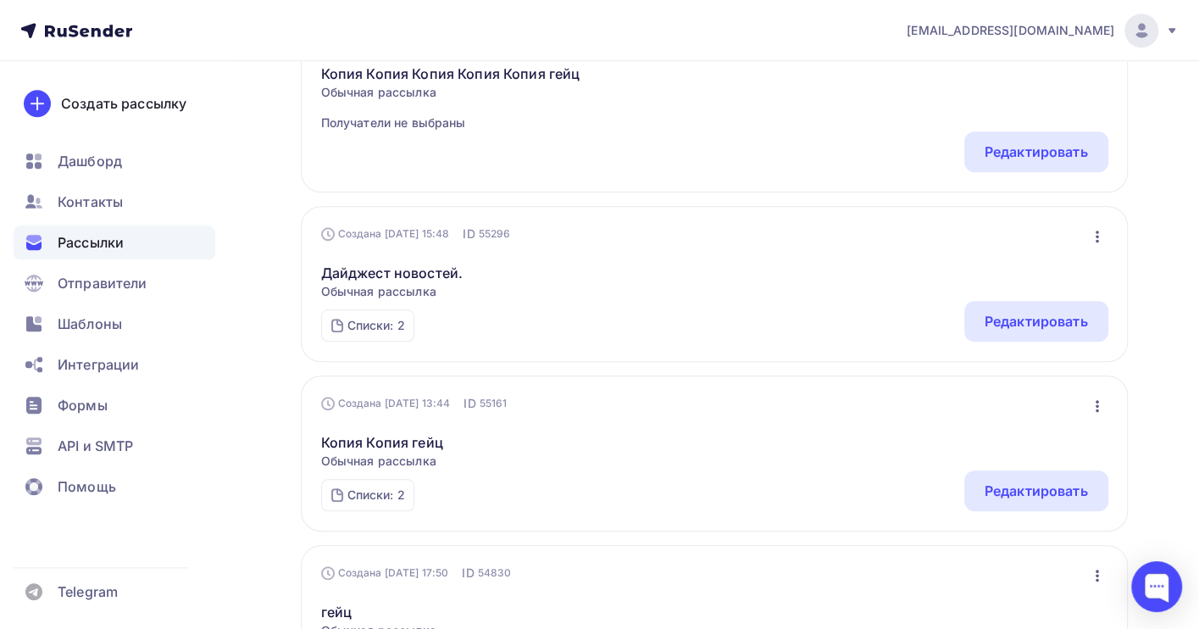
scroll to position [1243, 0]
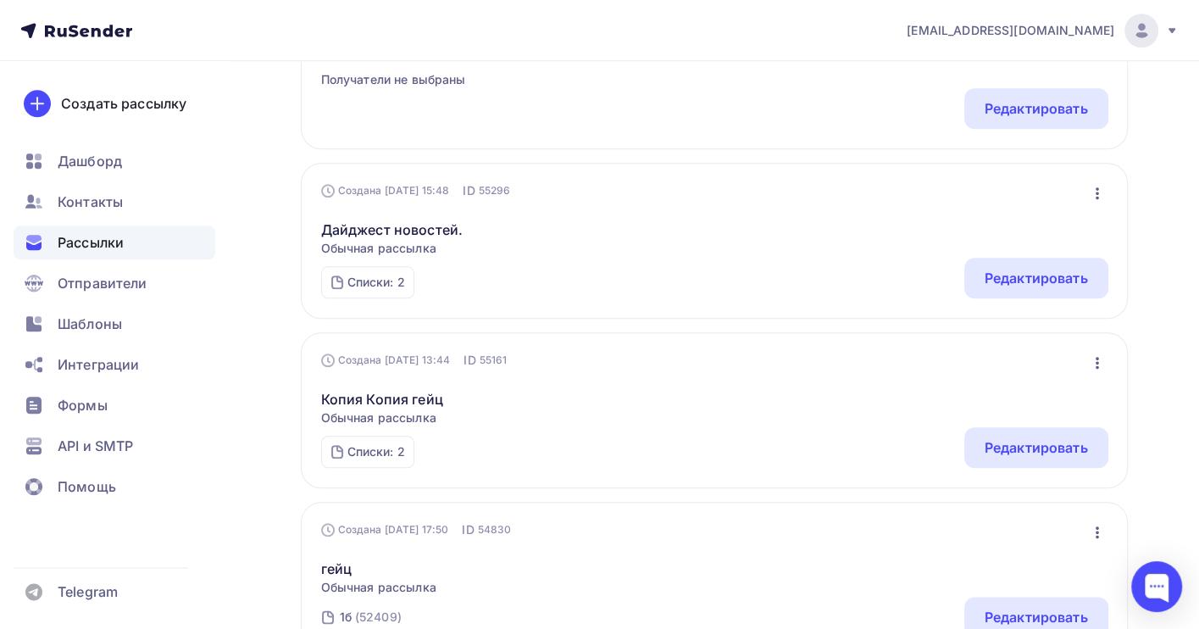
click at [1097, 361] on icon "button" at bounding box center [1097, 362] width 20 height 20
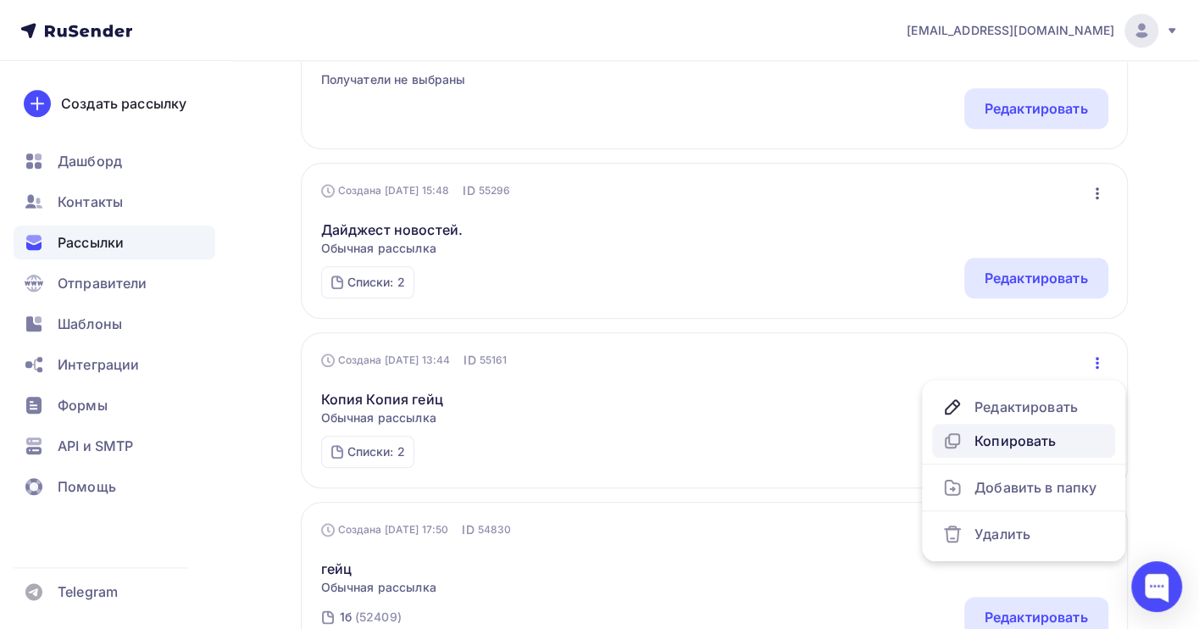
click at [1029, 441] on div "Копировать" at bounding box center [1023, 440] width 163 height 20
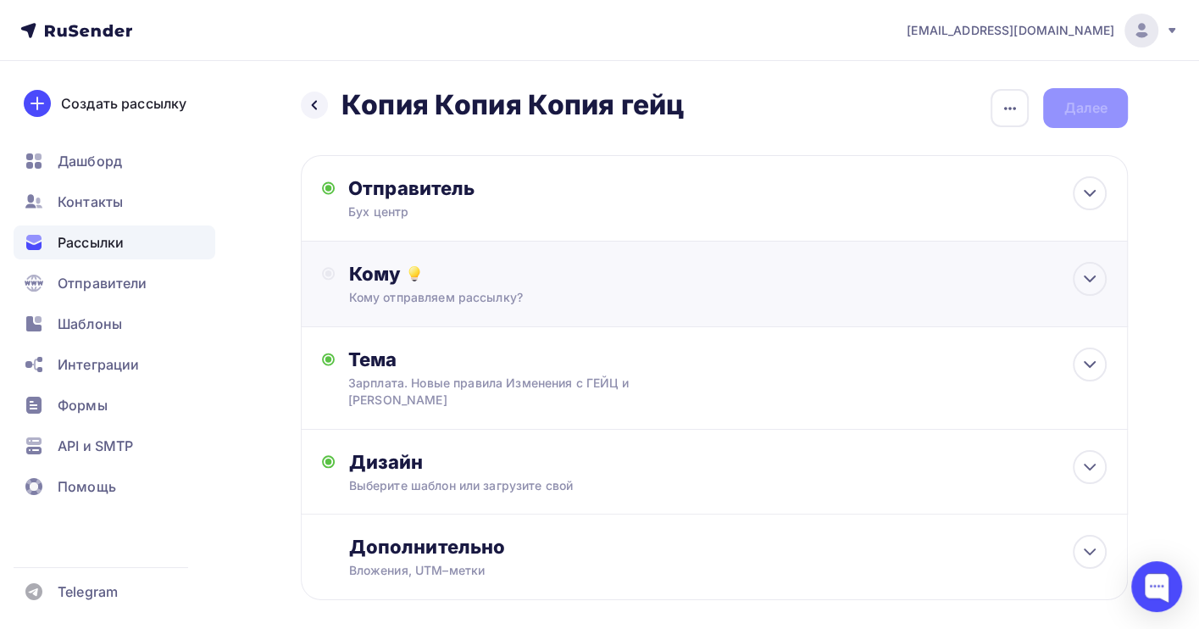
click at [537, 288] on div "Кому Кому отправляем рассылку? Списки получателей Выберите список Все списки id…" at bounding box center [727, 284] width 758 height 44
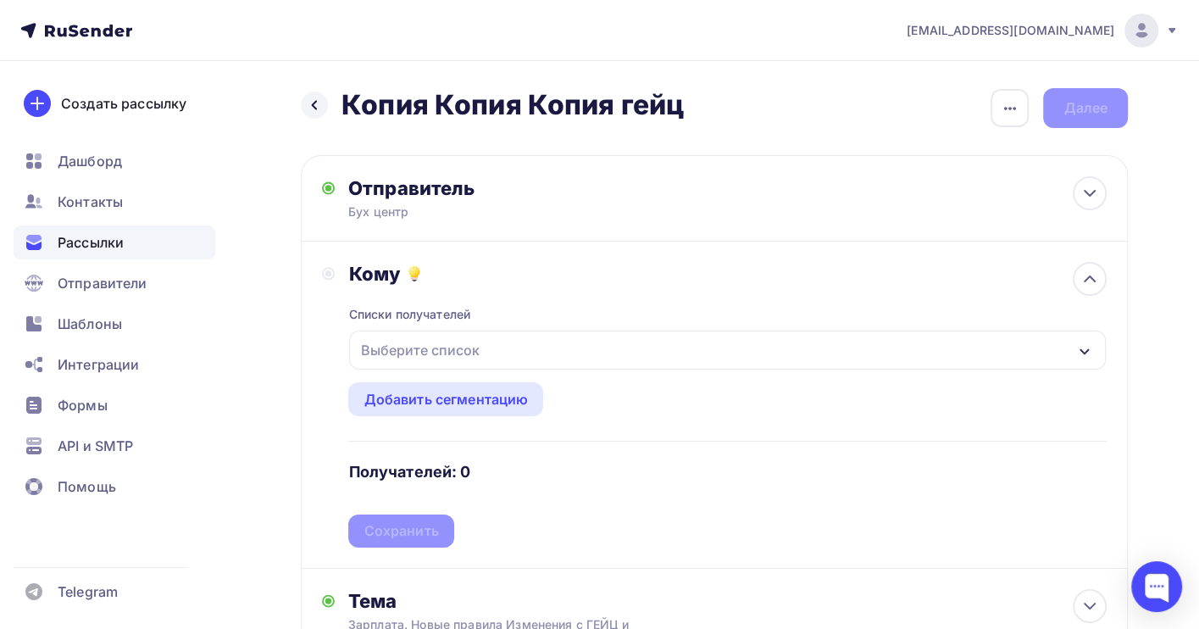
click at [498, 351] on div "Выберите список" at bounding box center [727, 349] width 757 height 39
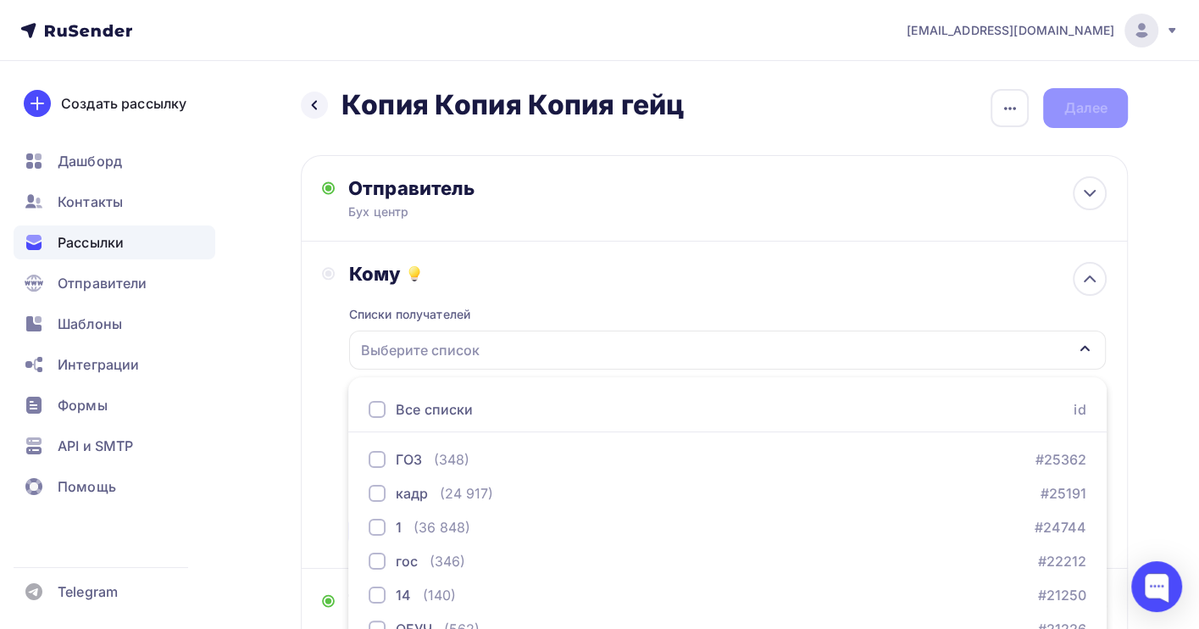
scroll to position [187, 0]
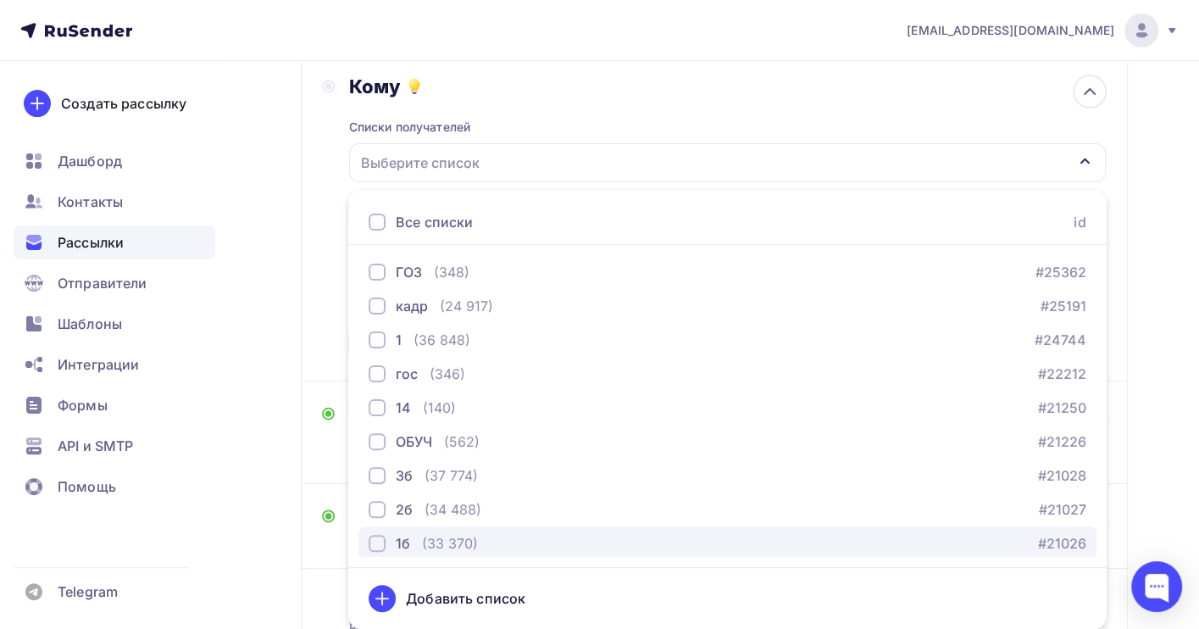
click at [444, 542] on div "(33 370)" at bounding box center [450, 543] width 56 height 20
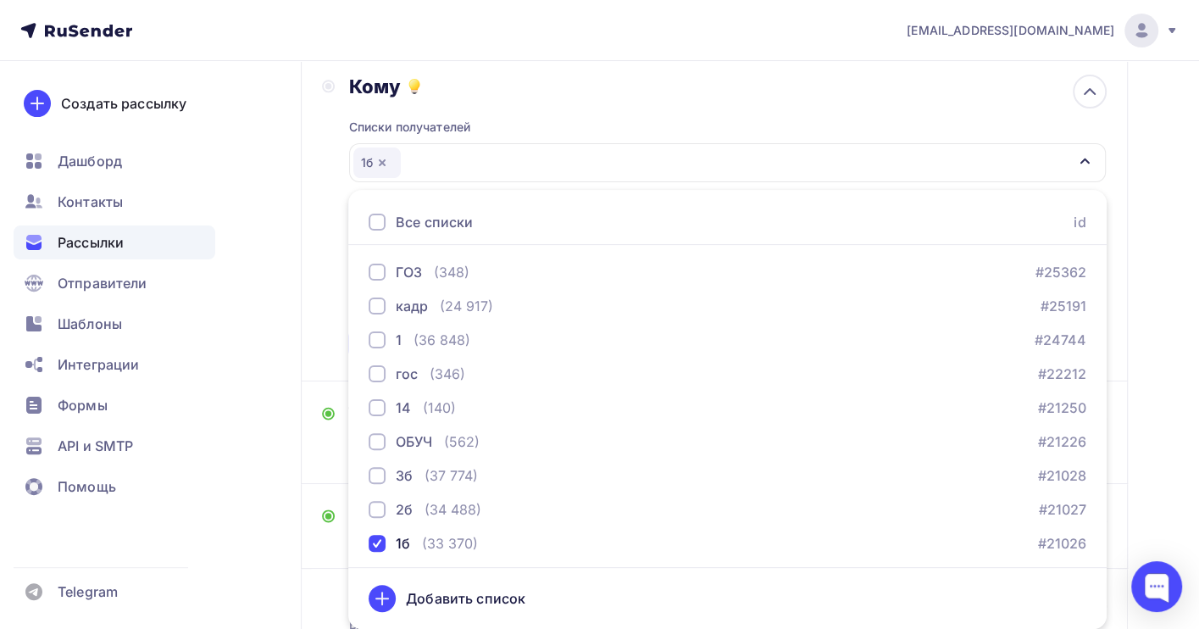
click at [1161, 364] on div "Назад Копия Копия Копия гейц Копия Копия Копия гейц Закончить позже Переименова…" at bounding box center [599, 319] width 1199 height 890
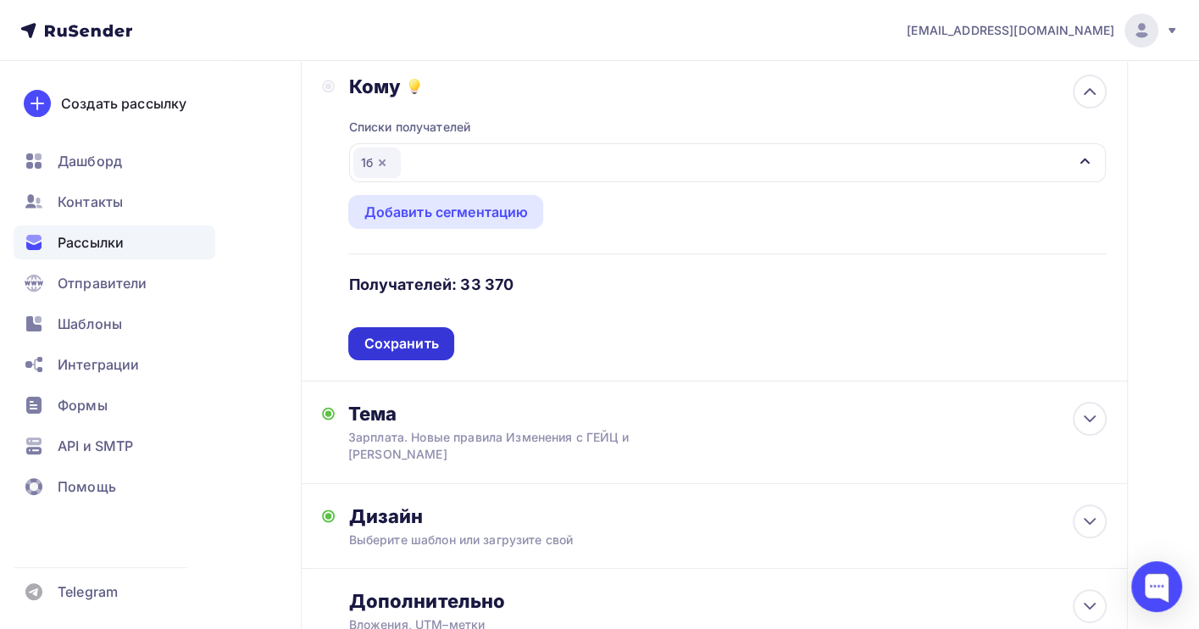
click at [367, 343] on div "Сохранить" at bounding box center [401, 343] width 75 height 19
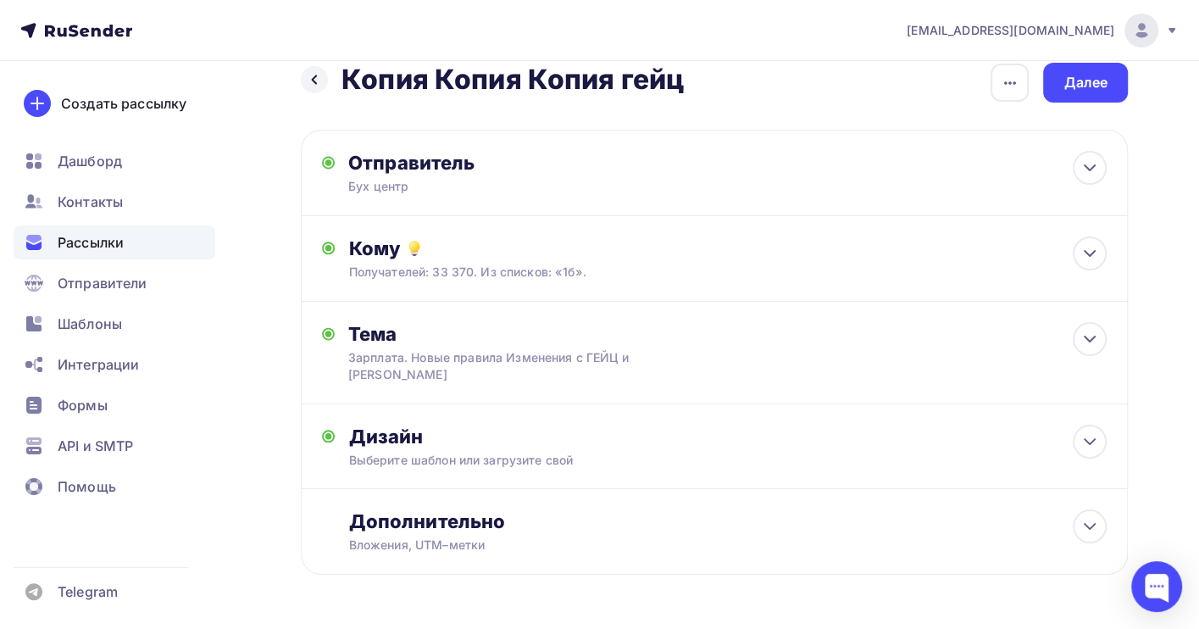
scroll to position [0, 0]
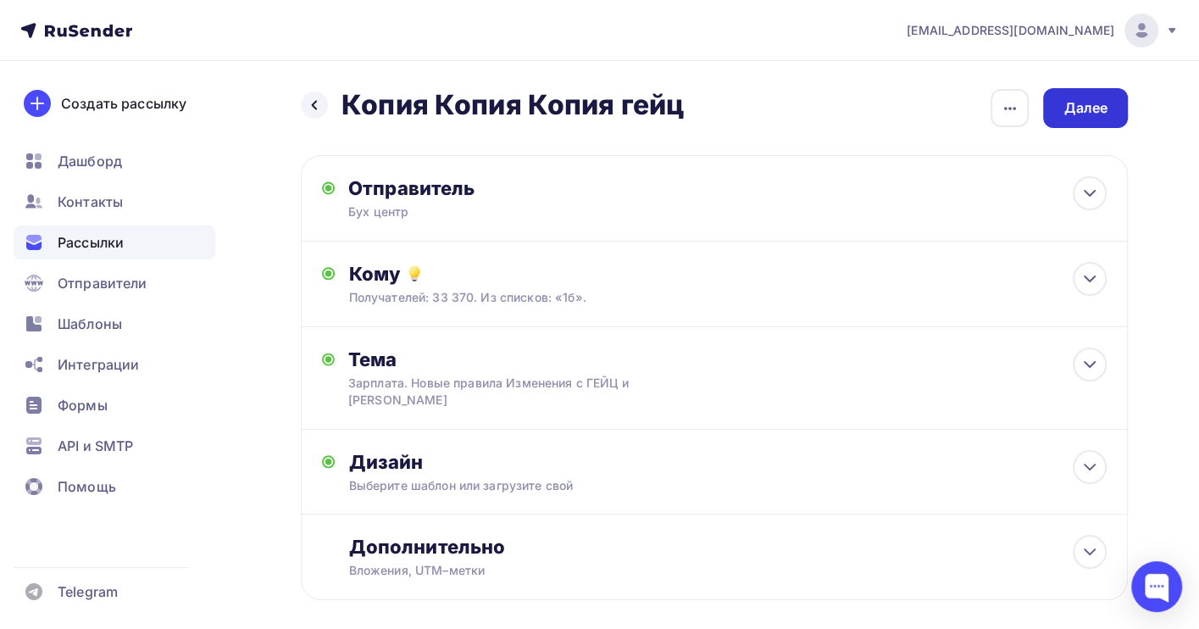
click at [1068, 103] on div "Далее" at bounding box center [1085, 107] width 44 height 19
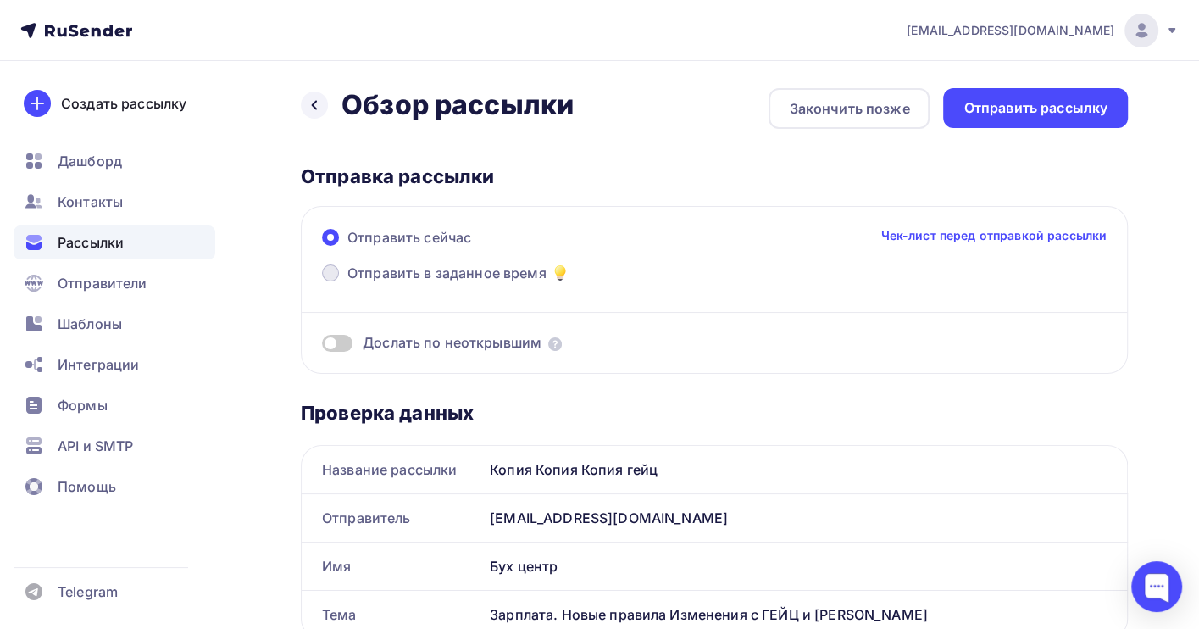
click at [347, 266] on span "Отправить в заданное время" at bounding box center [446, 273] width 199 height 20
click at [347, 283] on input "Отправить в заданное время" at bounding box center [347, 283] width 0 height 0
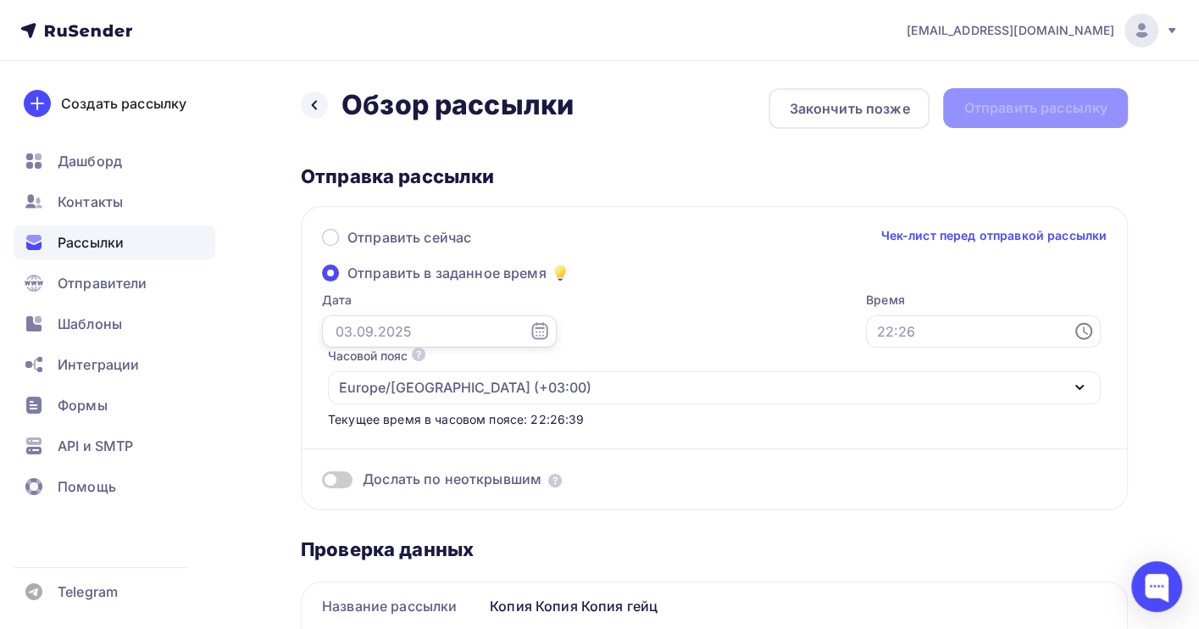
click at [367, 336] on input "text" at bounding box center [439, 331] width 235 height 32
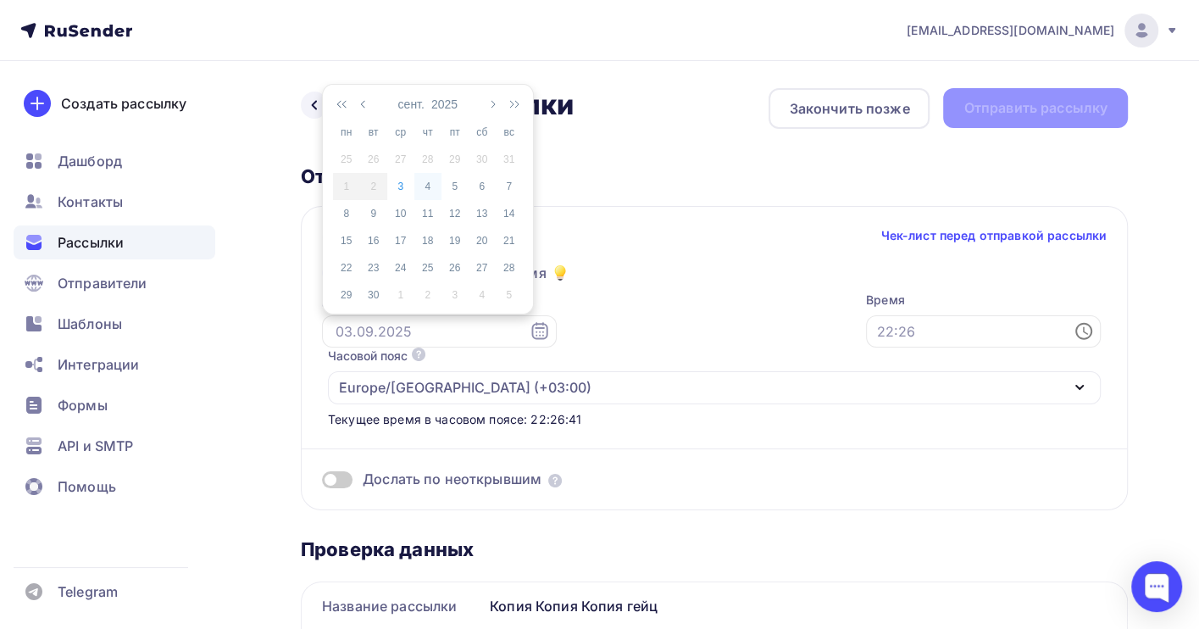
click at [437, 180] on div "4" at bounding box center [427, 186] width 27 height 15
type input "04.09.2025"
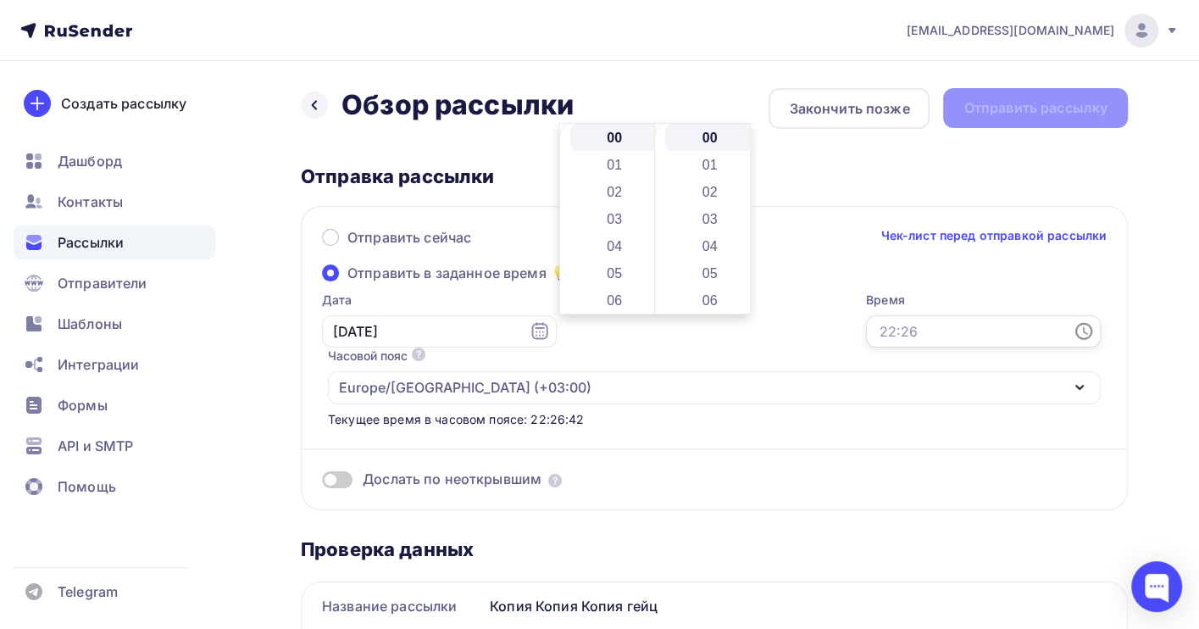
click at [866, 333] on input "text" at bounding box center [983, 331] width 235 height 32
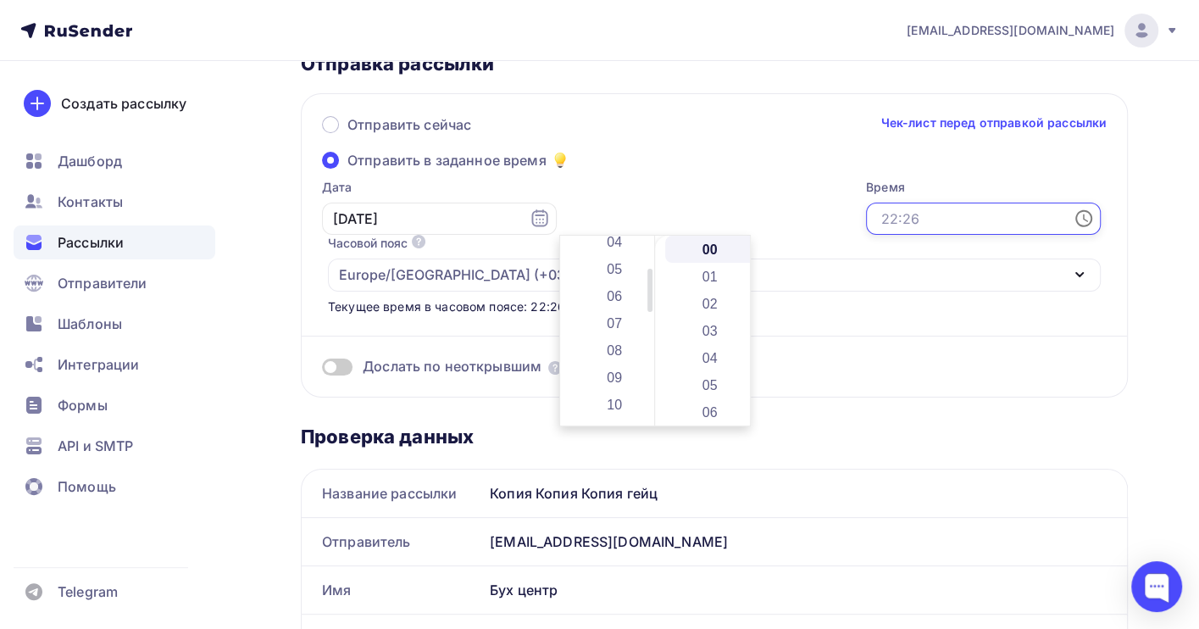
scroll to position [113, 0]
click at [619, 313] on li "11" at bounding box center [616, 321] width 92 height 27
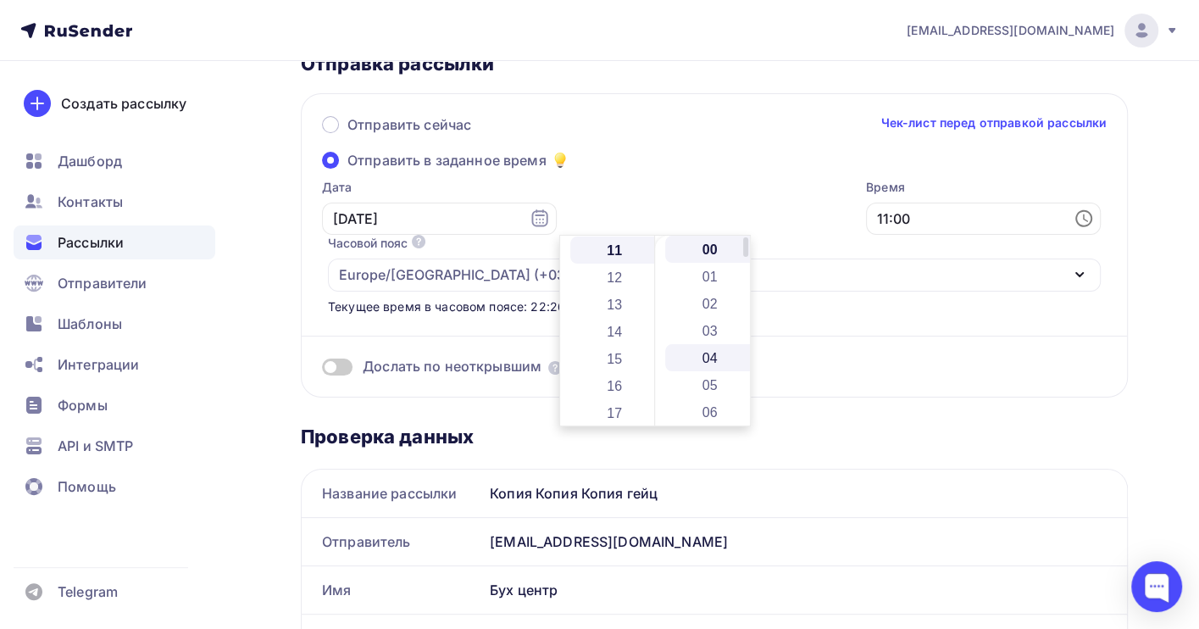
click at [711, 356] on li "04" at bounding box center [711, 357] width 92 height 27
type input "11:04"
click at [1165, 375] on div "Назад Обзор рассылки Обзор рассылки Закончить позже Отправить рассылку Отправка…" at bounding box center [599, 631] width 1199 height 1367
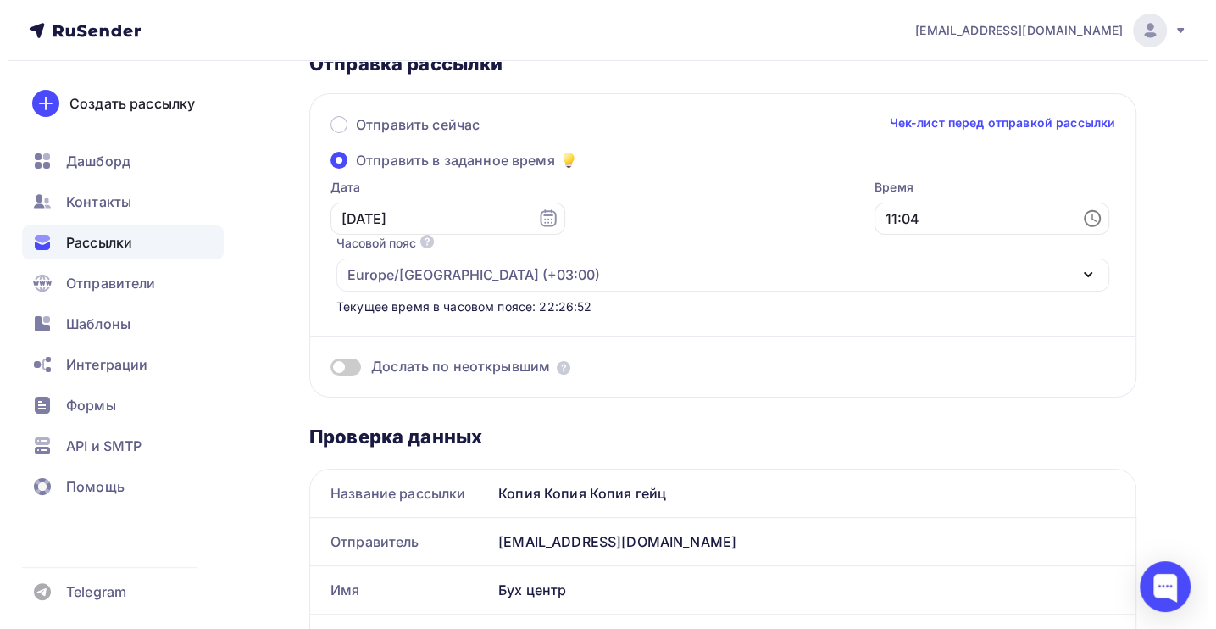
scroll to position [0, 0]
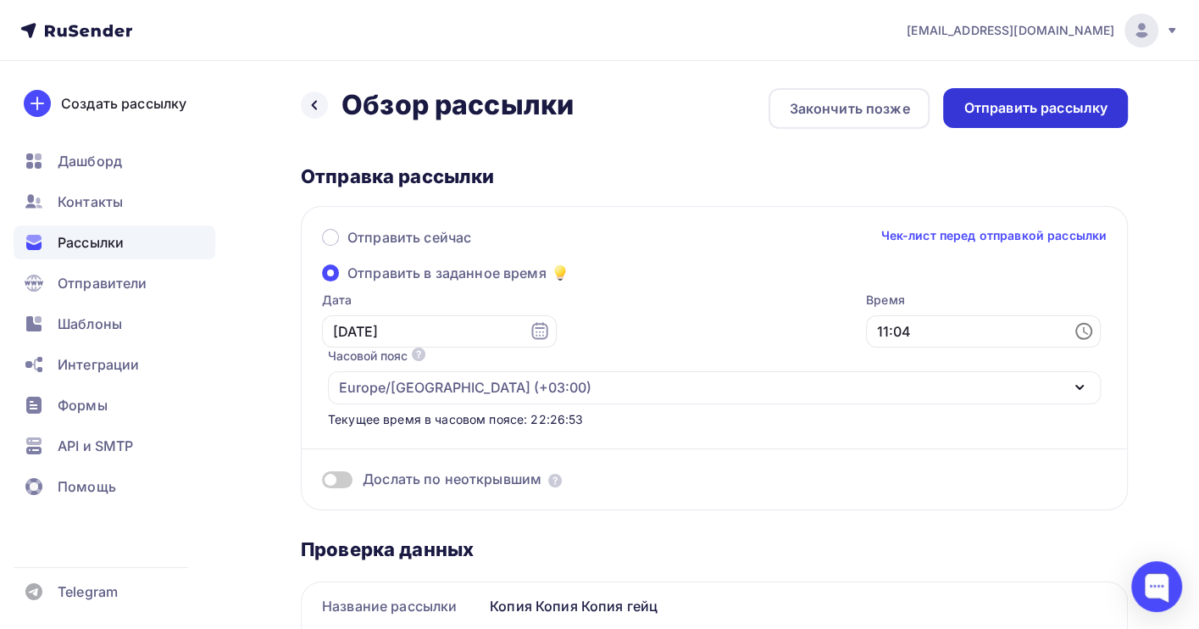
click at [1002, 102] on div "Отправить рассылку" at bounding box center [1035, 107] width 144 height 19
